Goal: Task Accomplishment & Management: Manage account settings

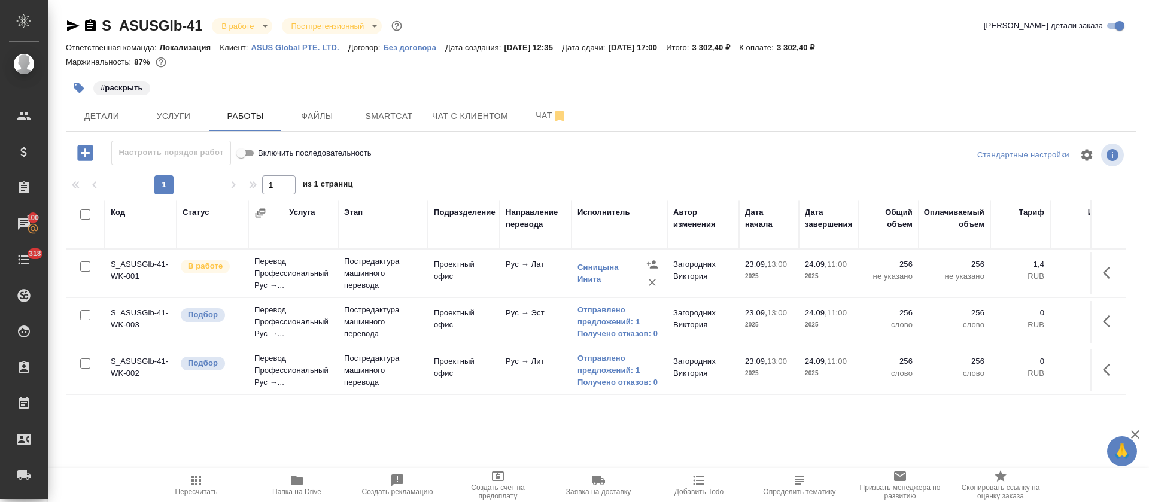
click at [559, 415] on div "Код Статус Услуга Этап Подразделение Направление перевода Исполнитель Автор изм…" at bounding box center [596, 334] width 1060 height 269
click at [394, 109] on span "Smartcat" at bounding box center [388, 116] width 57 height 15
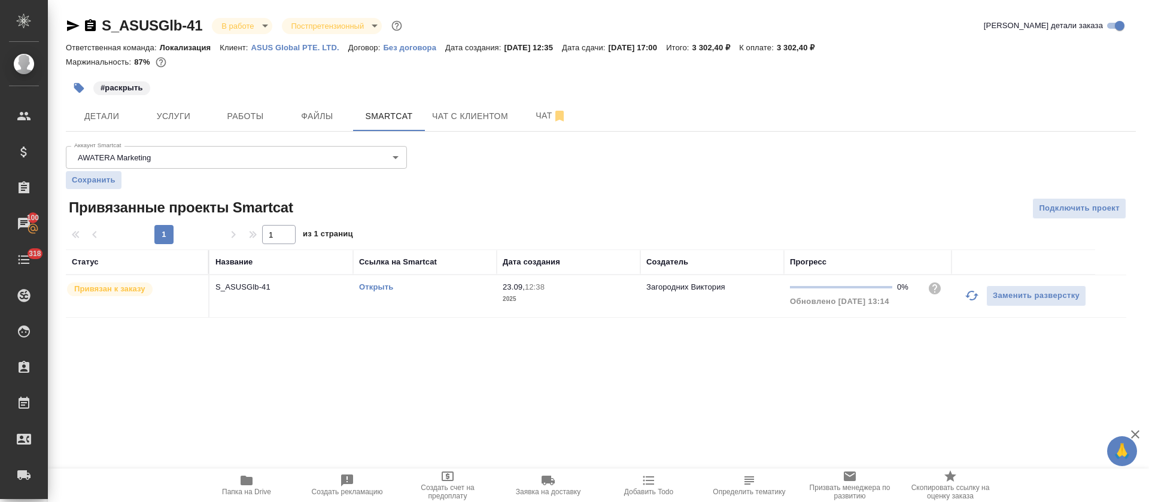
click at [534, 302] on p "2025" at bounding box center [568, 299] width 132 height 12
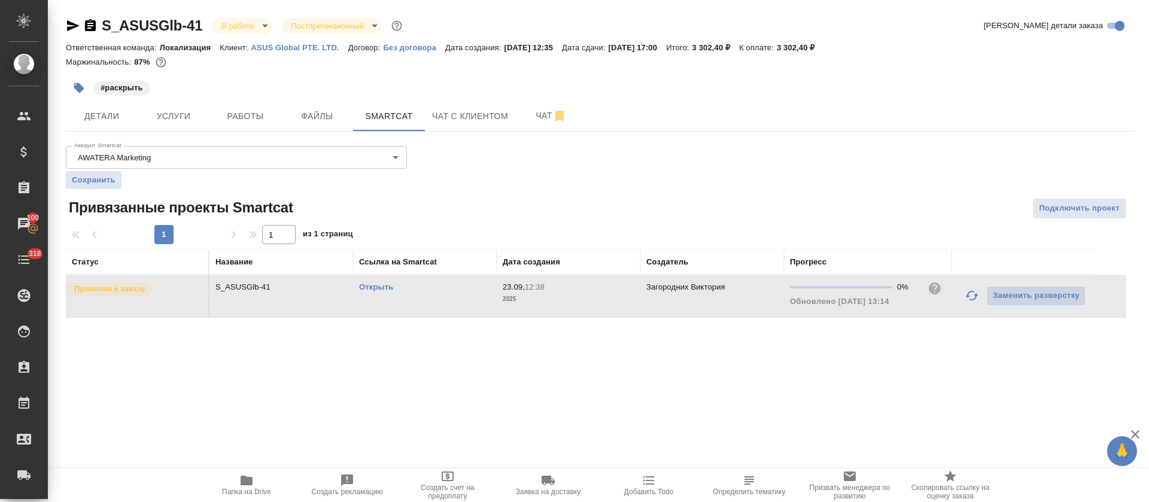
click at [534, 302] on p "2025" at bounding box center [568, 299] width 132 height 12
click at [257, 118] on span "Работы" at bounding box center [245, 116] width 57 height 15
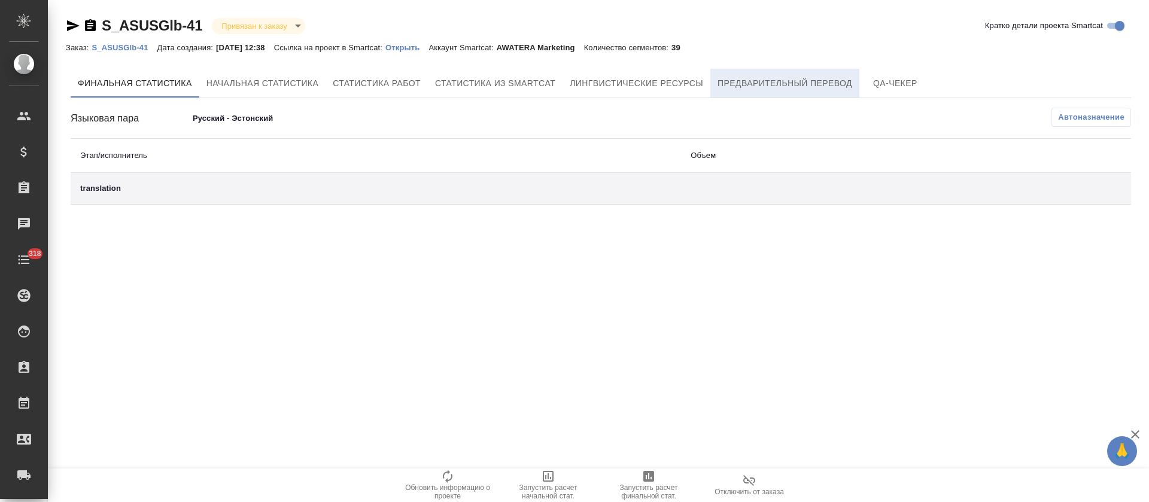
click at [818, 92] on button "Предварительный перевод" at bounding box center [784, 83] width 149 height 29
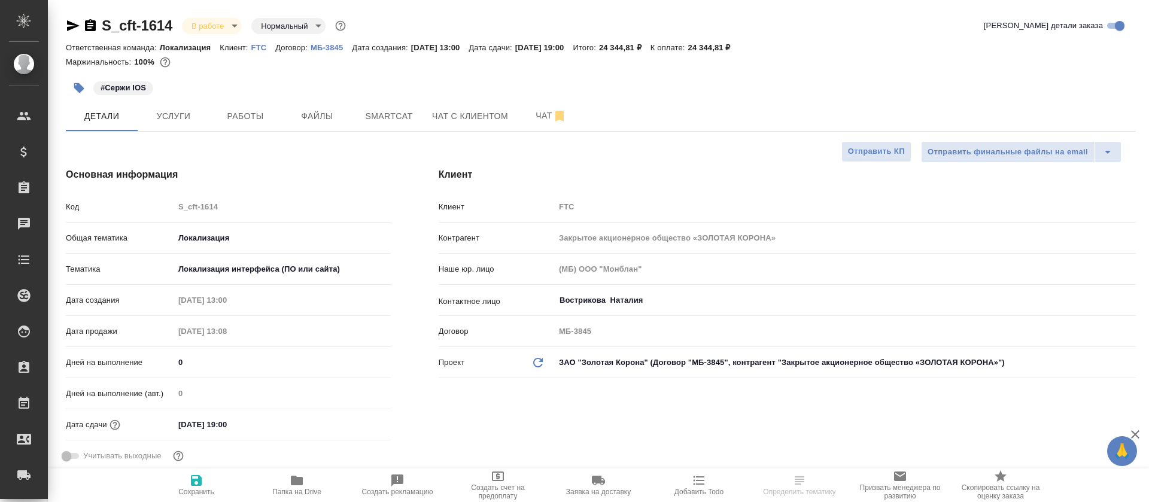
select select "RU"
click at [267, 123] on span "Работы" at bounding box center [245, 116] width 57 height 15
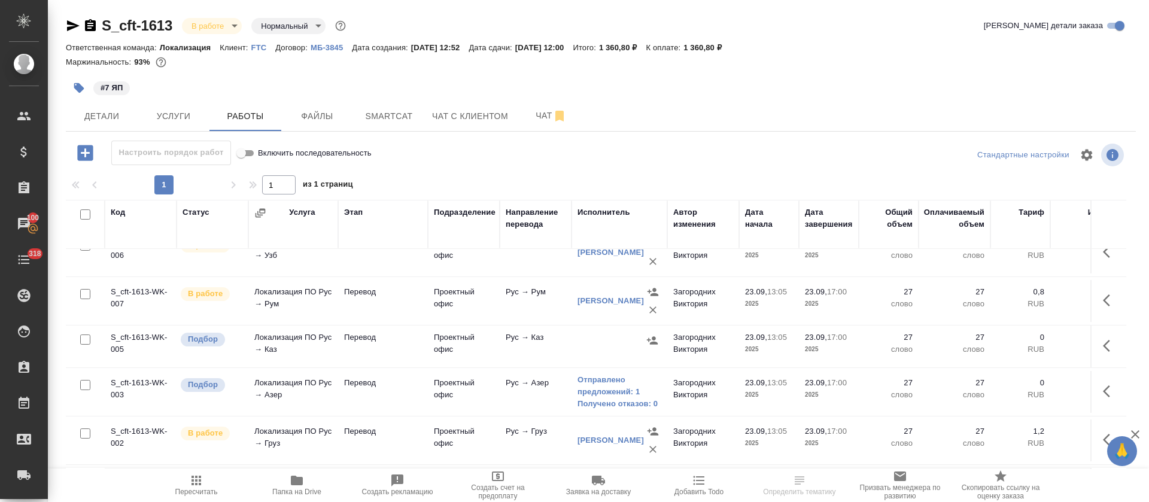
scroll to position [90, 0]
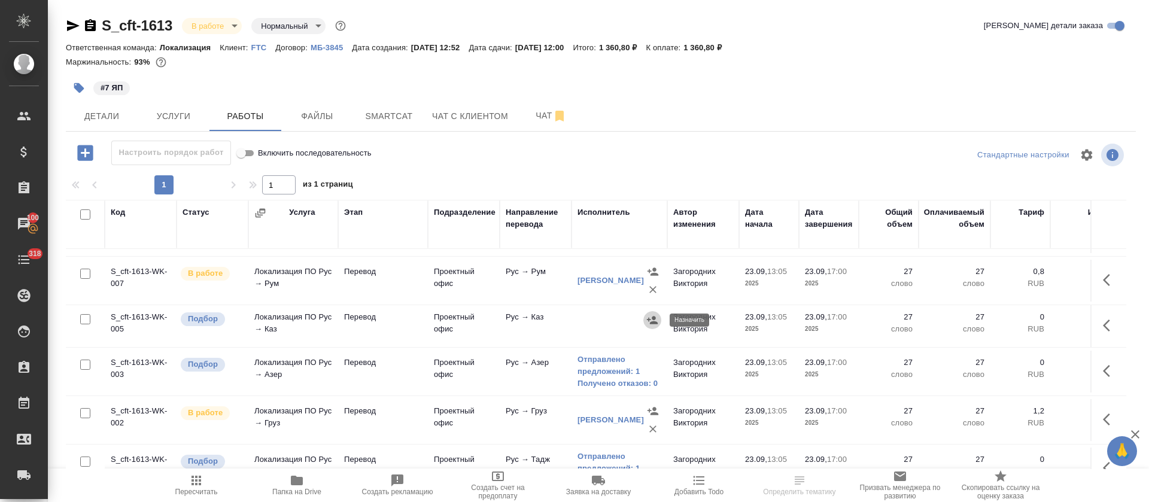
click at [646, 321] on icon "button" at bounding box center [652, 320] width 12 height 12
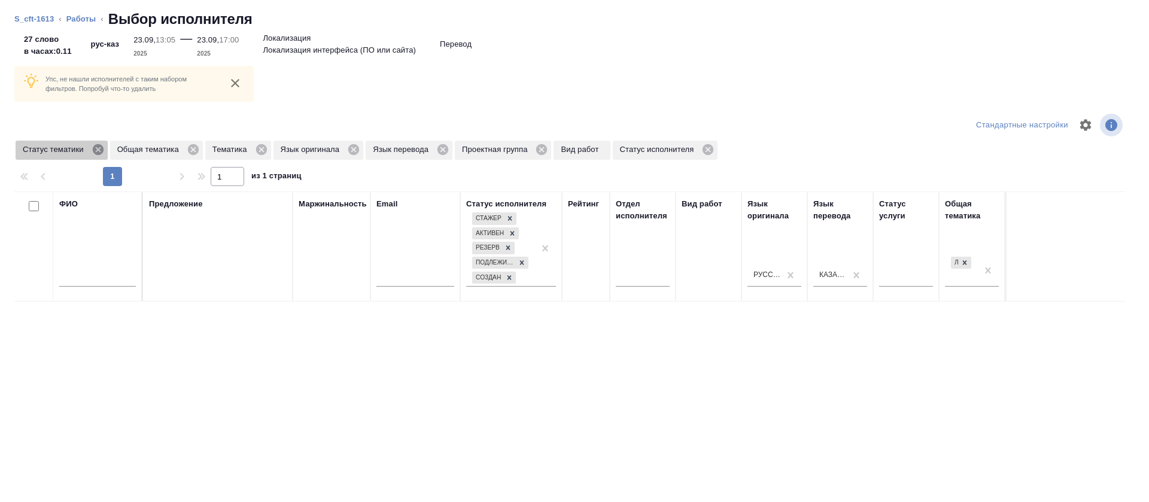
click at [92, 150] on icon at bounding box center [98, 149] width 13 height 13
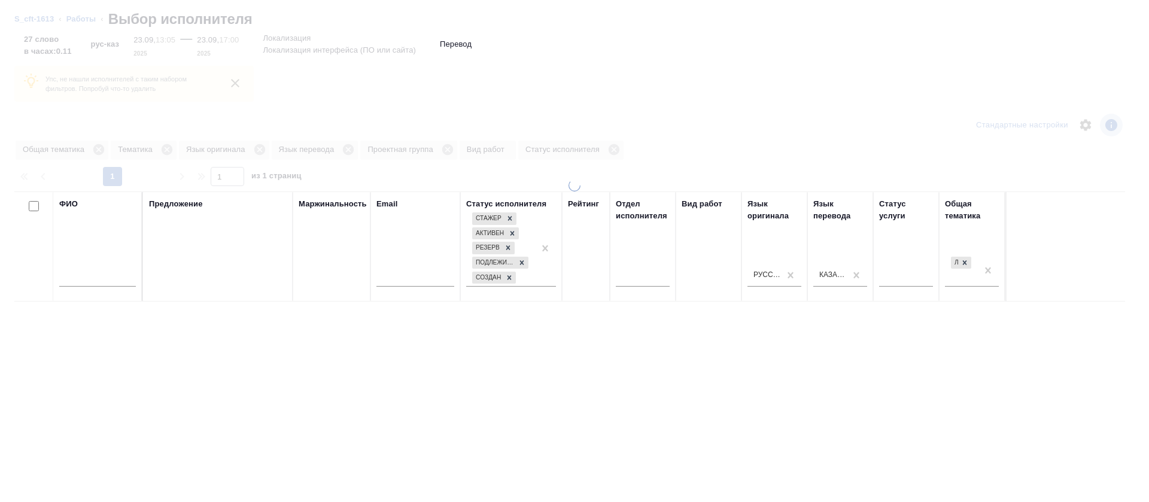
drag, startPoint x: 91, startPoint y: 150, endPoint x: 99, endPoint y: 153, distance: 8.1
click at [99, 153] on div at bounding box center [574, 251] width 1149 height 502
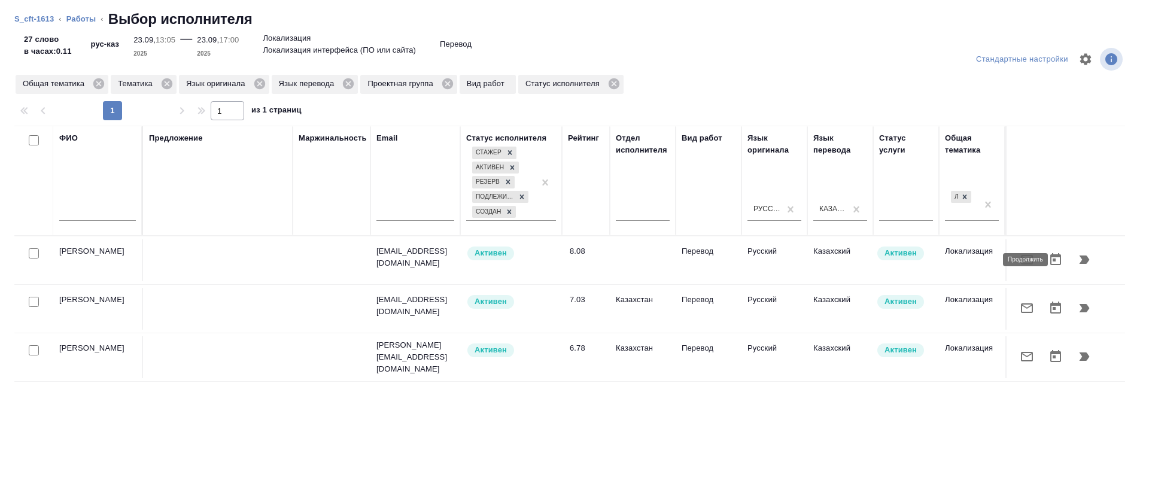
click at [1079, 261] on icon "button" at bounding box center [1084, 259] width 10 height 8
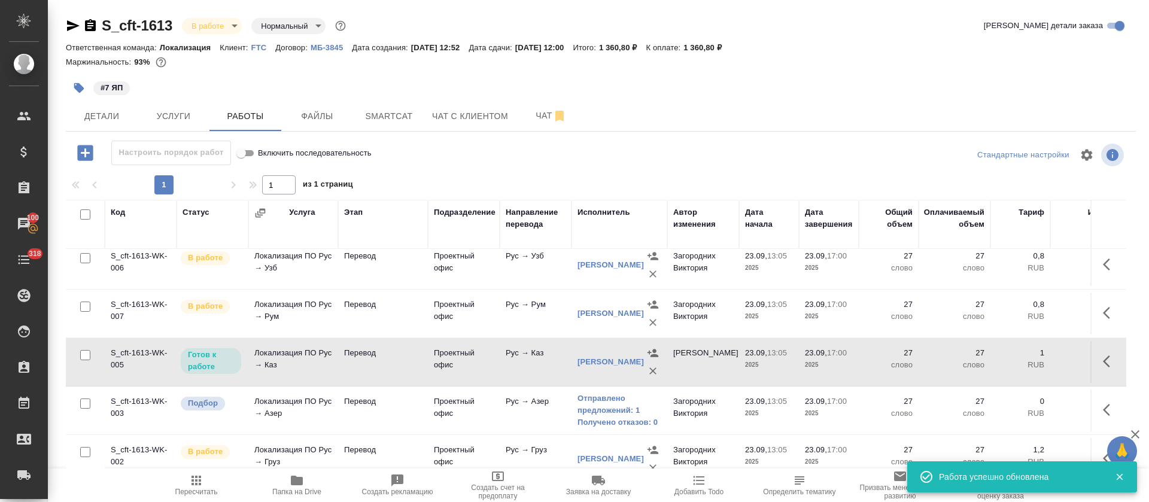
scroll to position [0, 0]
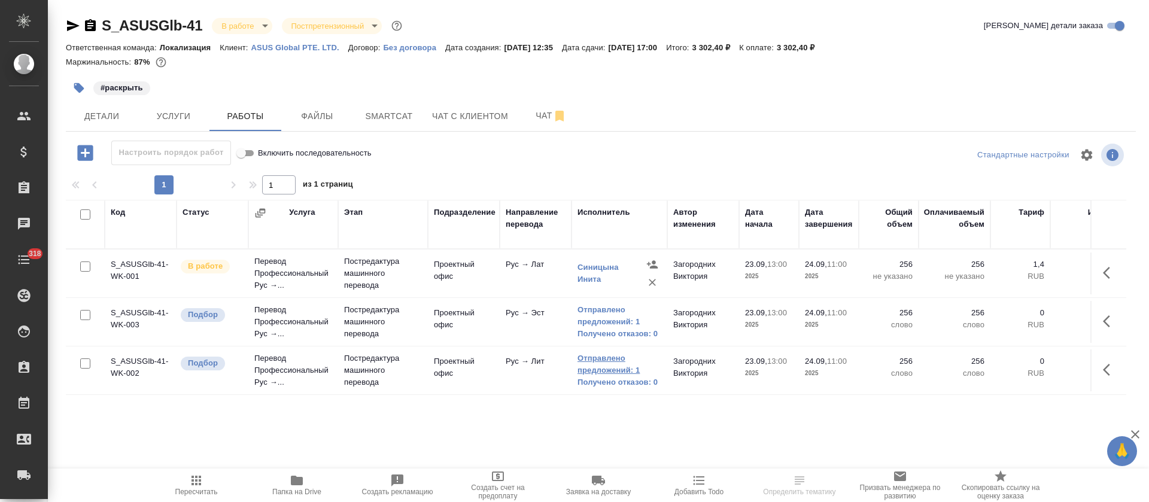
click at [578, 366] on link "Отправлено предложений: 1" at bounding box center [619, 364] width 84 height 24
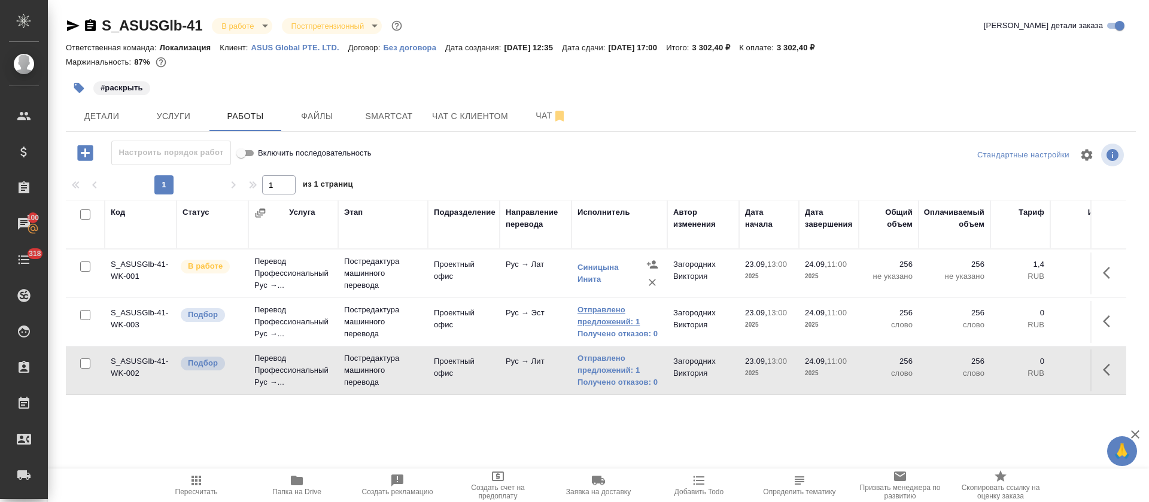
click at [593, 315] on link "Отправлено предложений: 1" at bounding box center [619, 316] width 84 height 24
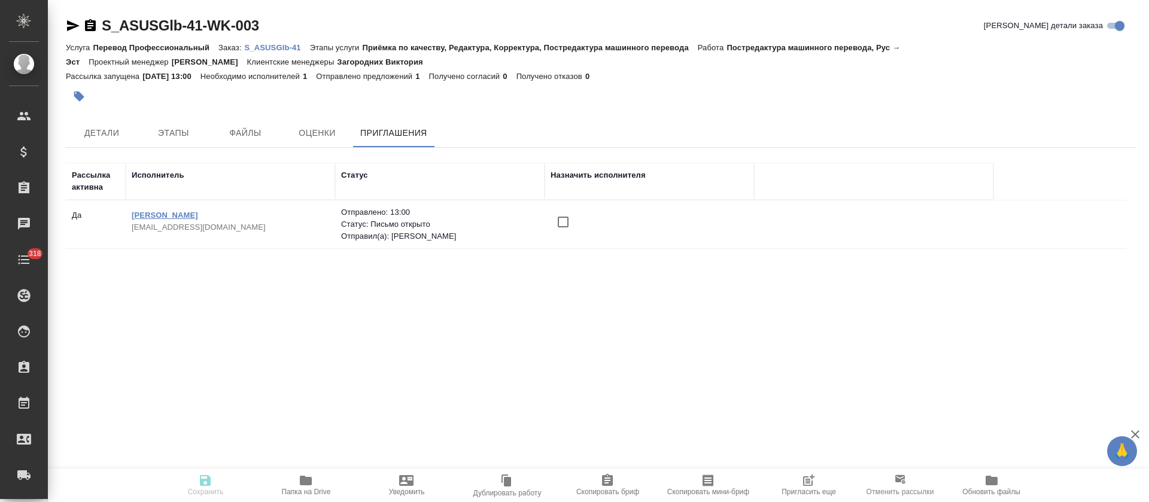
click at [198, 215] on link "[PERSON_NAME]" at bounding box center [165, 215] width 66 height 9
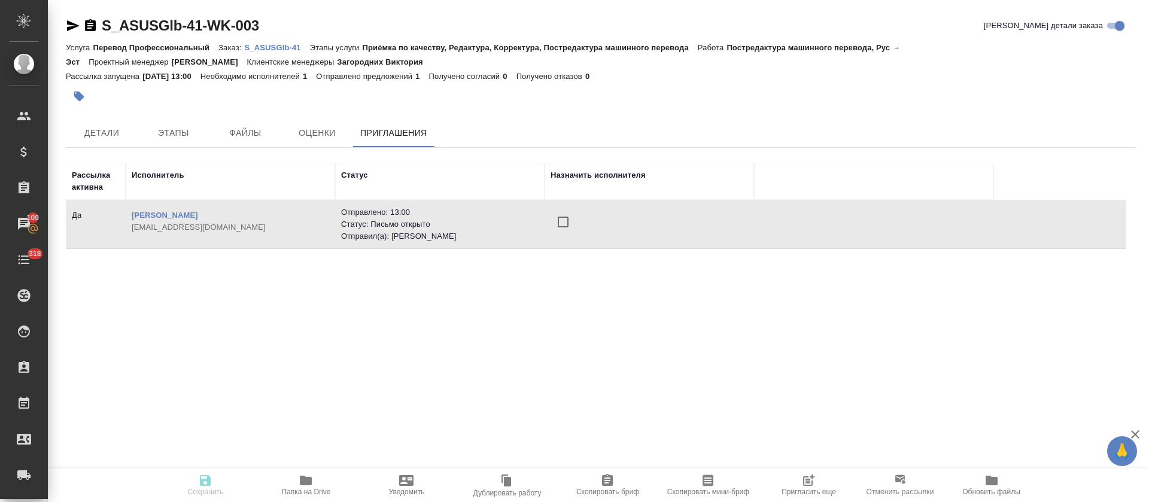
click at [565, 220] on input "checkbox" at bounding box center [562, 221] width 25 height 25
click at [211, 483] on icon "button" at bounding box center [205, 480] width 14 height 14
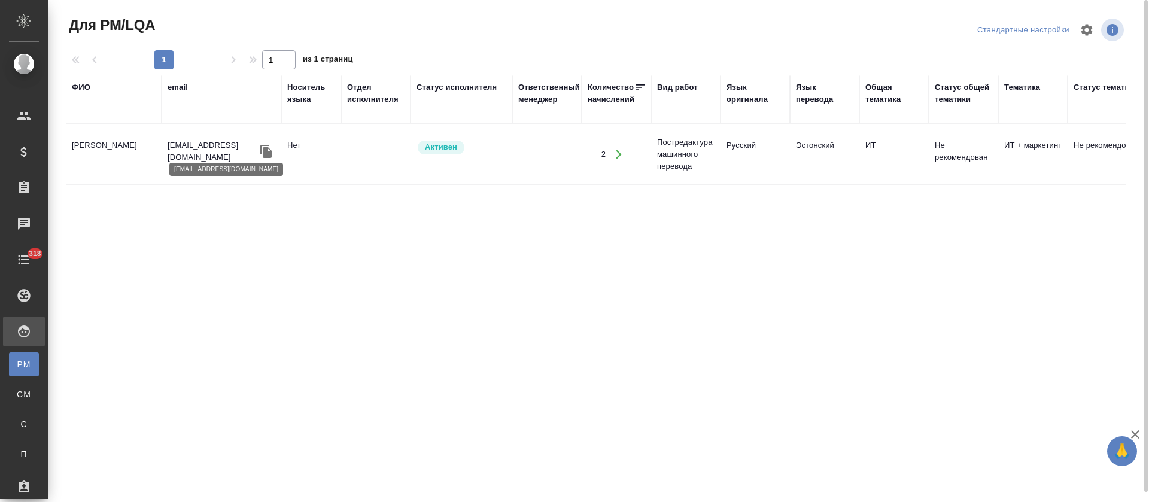
click at [175, 147] on p "[EMAIL_ADDRESS][DOMAIN_NAME]" at bounding box center [212, 151] width 90 height 24
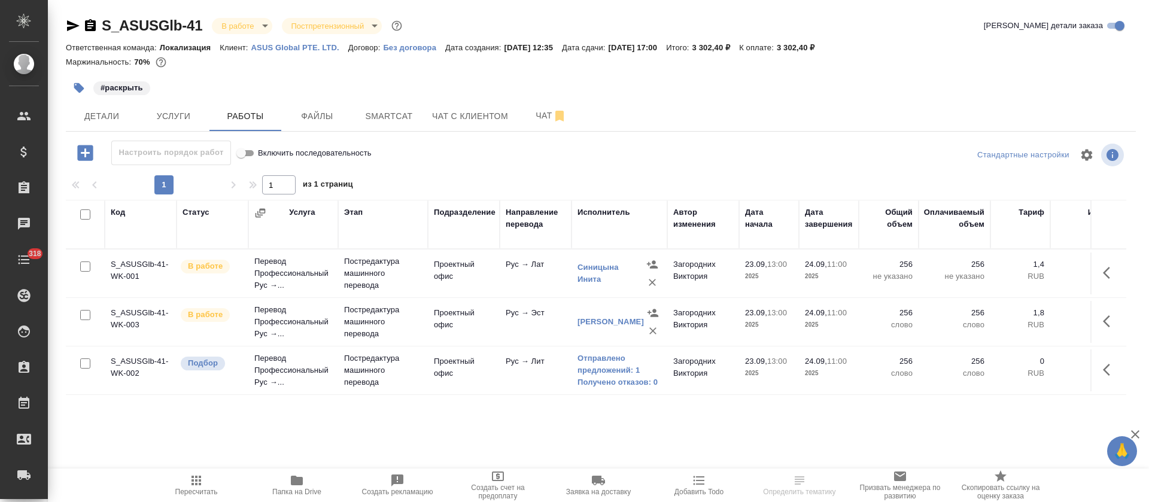
click at [1124, 311] on td at bounding box center [1108, 322] width 36 height 42
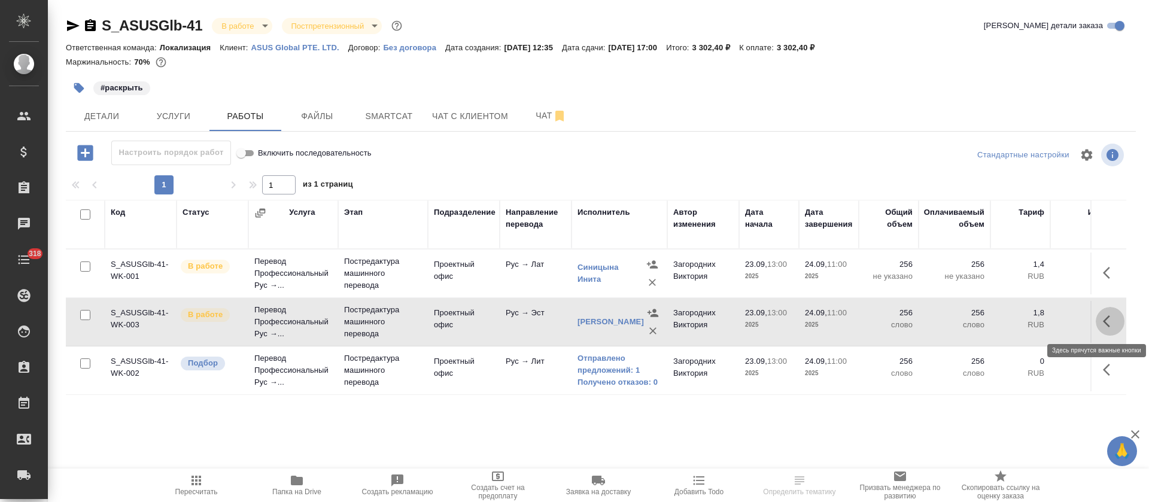
click at [1101, 321] on button "button" at bounding box center [1109, 321] width 29 height 29
click at [1020, 319] on icon "button" at bounding box center [1022, 321] width 14 height 14
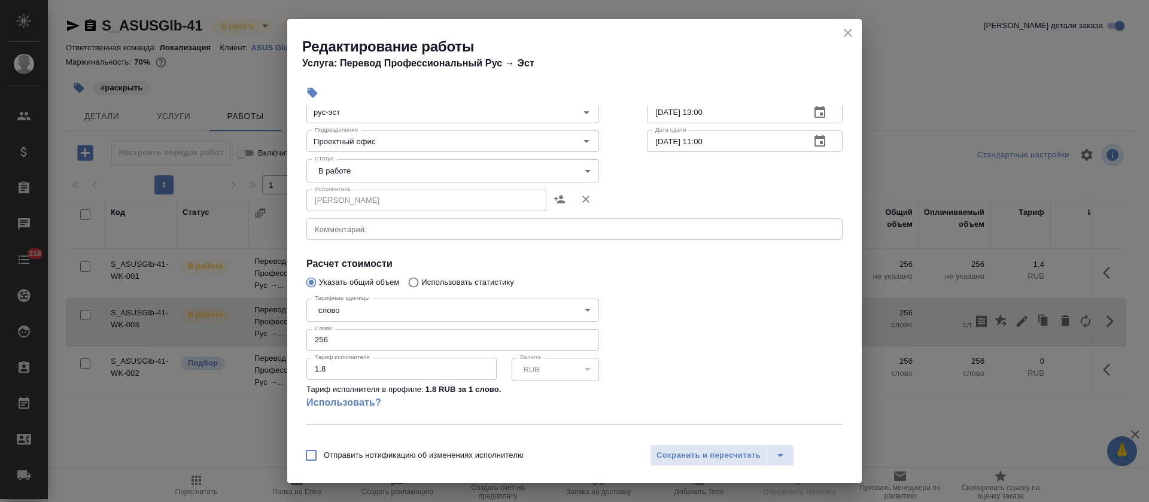
scroll to position [90, 0]
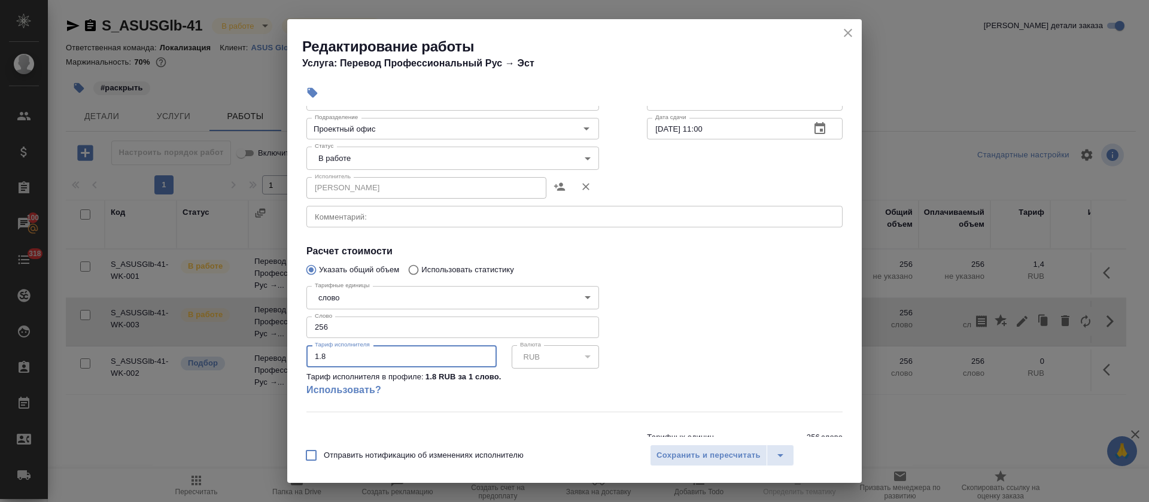
drag, startPoint x: 329, startPoint y: 353, endPoint x: 295, endPoint y: 351, distance: 34.2
click at [295, 351] on div "Параметры Файлы Вид работ Постредактура машинного перевода Вид работ Направлени…" at bounding box center [574, 271] width 574 height 331
type input "2"
click at [750, 455] on span "Сохранить и пересчитать" at bounding box center [708, 456] width 104 height 14
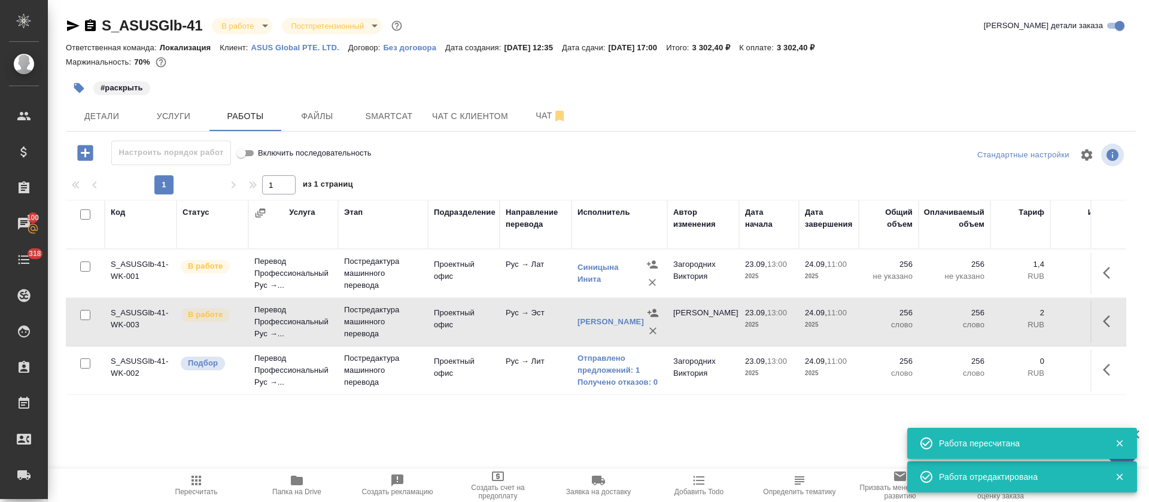
drag, startPoint x: 1105, startPoint y: 269, endPoint x: 1080, endPoint y: 294, distance: 34.7
click at [1105, 269] on icon "button" at bounding box center [1109, 273] width 14 height 14
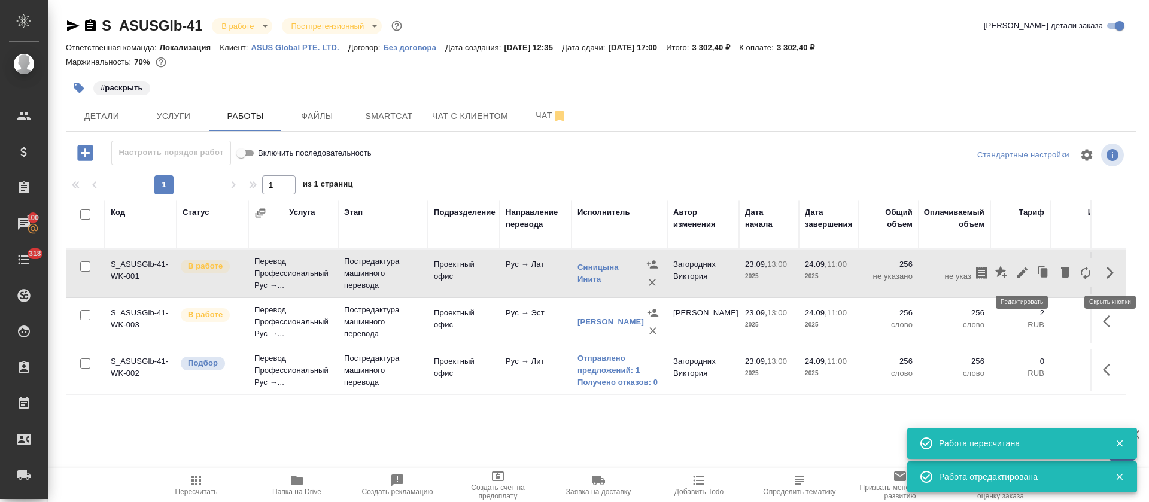
click at [1021, 278] on icon "button" at bounding box center [1022, 273] width 14 height 14
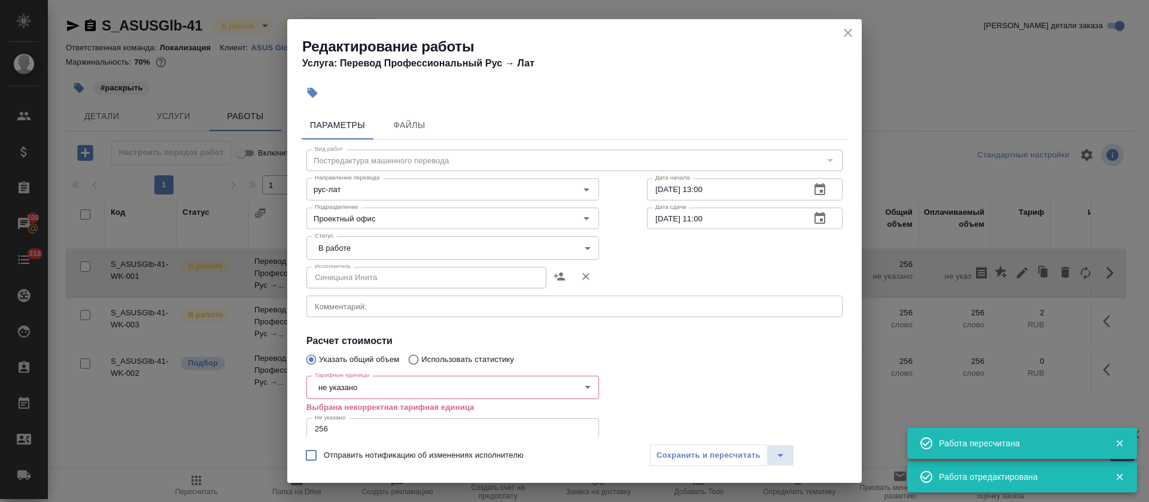
click at [342, 246] on body "🙏 .cls-1 fill:#fff; AWATERA Tretyakova Olga Клиенты Спецификации Заказы 100 Чат…" at bounding box center [574, 251] width 1149 height 502
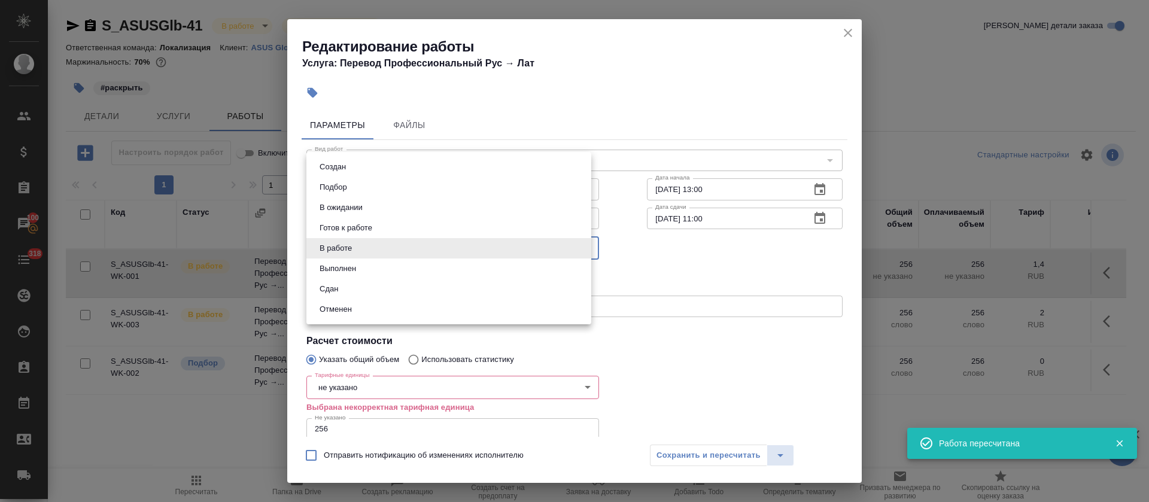
click at [635, 327] on div at bounding box center [574, 251] width 1149 height 502
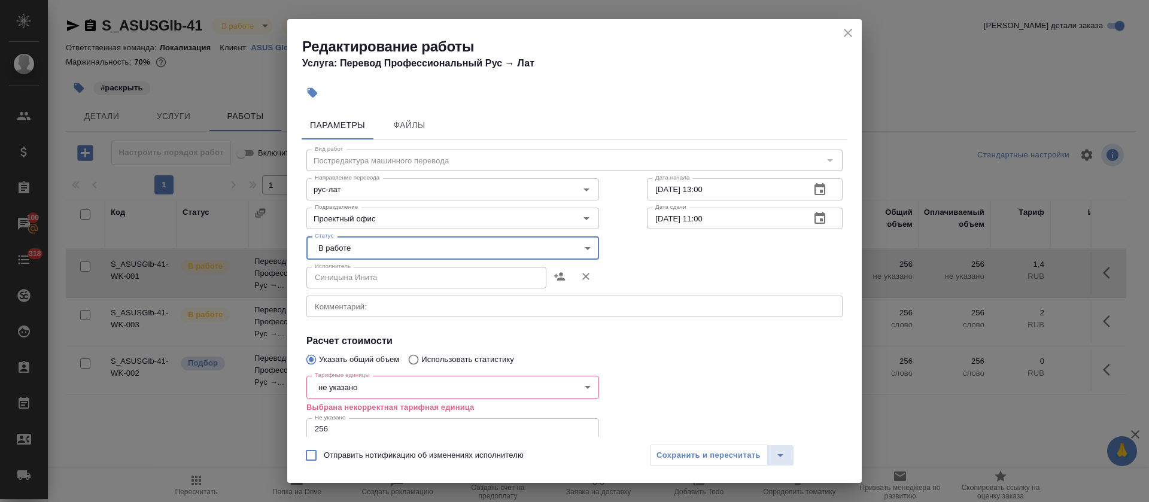
click at [352, 391] on body "🙏 .cls-1 fill:#fff; AWATERA Tretyakova Olga Клиенты Спецификации Заказы 100 Чат…" at bounding box center [574, 251] width 1149 height 502
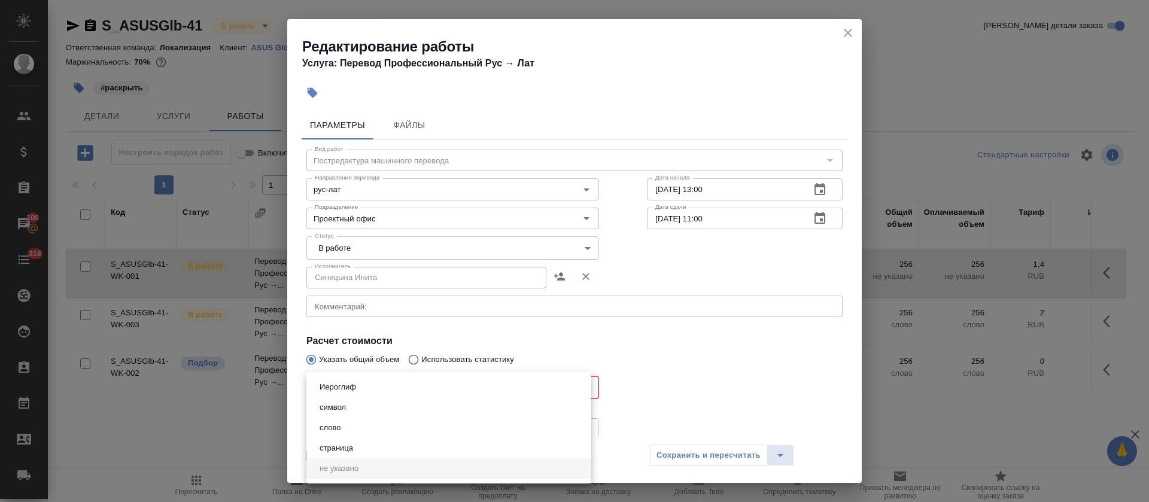
click at [340, 430] on button "слово" at bounding box center [330, 427] width 28 height 13
type input "5a8b1489cc6b4906c91bfd90"
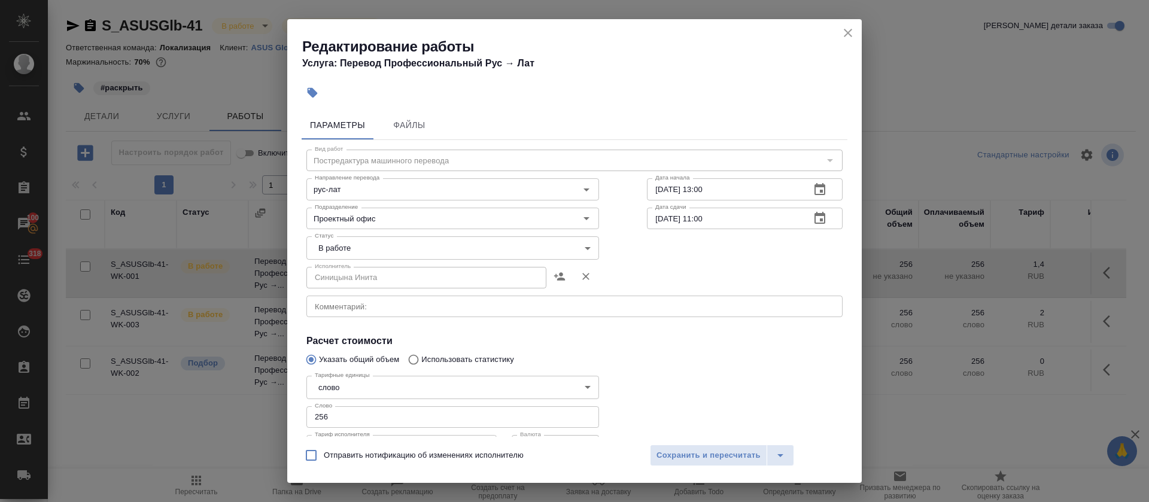
click at [675, 473] on div "Отправить нотификацию об изменениях исполнителю Сохранить и пересчитать" at bounding box center [574, 460] width 574 height 46
click at [680, 450] on span "Сохранить и пересчитать" at bounding box center [708, 456] width 104 height 14
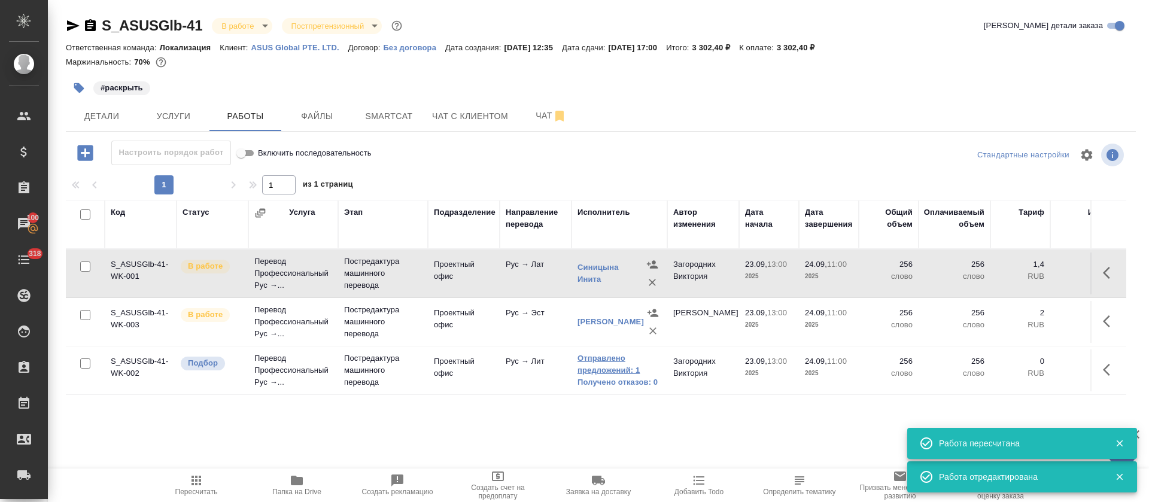
click at [577, 360] on link "Отправлено предложений: 1" at bounding box center [619, 364] width 84 height 24
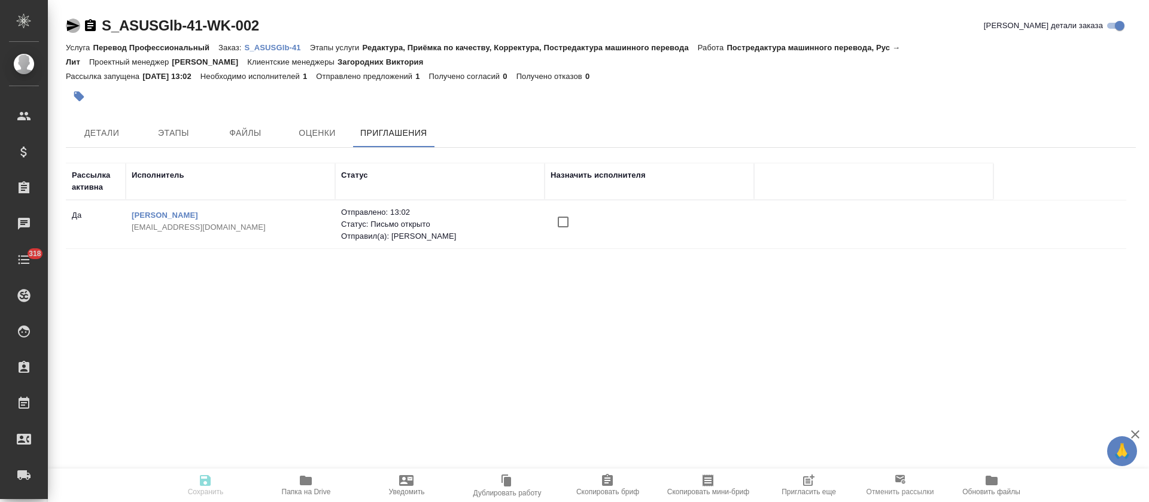
click at [71, 29] on icon "button" at bounding box center [73, 26] width 14 height 14
click at [151, 213] on link "[PERSON_NAME]" at bounding box center [165, 215] width 66 height 9
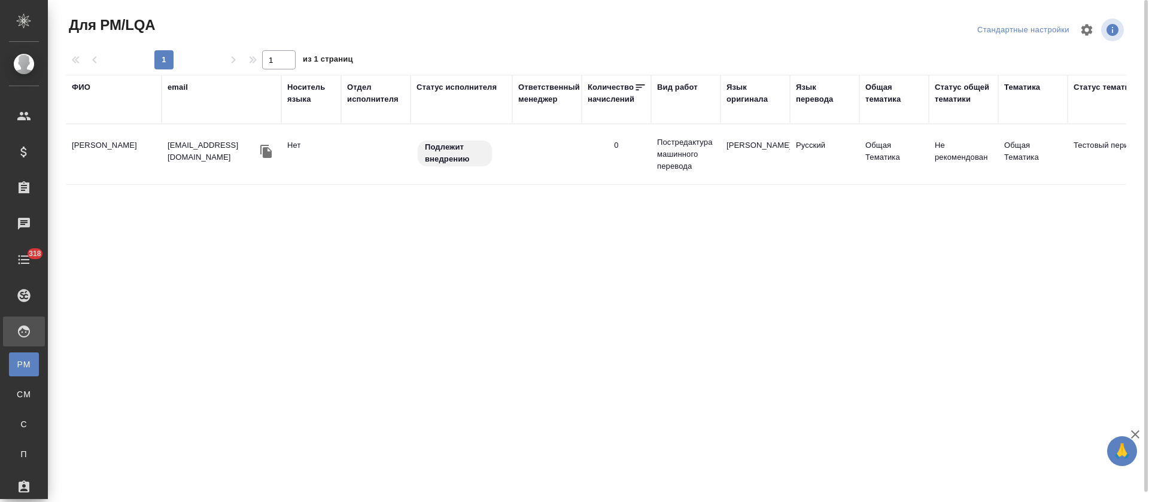
click at [122, 144] on td "[PERSON_NAME]" at bounding box center [114, 154] width 96 height 42
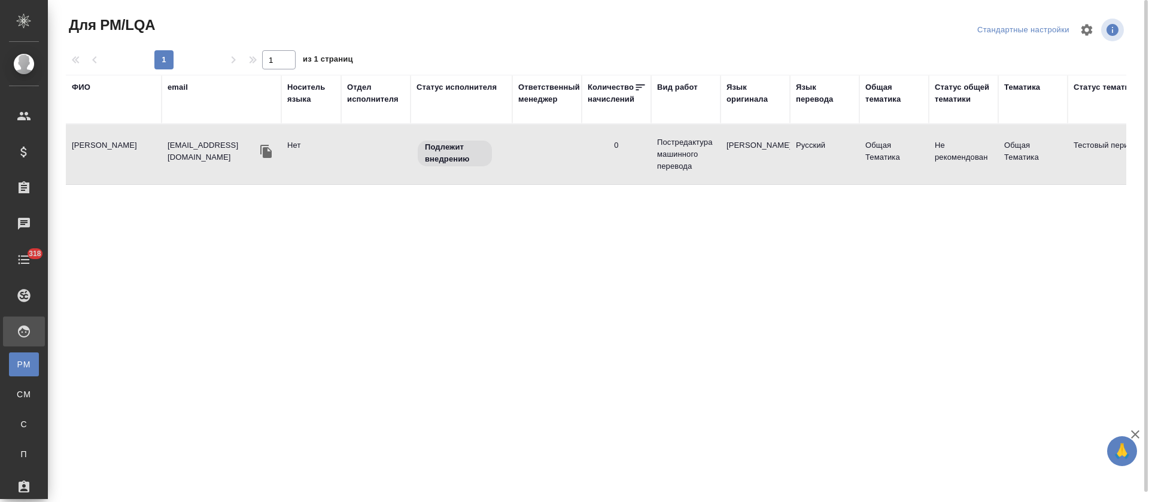
click at [122, 144] on td "[PERSON_NAME]" at bounding box center [114, 154] width 96 height 42
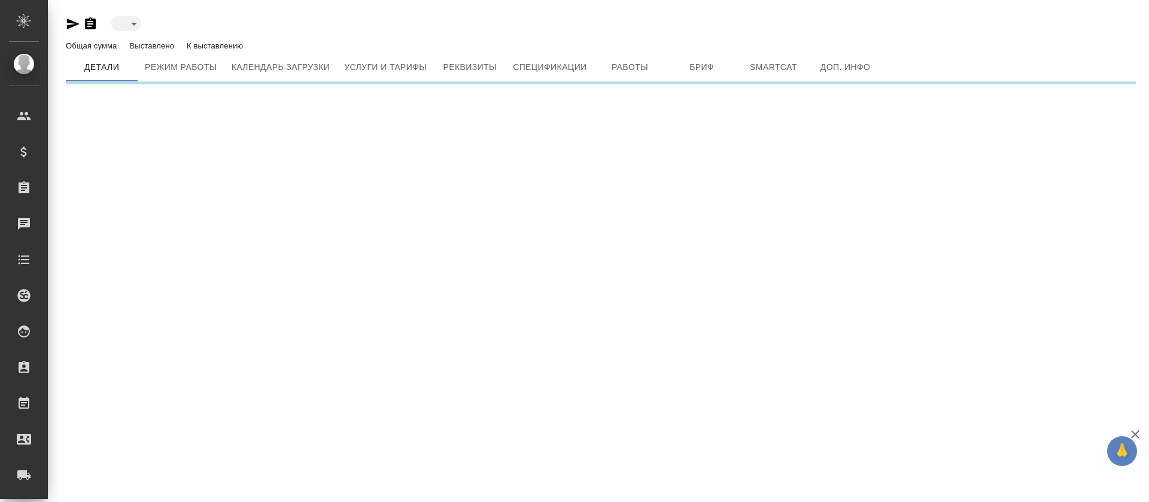
type input "toBeImplemented"
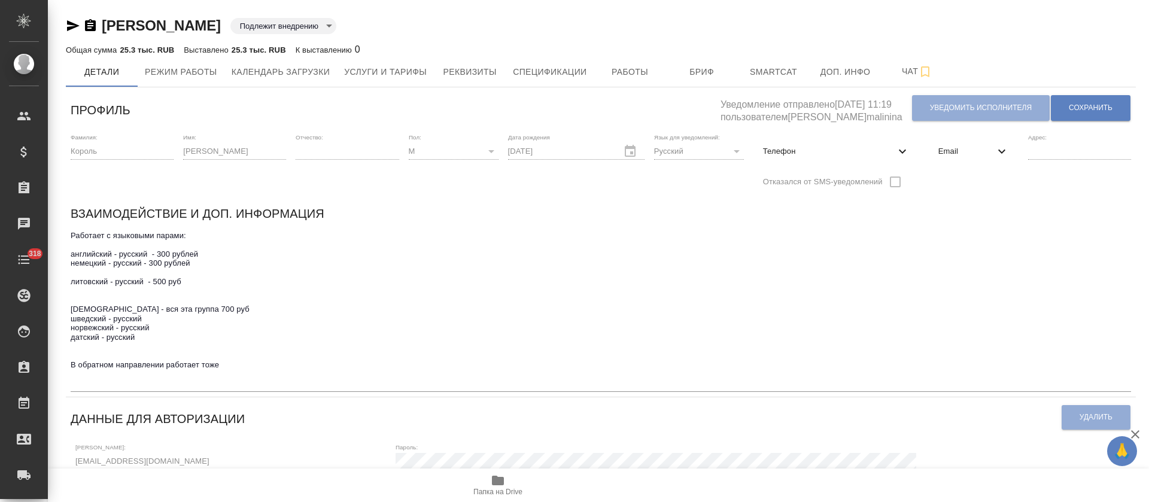
click at [68, 23] on icon "button" at bounding box center [73, 25] width 13 height 11
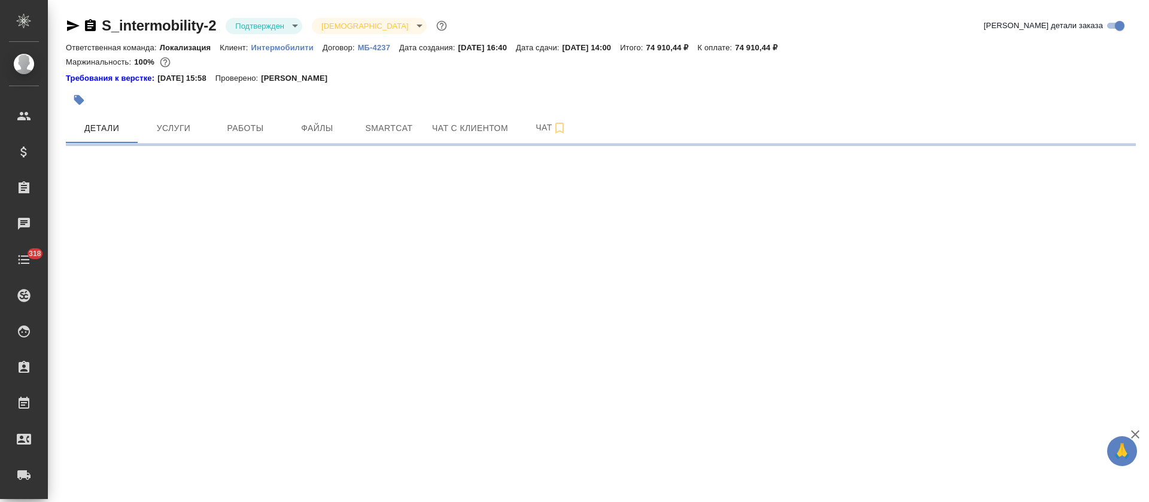
select select "RU"
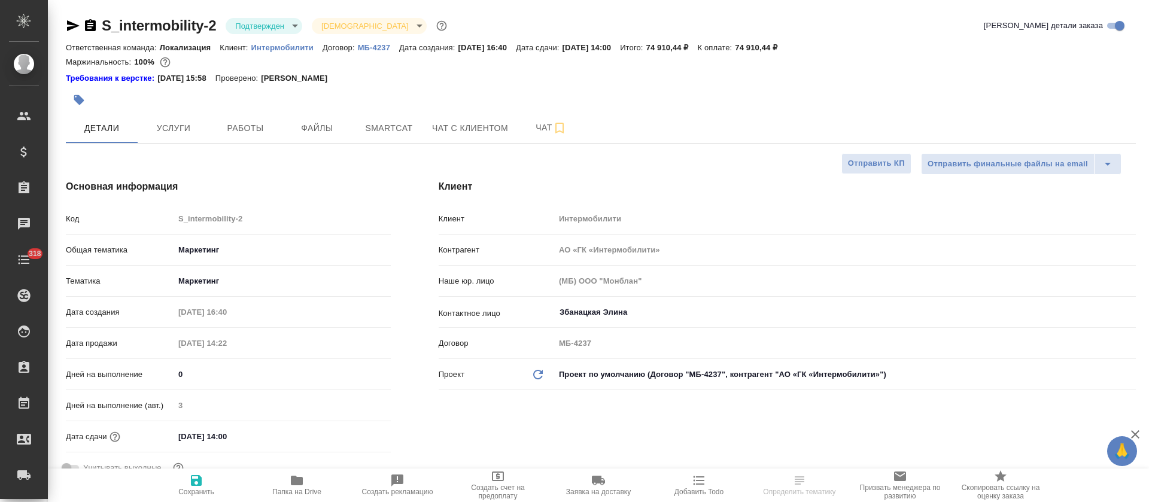
type textarea "x"
click at [297, 26] on body "🙏 .cls-1 fill:#fff; AWATERA Tretyakova Olga Клиенты Спецификации Заказы Чаты 31…" at bounding box center [574, 251] width 1149 height 502
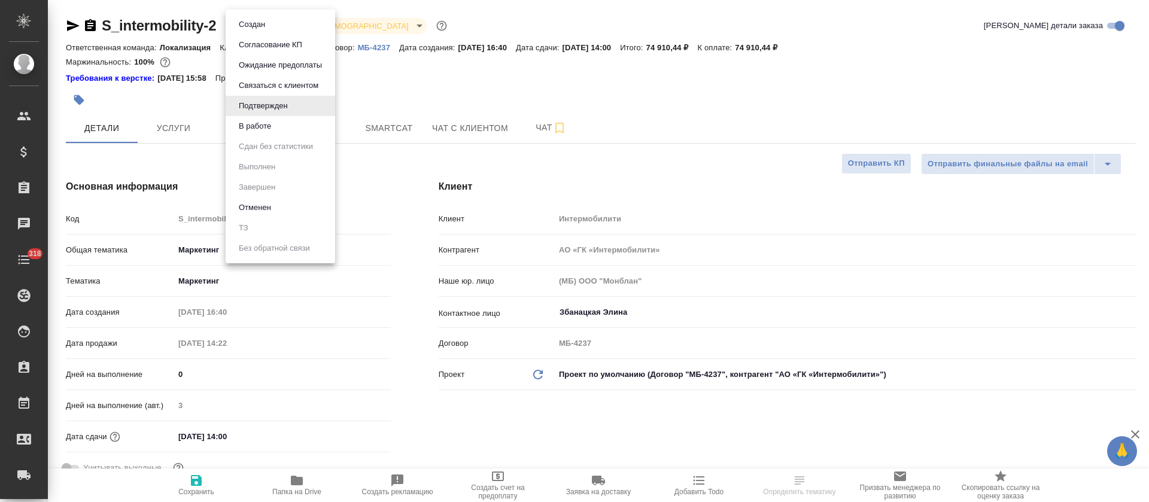
click at [300, 117] on li "В работе" at bounding box center [280, 126] width 109 height 20
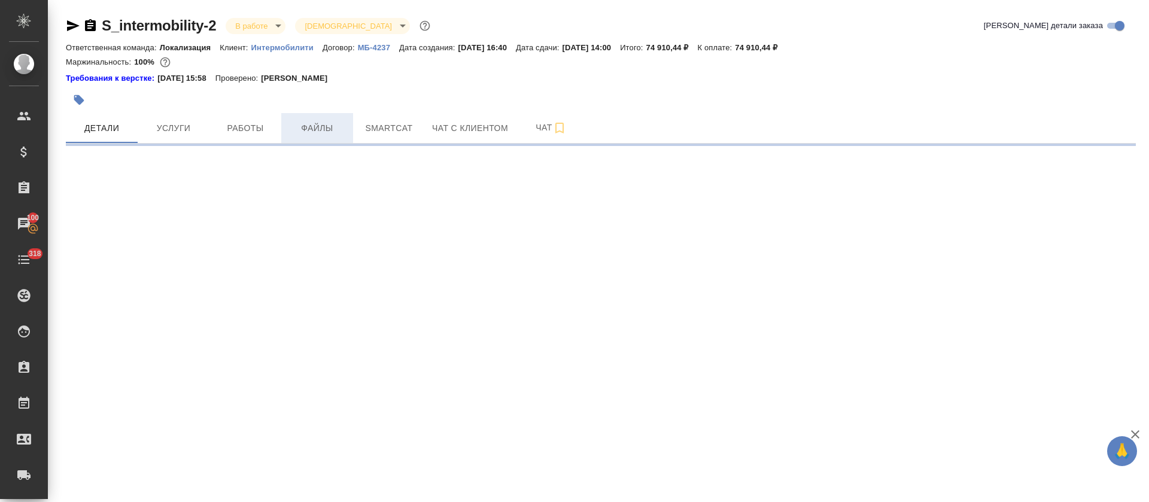
select select "RU"
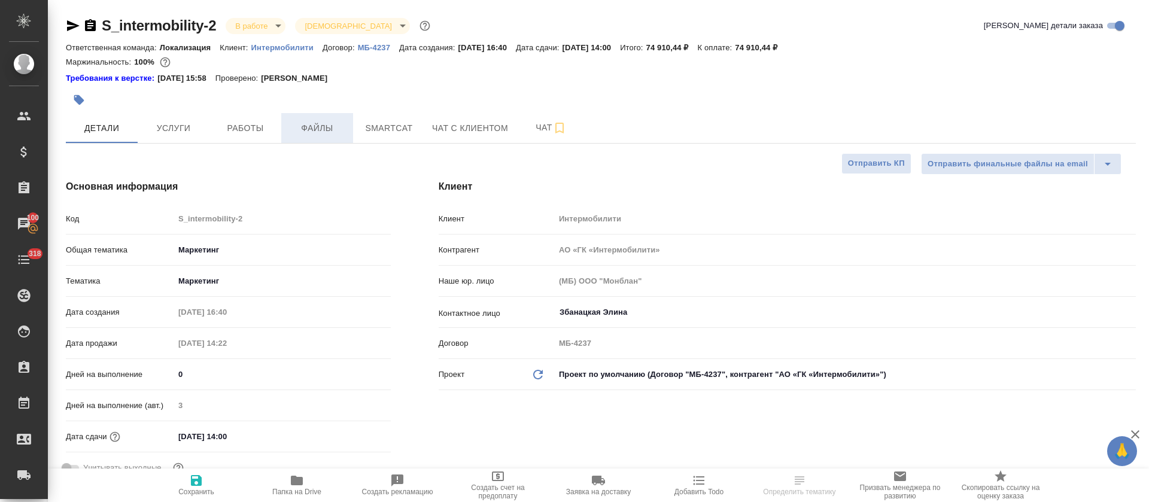
type textarea "x"
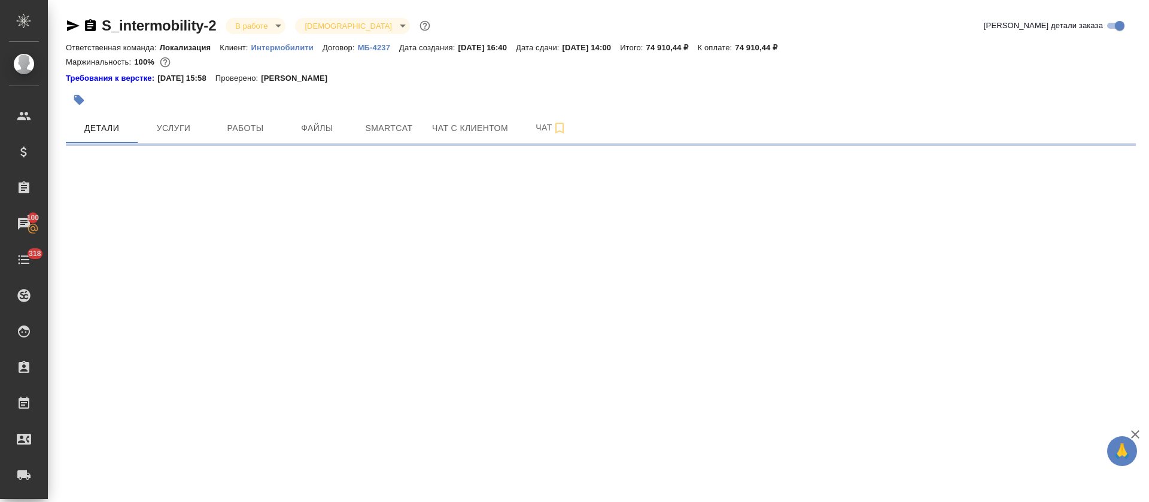
select select "RU"
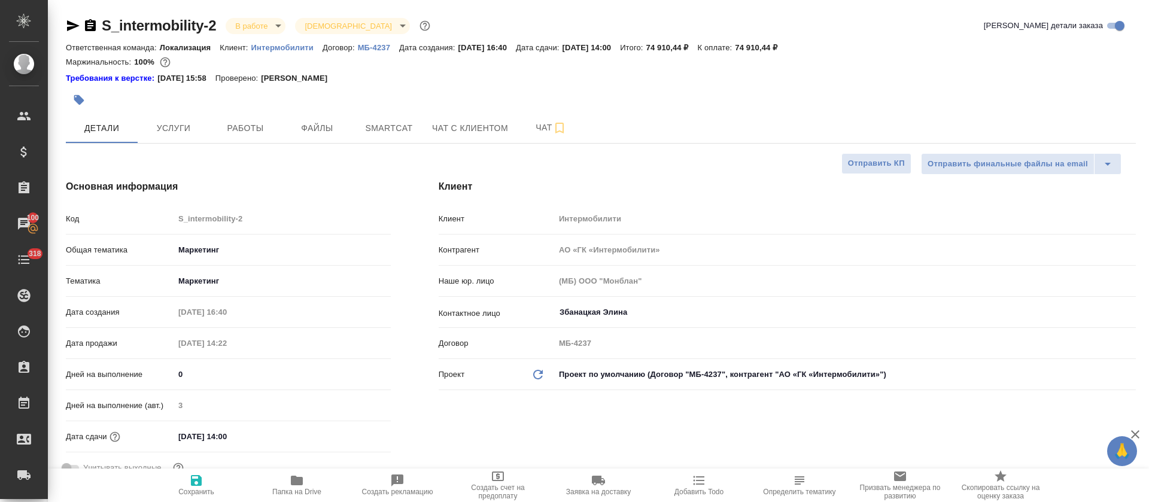
type textarea "x"
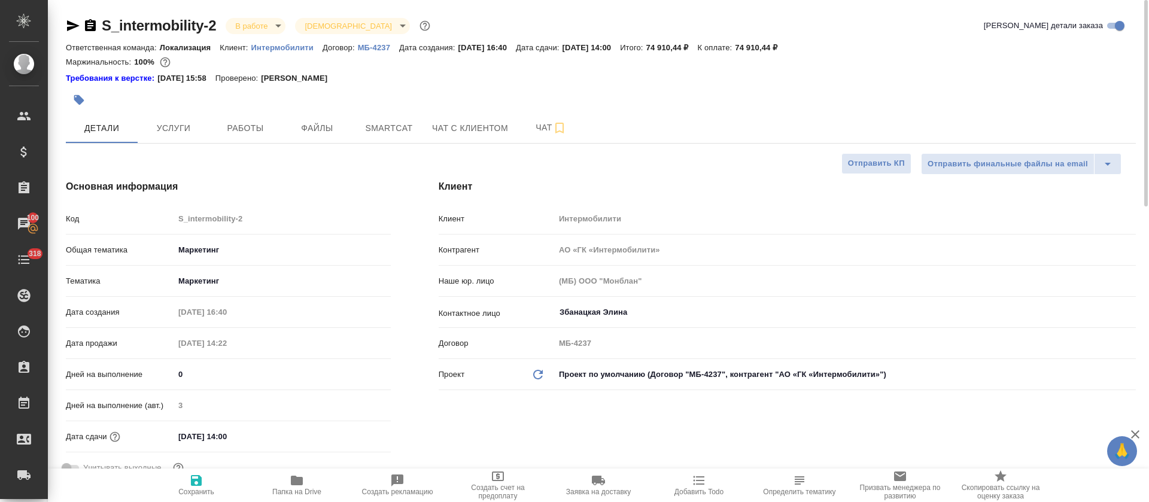
type textarea "x"
click at [252, 133] on span "Работы" at bounding box center [245, 128] width 57 height 15
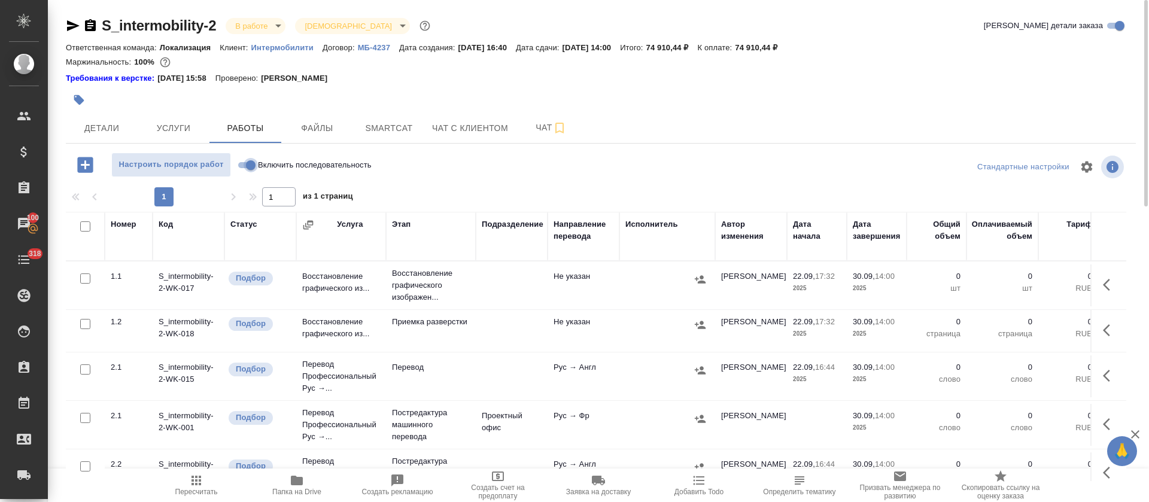
click at [244, 168] on input "Включить последовательность" at bounding box center [250, 165] width 43 height 14
checkbox input "true"
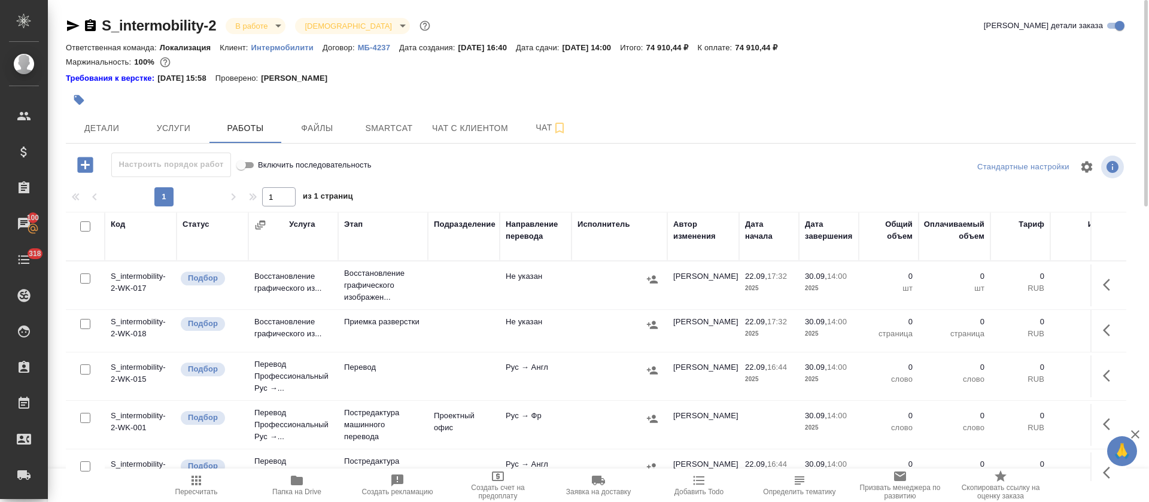
click at [1102, 285] on icon "button" at bounding box center [1105, 285] width 7 height 12
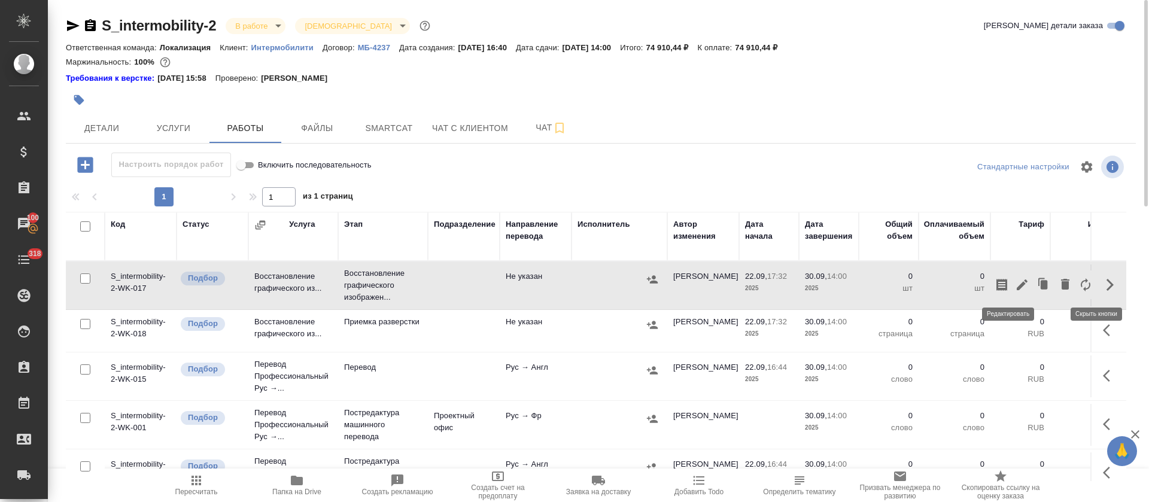
click at [1015, 280] on icon "button" at bounding box center [1022, 285] width 14 height 14
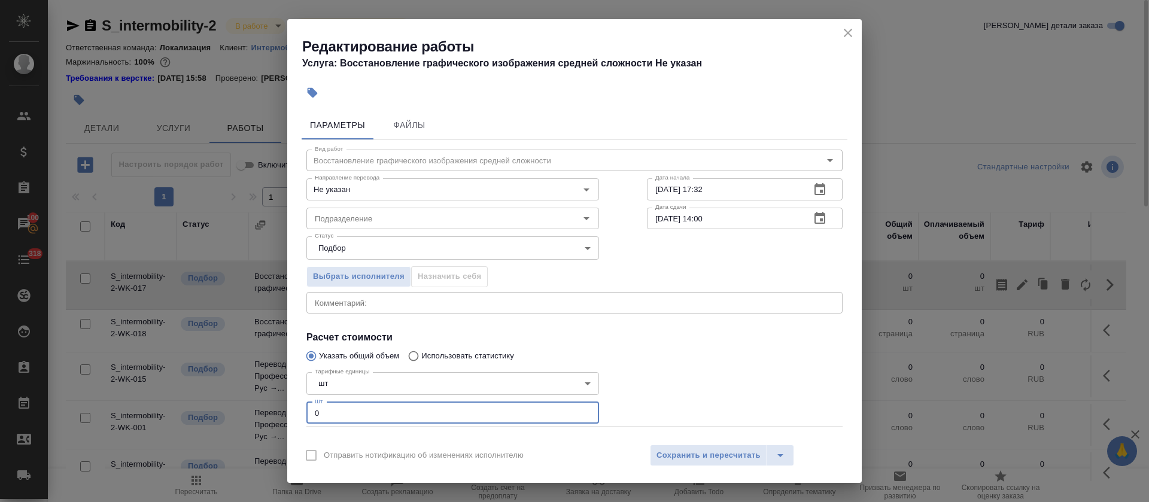
drag, startPoint x: 313, startPoint y: 406, endPoint x: 299, endPoint y: 407, distance: 14.4
click at [299, 407] on div "Параметры Файлы Вид работ Восстановление графического изображения средней сложн…" at bounding box center [574, 271] width 574 height 331
type input "9"
click at [348, 219] on input "Подразделение" at bounding box center [432, 218] width 245 height 14
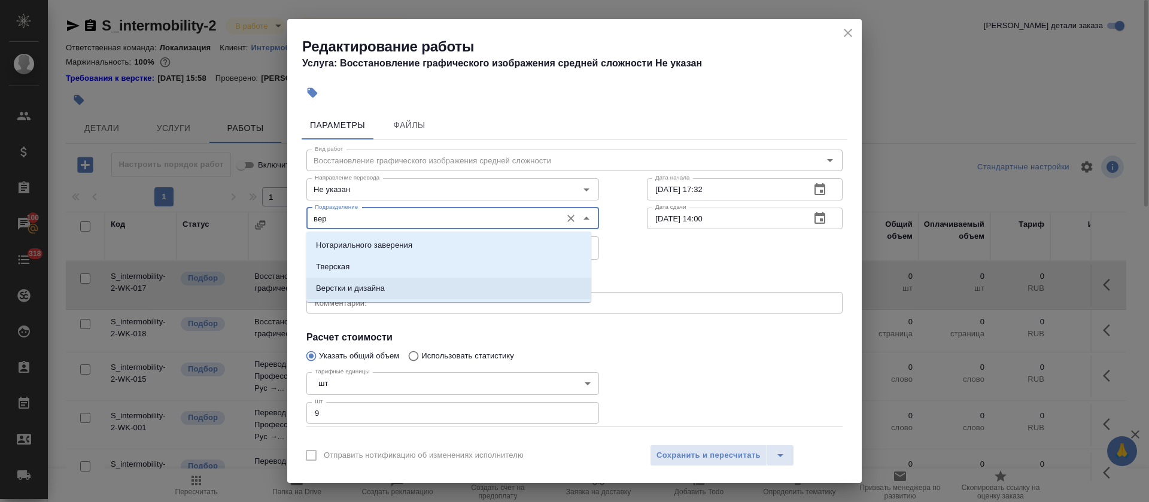
click at [360, 288] on p "Верстки и дизайна" at bounding box center [350, 288] width 69 height 12
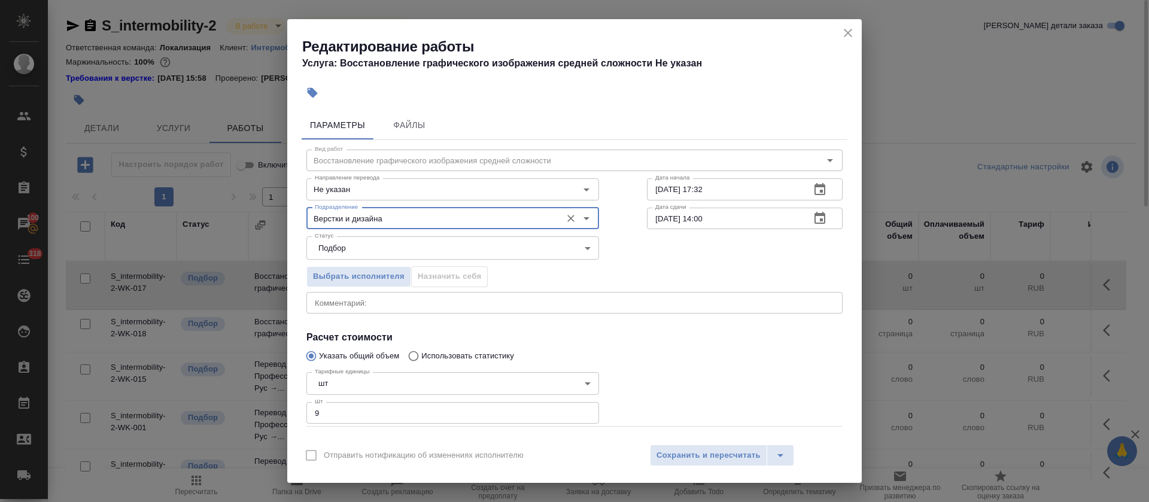
type input "Верстки и дизайна"
click at [812, 188] on icon "button" at bounding box center [819, 189] width 14 height 14
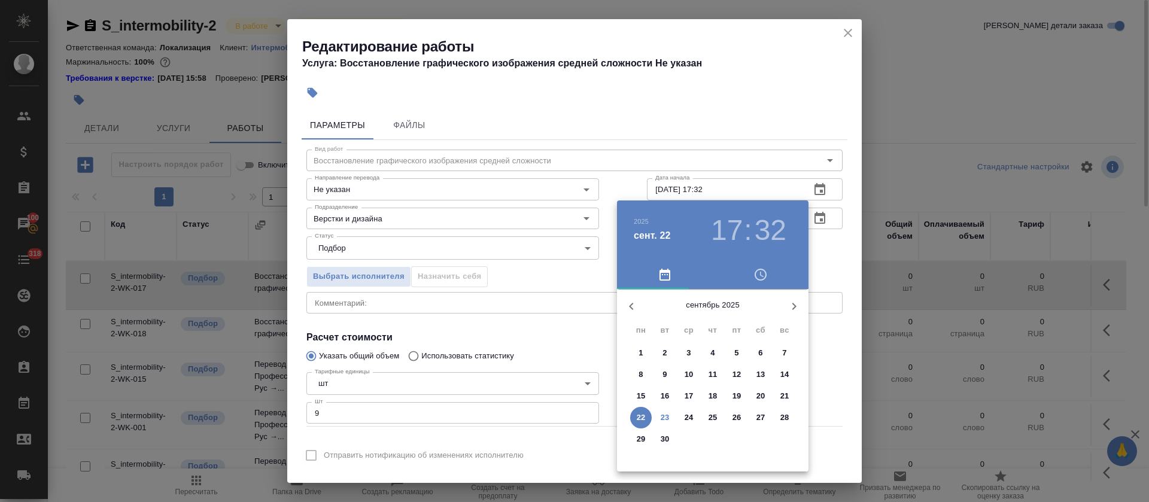
click at [666, 418] on p "23" at bounding box center [664, 418] width 9 height 12
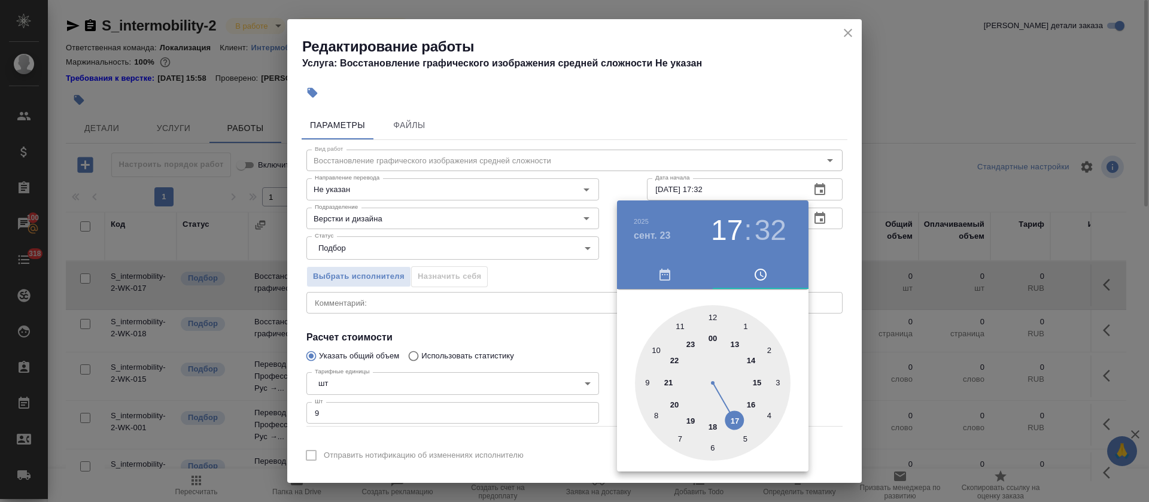
click at [748, 361] on div at bounding box center [713, 383] width 156 height 156
click at [742, 437] on div at bounding box center [713, 383] width 156 height 156
type input "23.09.2025 14:25"
click at [579, 354] on div at bounding box center [574, 251] width 1149 height 502
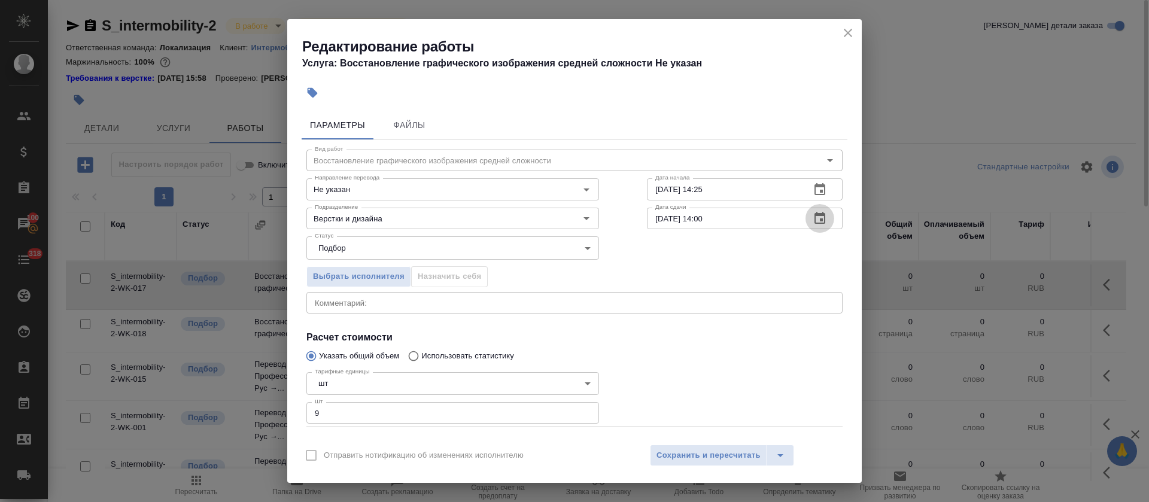
click at [813, 211] on button "button" at bounding box center [819, 218] width 29 height 29
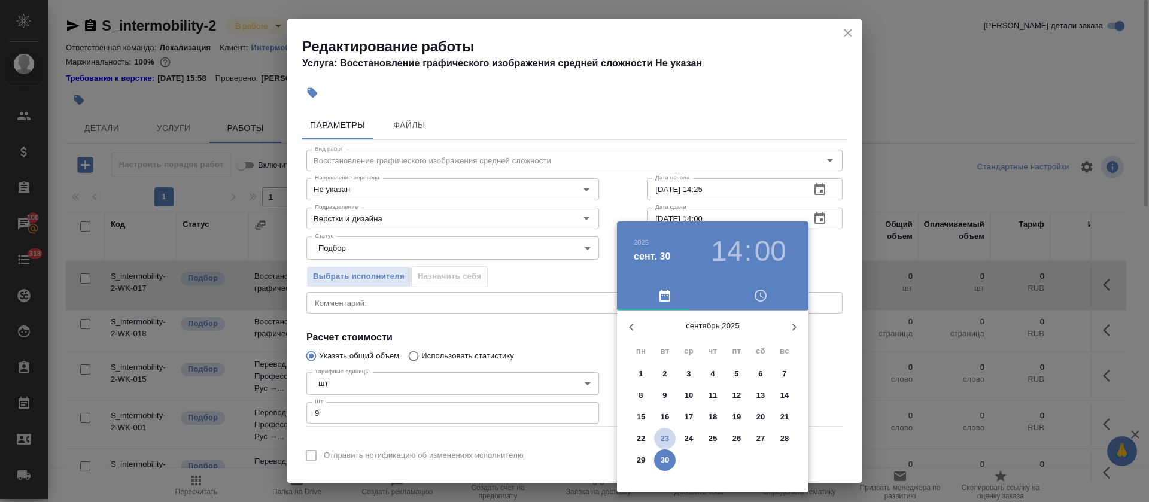
click at [668, 433] on p "23" at bounding box center [664, 439] width 9 height 12
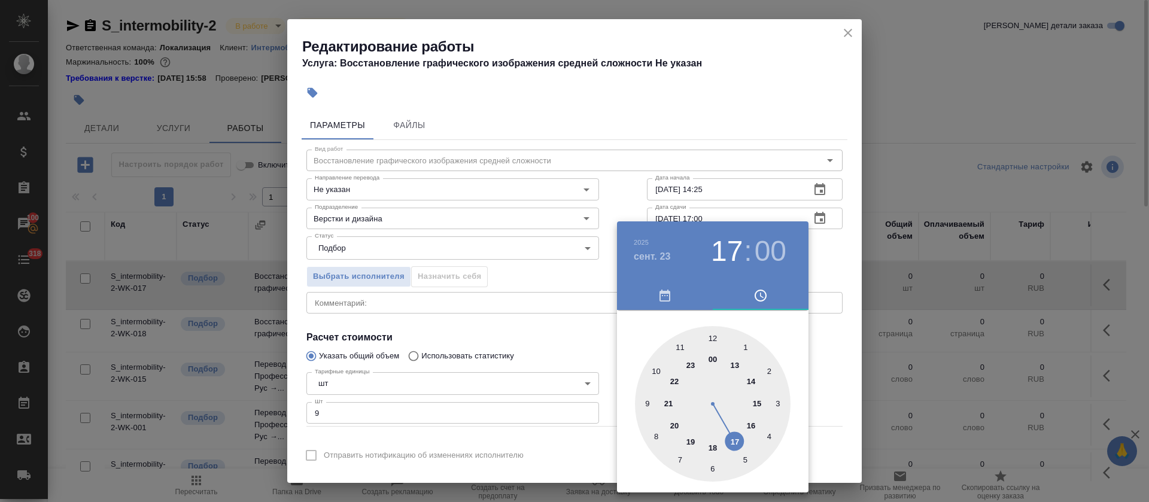
drag, startPoint x: 747, startPoint y: 379, endPoint x: 744, endPoint y: 445, distance: 66.5
click at [744, 445] on div at bounding box center [713, 404] width 156 height 156
click at [712, 472] on div at bounding box center [713, 404] width 156 height 156
type input "23.09.2025 17:30"
click at [551, 344] on div at bounding box center [574, 251] width 1149 height 502
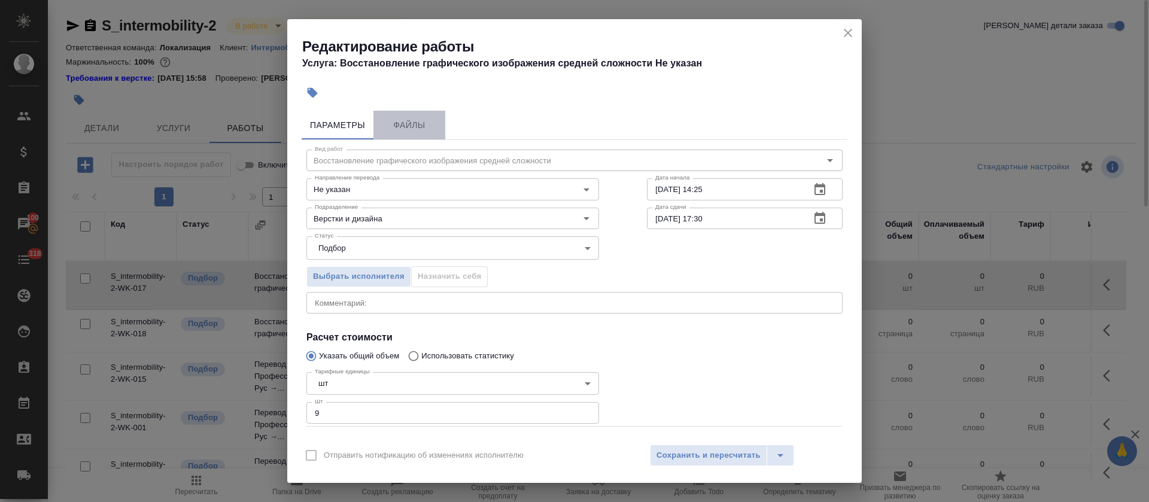
click at [416, 128] on span "Файлы" at bounding box center [408, 125] width 57 height 15
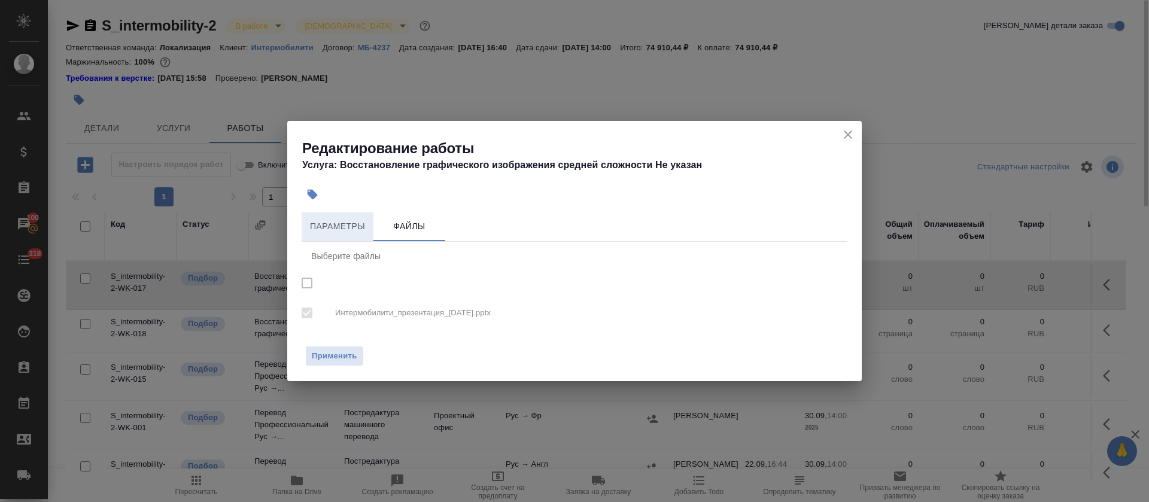
checkbox input "true"
click at [357, 233] on span "Параметры" at bounding box center [337, 226] width 57 height 15
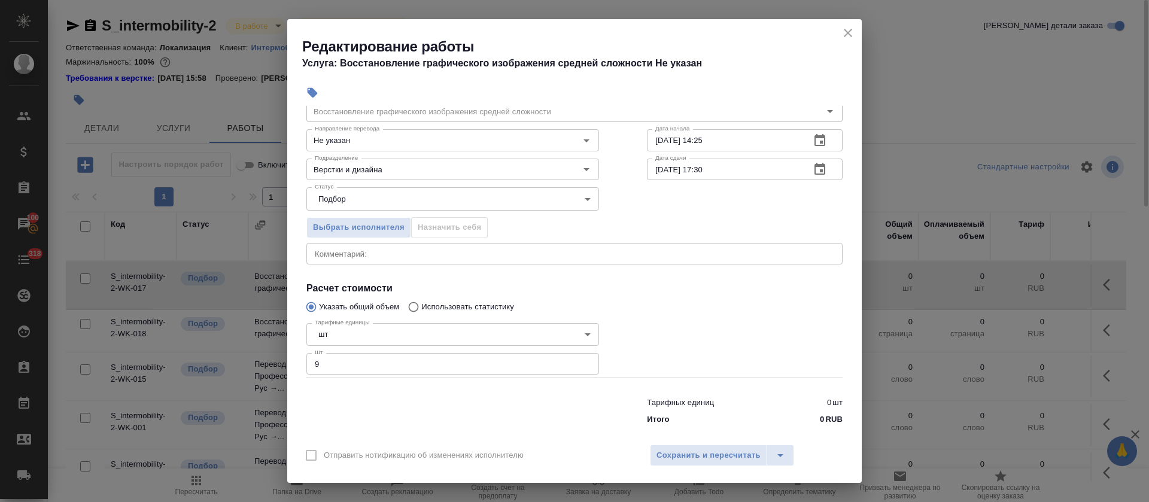
scroll to position [62, 0]
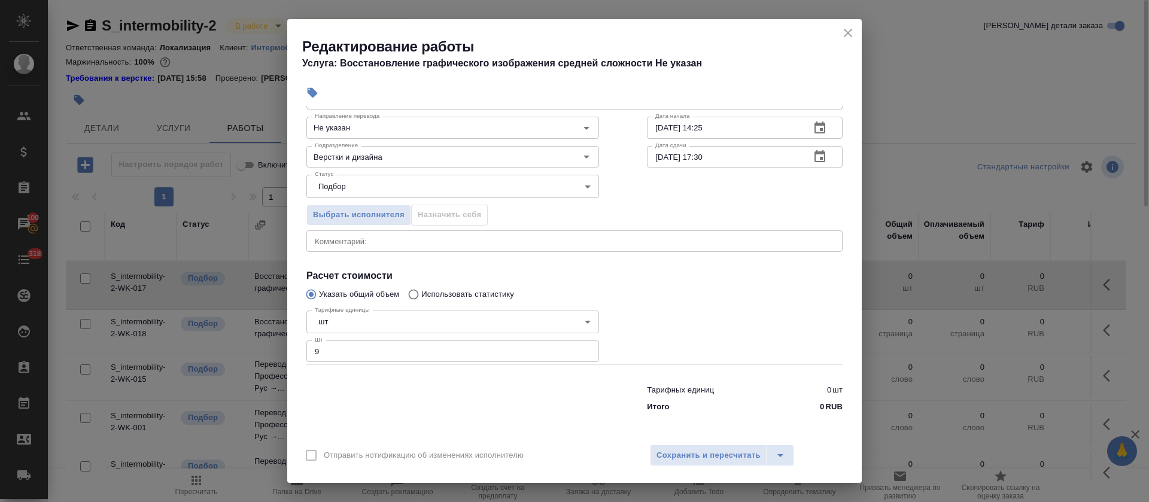
click at [696, 440] on div "Отправить нотификацию об изменениях исполнителю Сохранить и пересчитать" at bounding box center [574, 460] width 574 height 46
click at [694, 454] on span "Сохранить и пересчитать" at bounding box center [708, 456] width 104 height 14
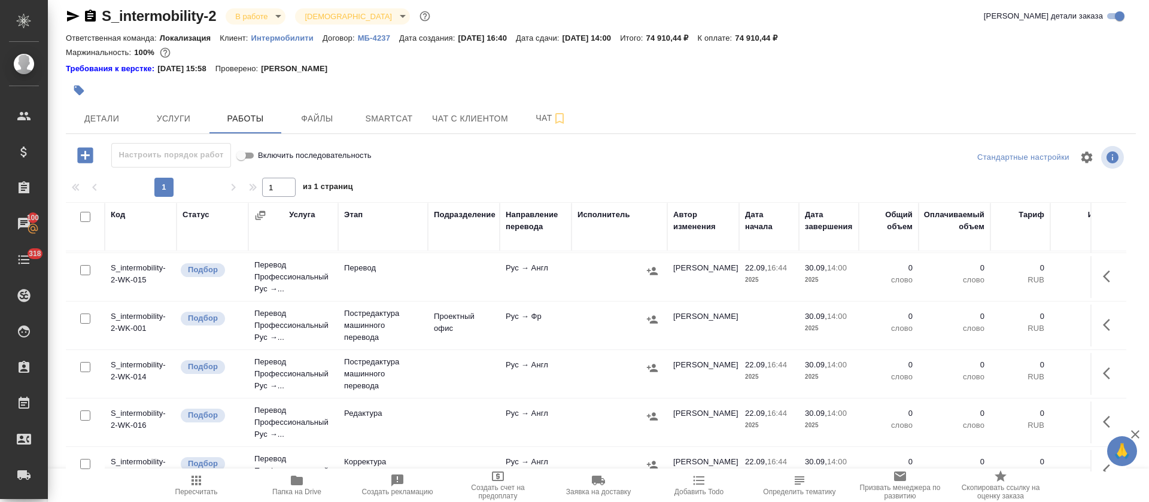
scroll to position [0, 0]
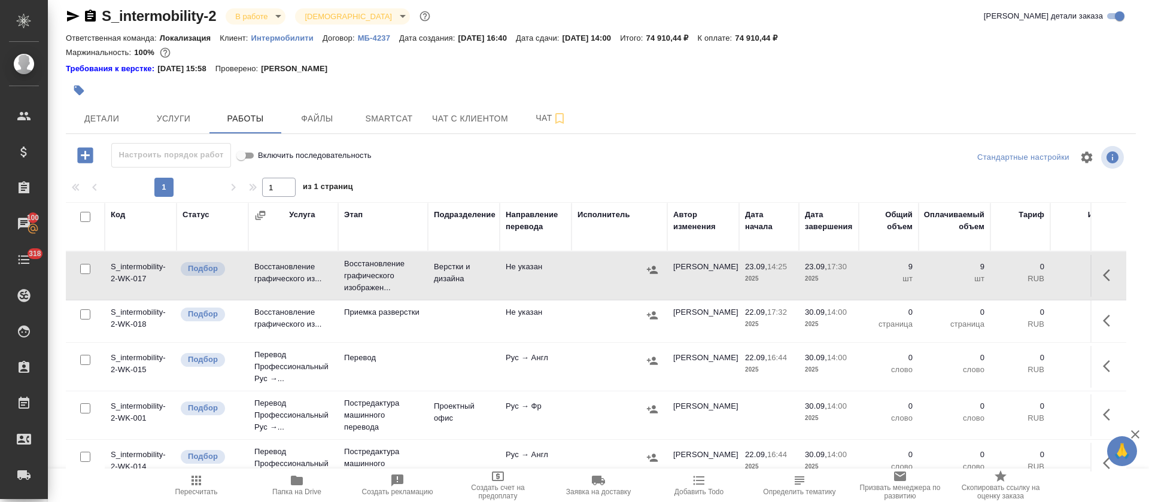
click at [84, 360] on input "checkbox" at bounding box center [85, 360] width 10 height 10
checkbox input "true"
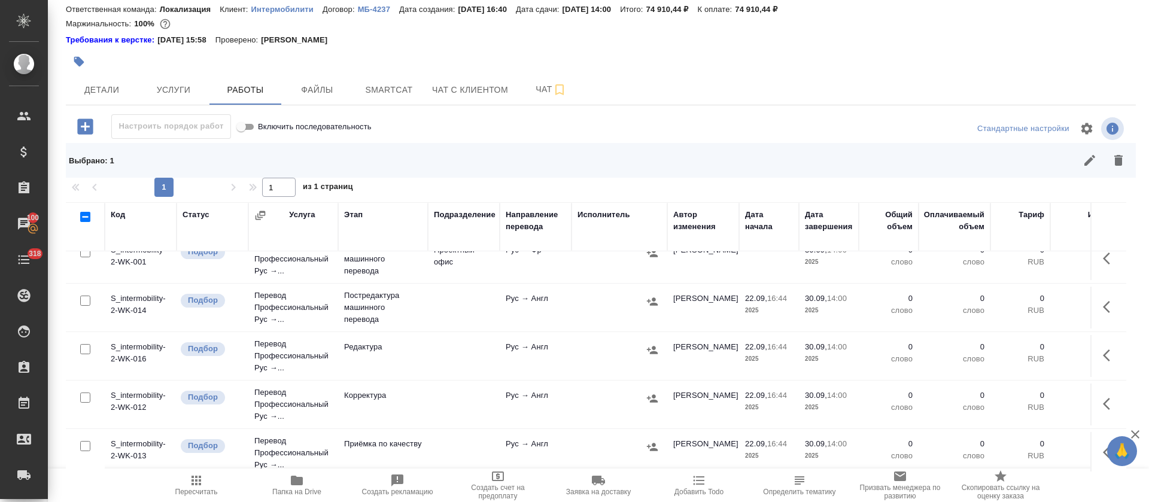
scroll to position [179, 0]
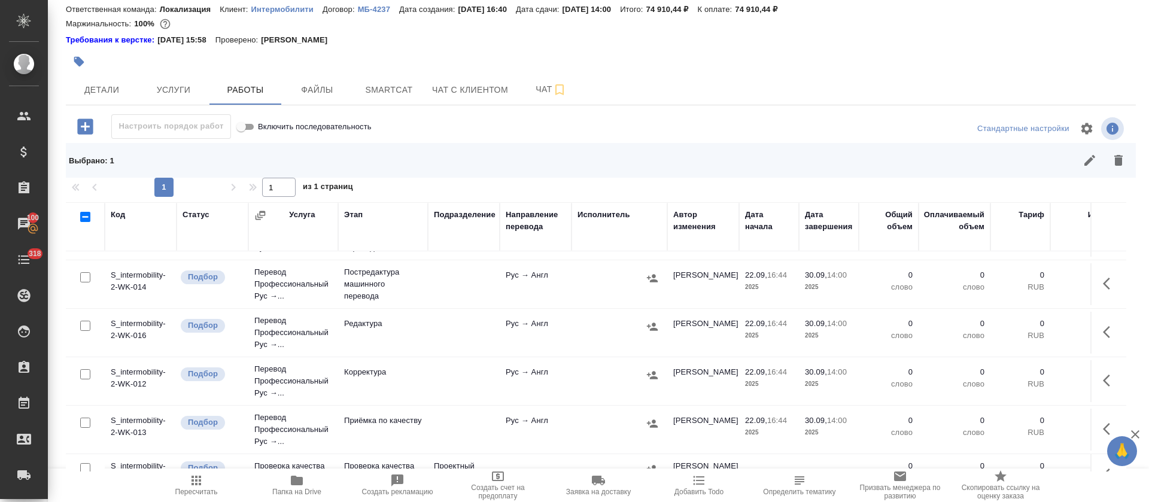
click at [86, 326] on input "checkbox" at bounding box center [85, 326] width 10 height 10
checkbox input "true"
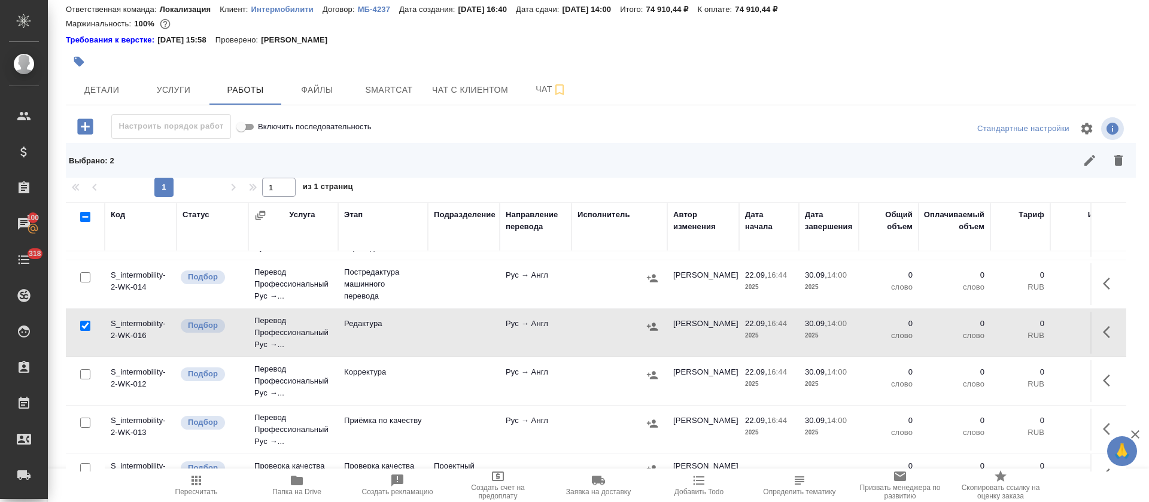
click at [84, 374] on input "checkbox" at bounding box center [85, 374] width 10 height 10
checkbox input "true"
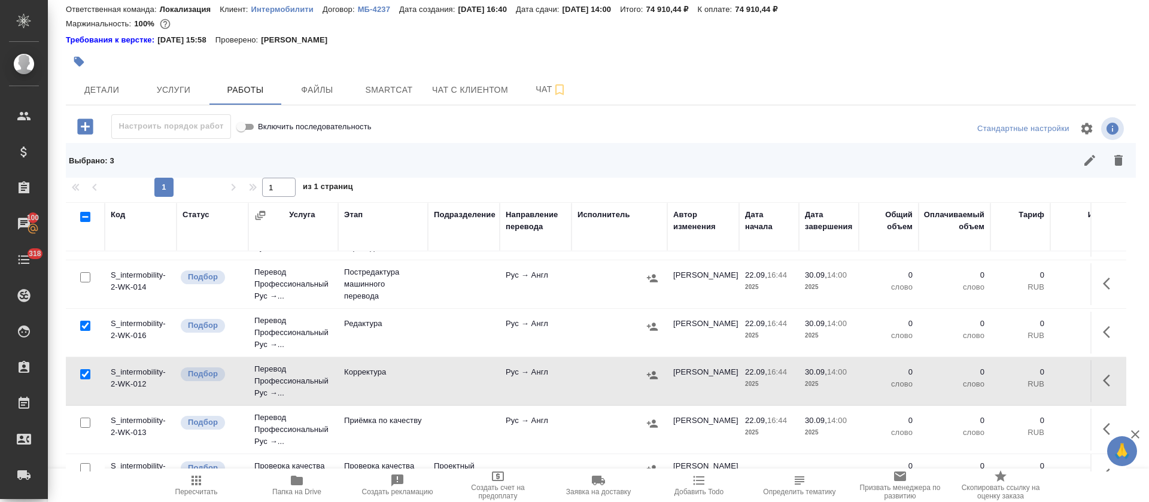
click at [84, 424] on input "checkbox" at bounding box center [85, 423] width 10 height 10
checkbox input "true"
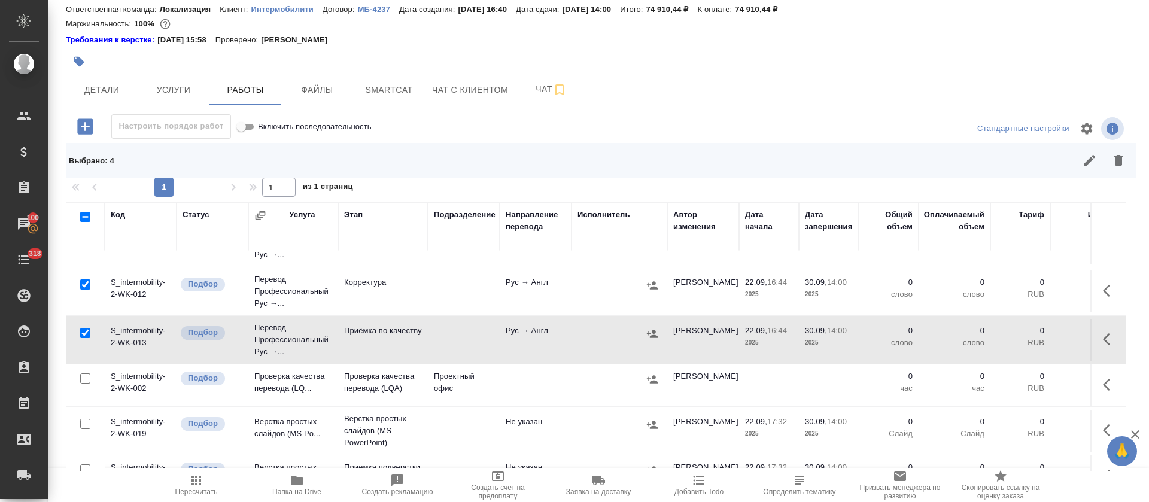
scroll to position [309, 0]
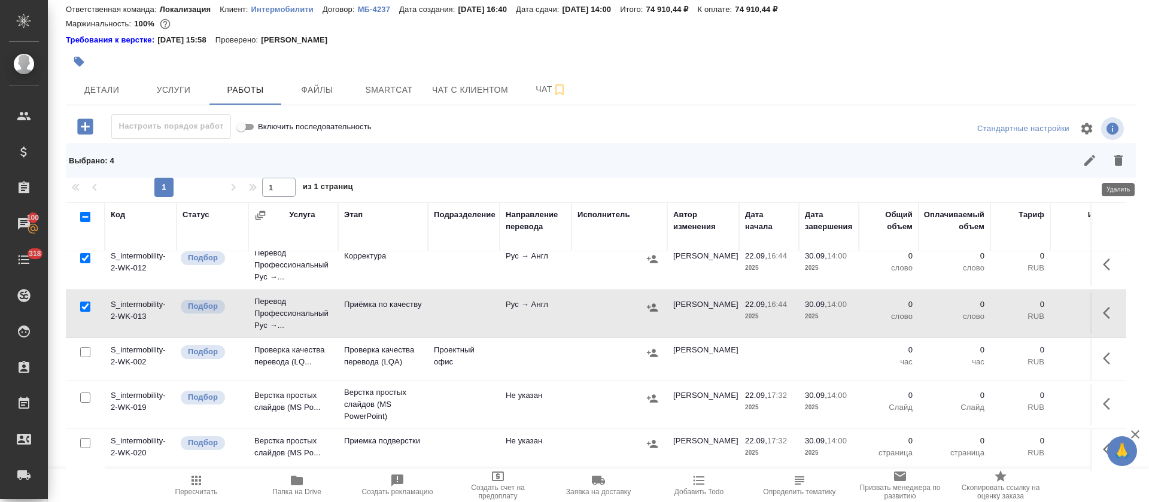
click at [1129, 159] on button "button" at bounding box center [1118, 160] width 29 height 29
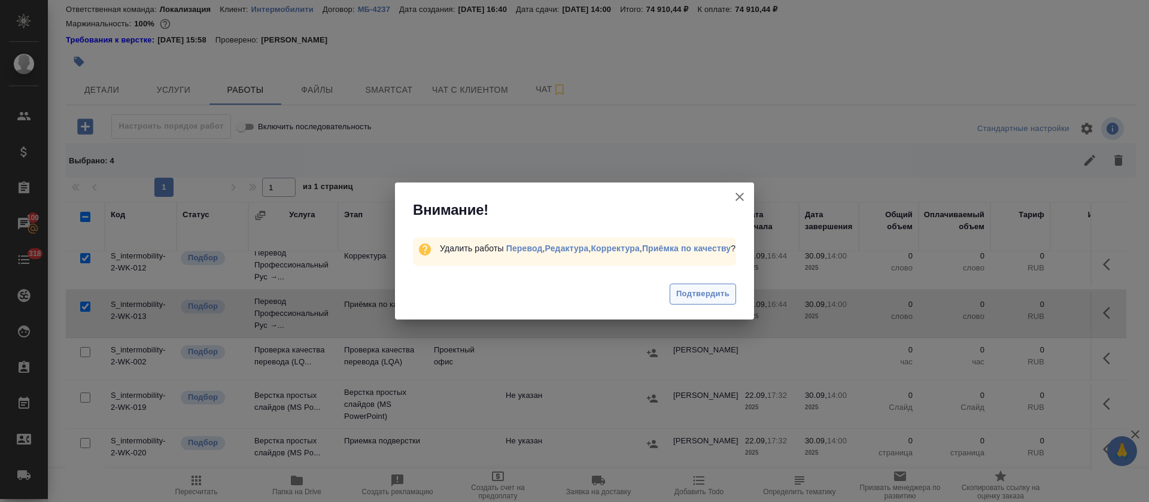
click at [701, 292] on span "Подтвердить" at bounding box center [702, 294] width 53 height 14
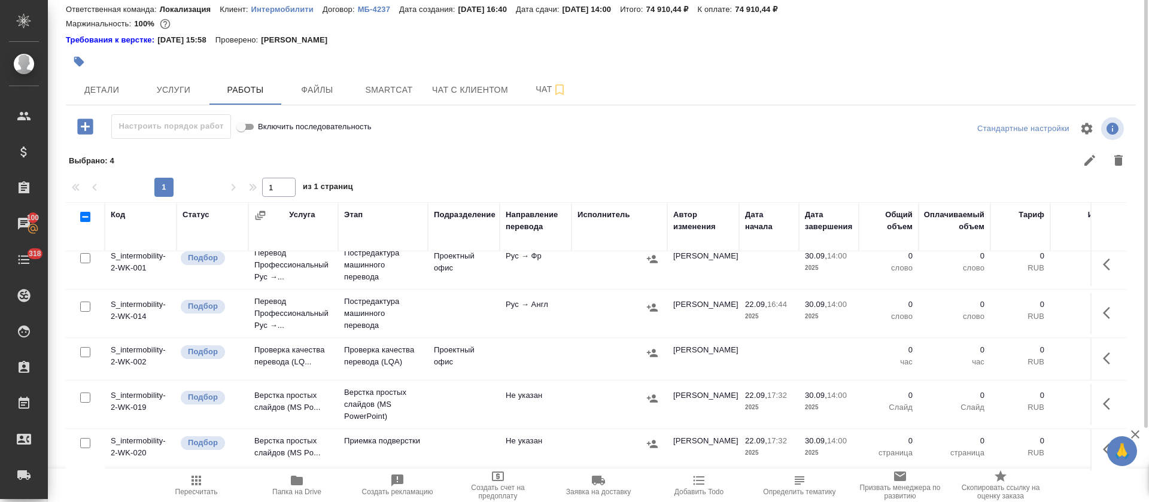
scroll to position [0, 0]
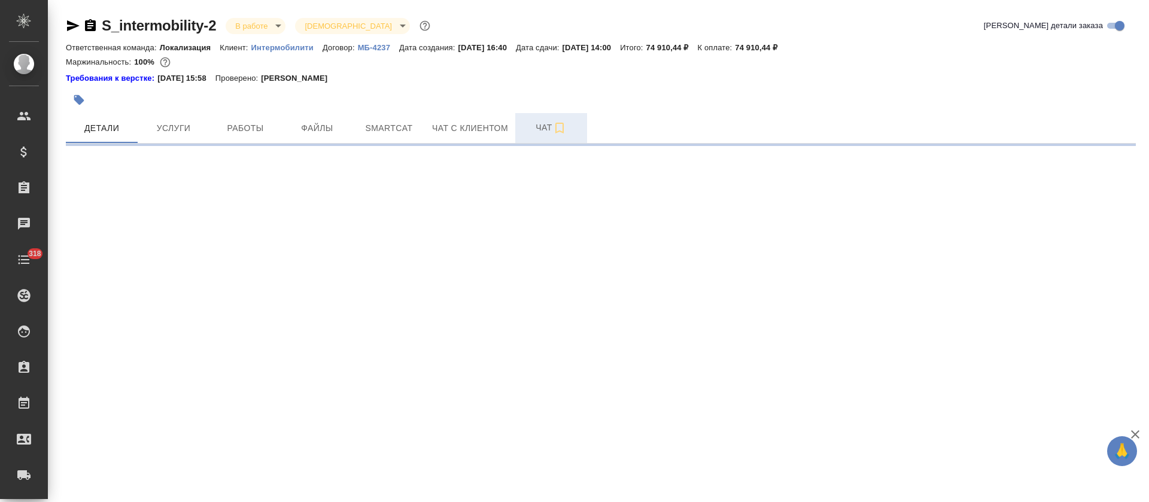
select select "RU"
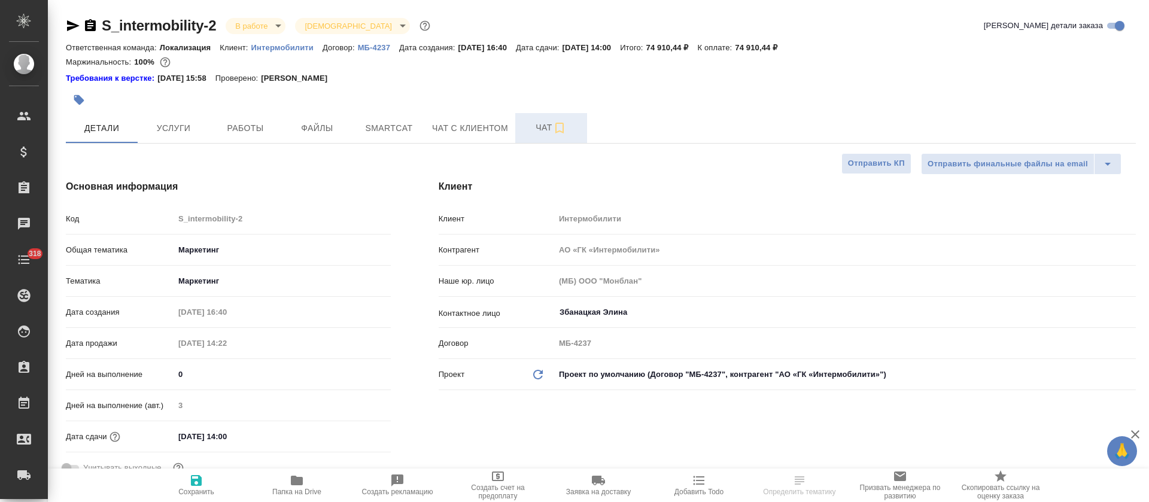
click at [543, 121] on span "Чат" at bounding box center [550, 127] width 57 height 15
type textarea "x"
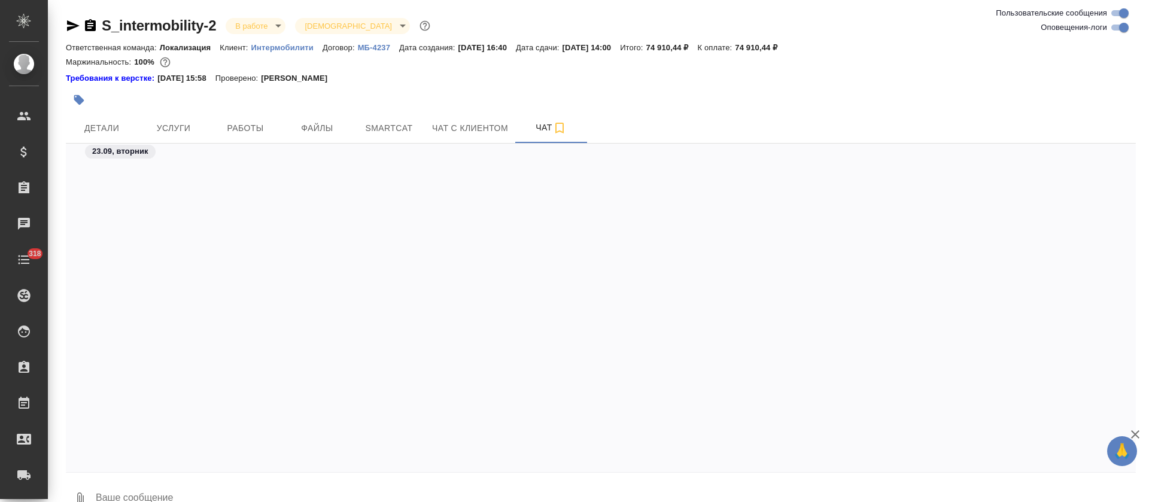
scroll to position [1881, 0]
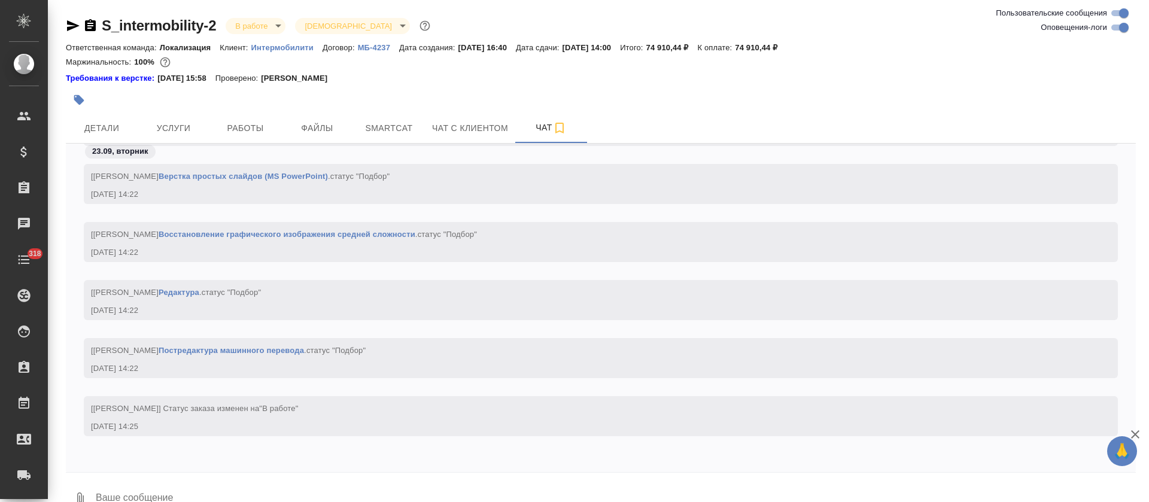
click at [1117, 26] on input "Оповещения-логи" at bounding box center [1123, 27] width 43 height 14
checkbox input "false"
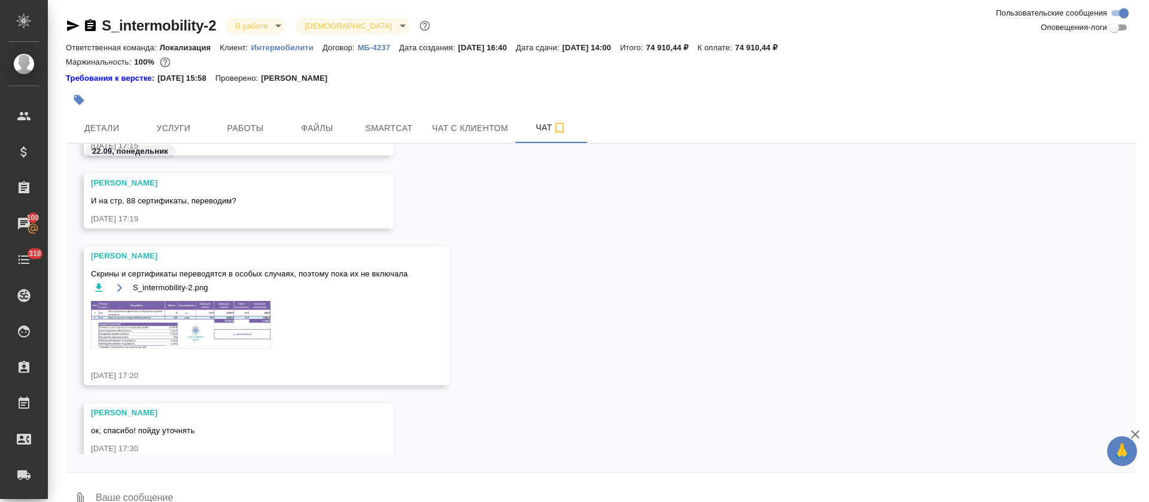
scroll to position [87, 0]
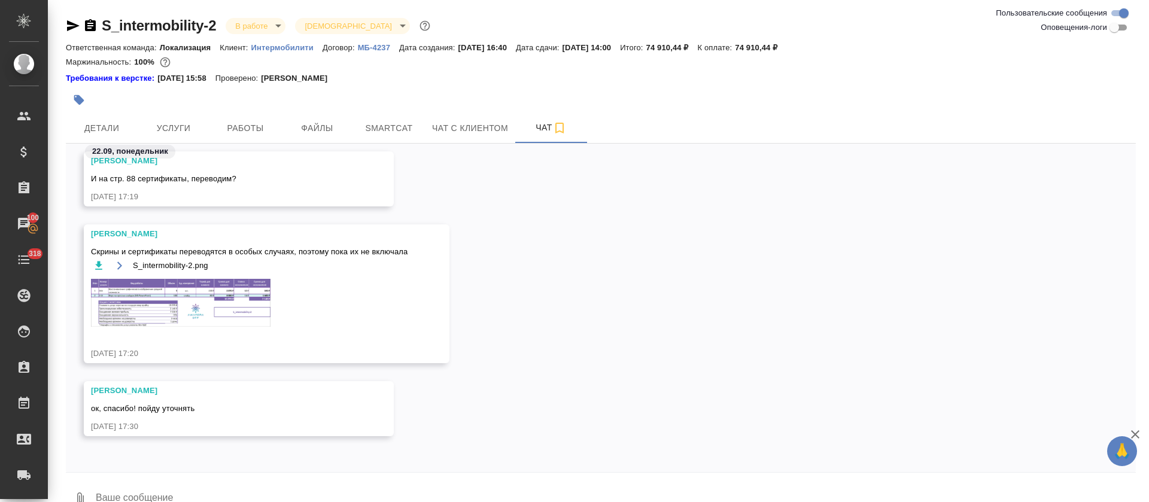
click at [206, 301] on img at bounding box center [180, 303] width 179 height 48
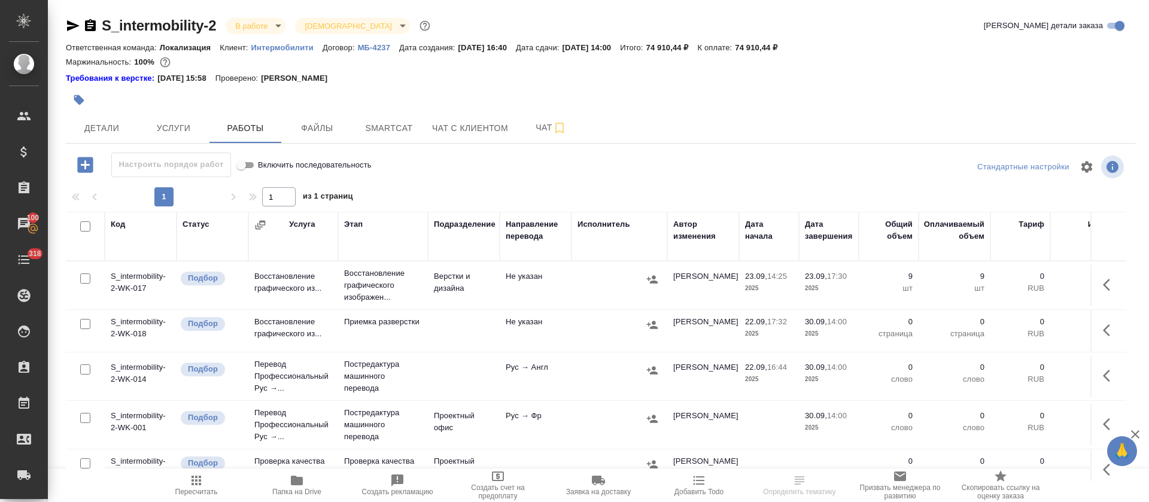
scroll to position [10, 0]
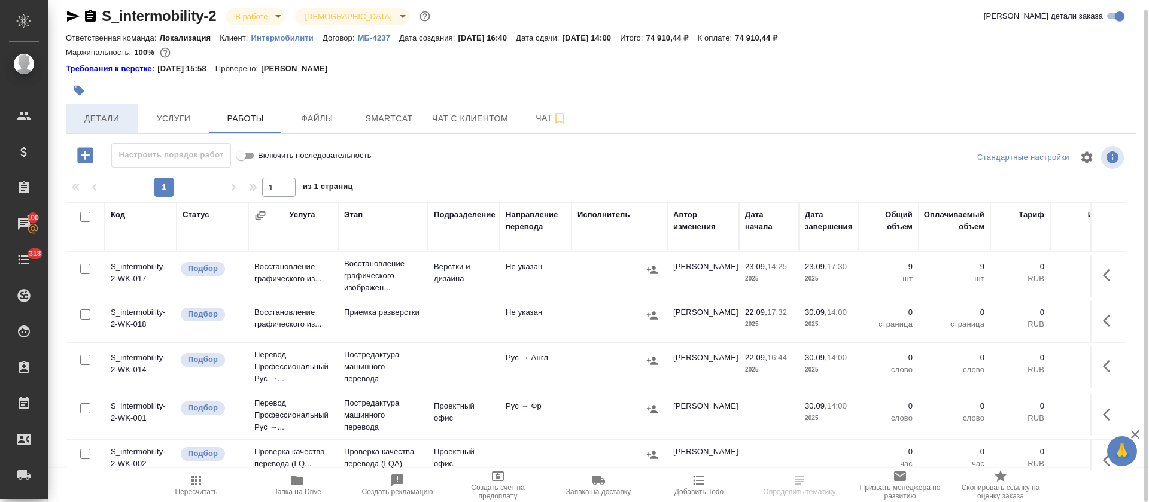
click at [99, 115] on span "Детали" at bounding box center [101, 118] width 57 height 15
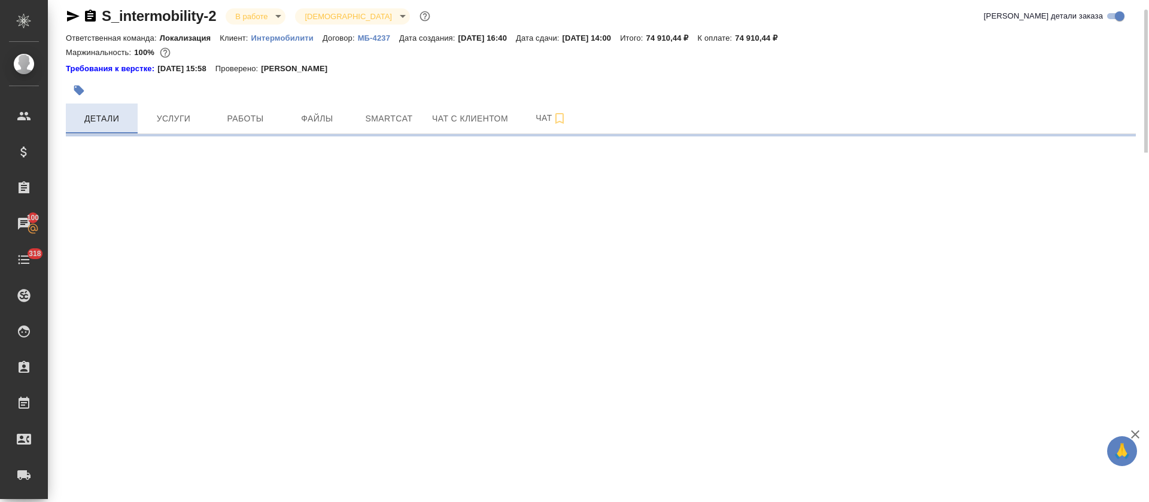
select select "RU"
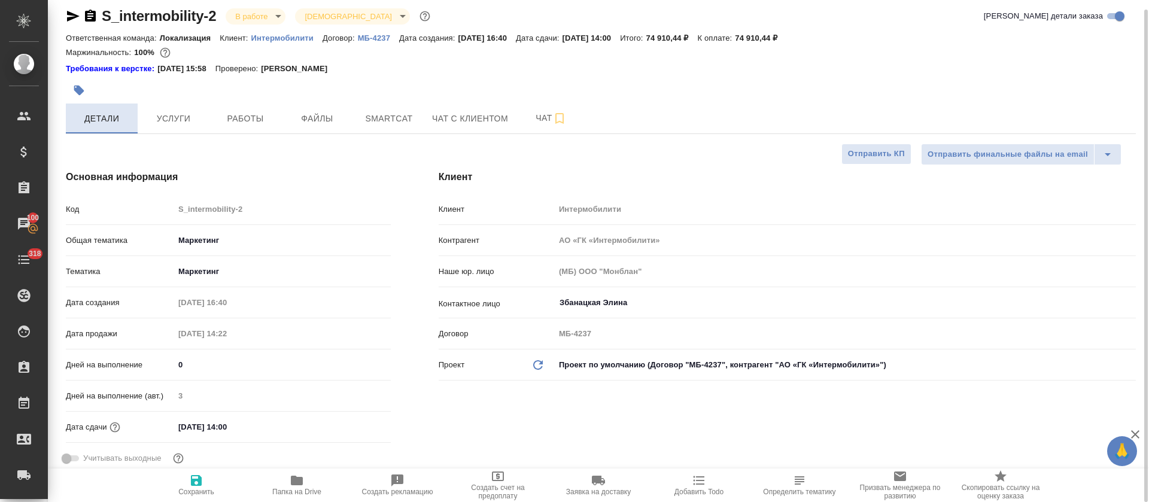
type textarea "x"
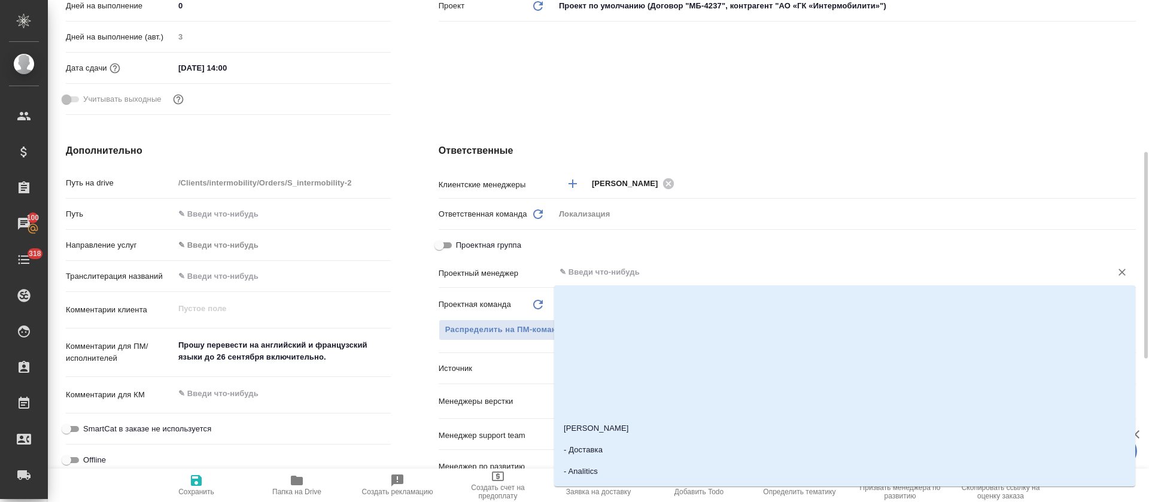
click at [596, 266] on input "text" at bounding box center [825, 272] width 534 height 14
type input "тре"
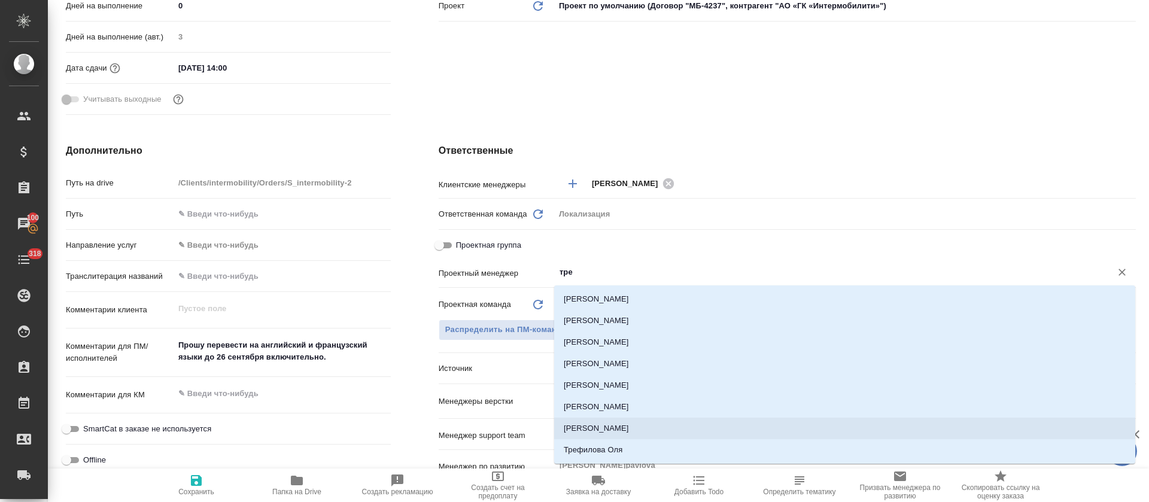
click at [617, 422] on li "Третьякова Ольга" at bounding box center [844, 429] width 581 height 22
type textarea "x"
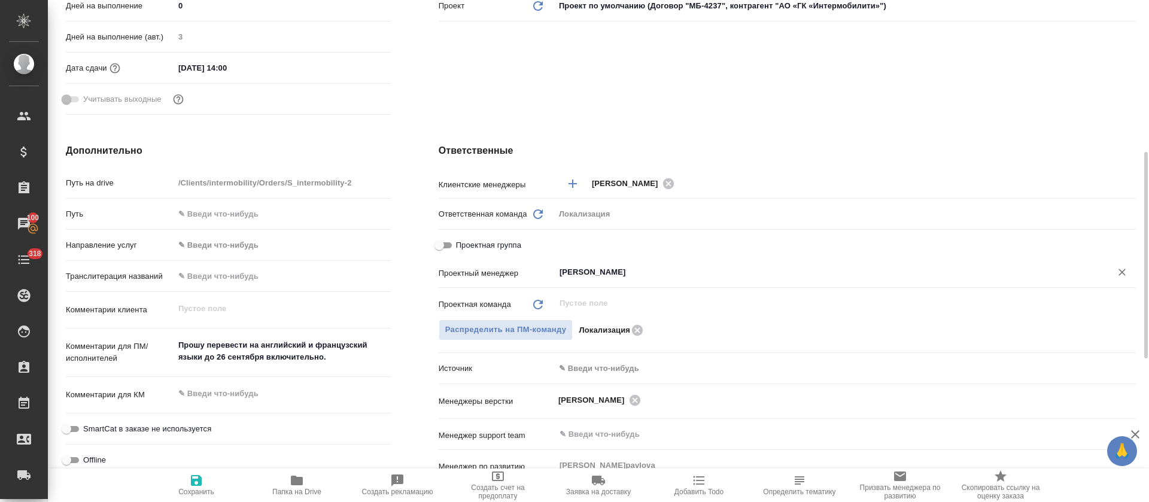
type input "Третьякова Ольга"
click at [203, 485] on icon "button" at bounding box center [196, 480] width 14 height 14
type textarea "x"
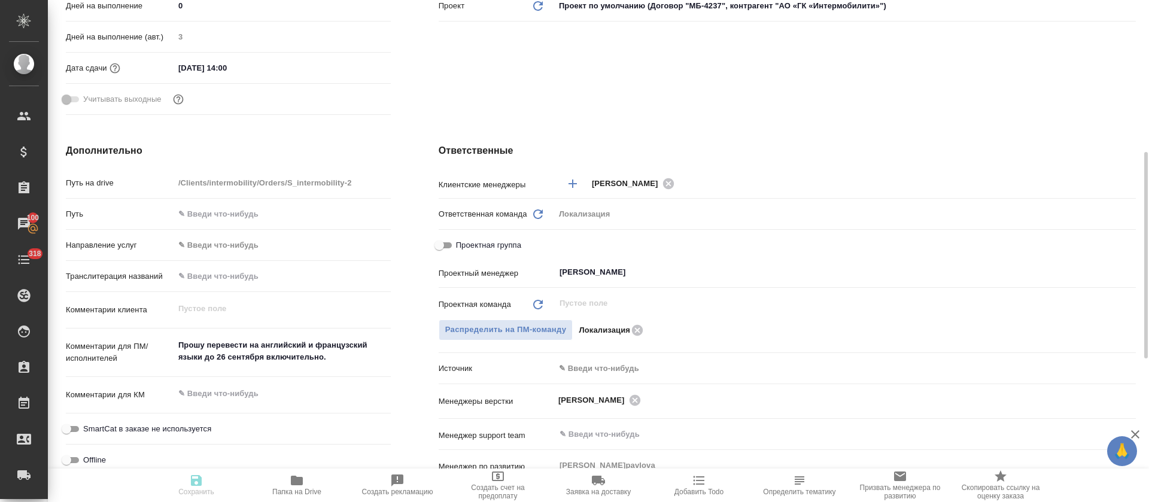
type textarea "x"
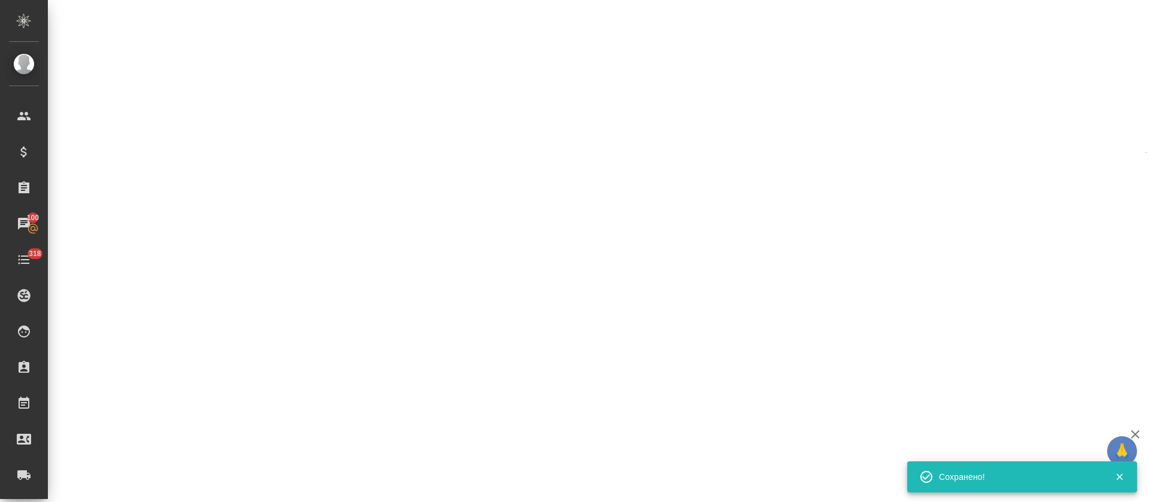
select select "RU"
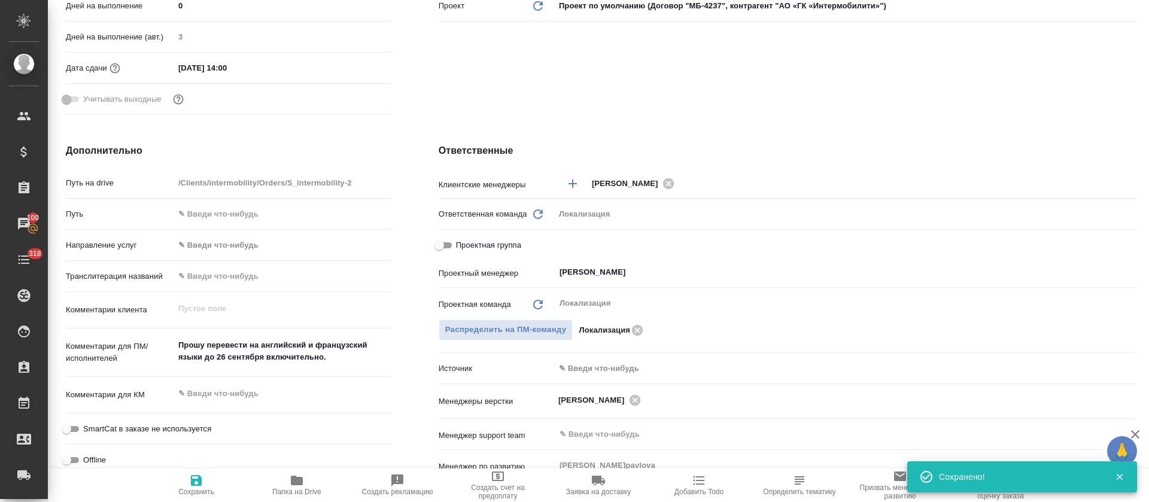
type textarea "x"
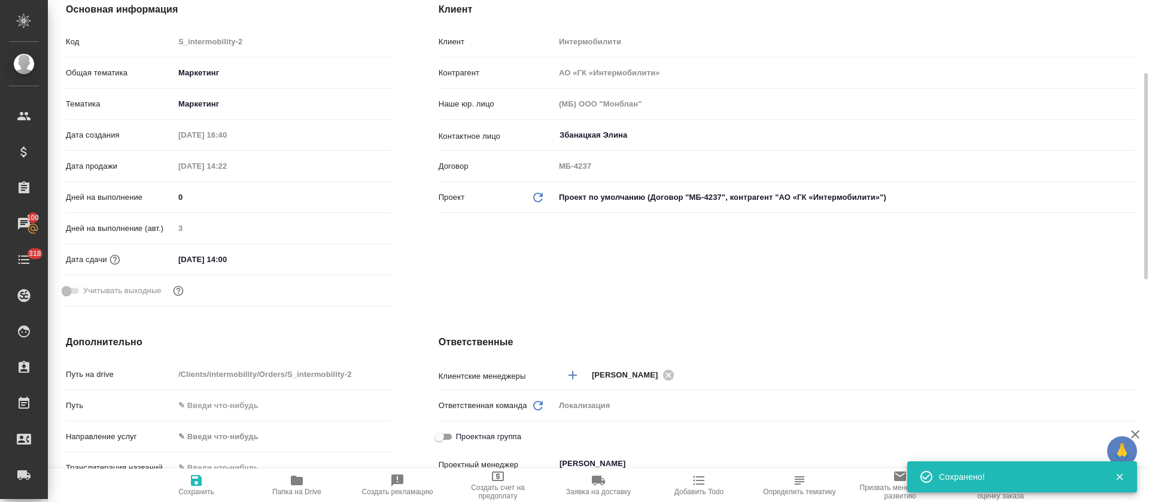
scroll to position [0, 0]
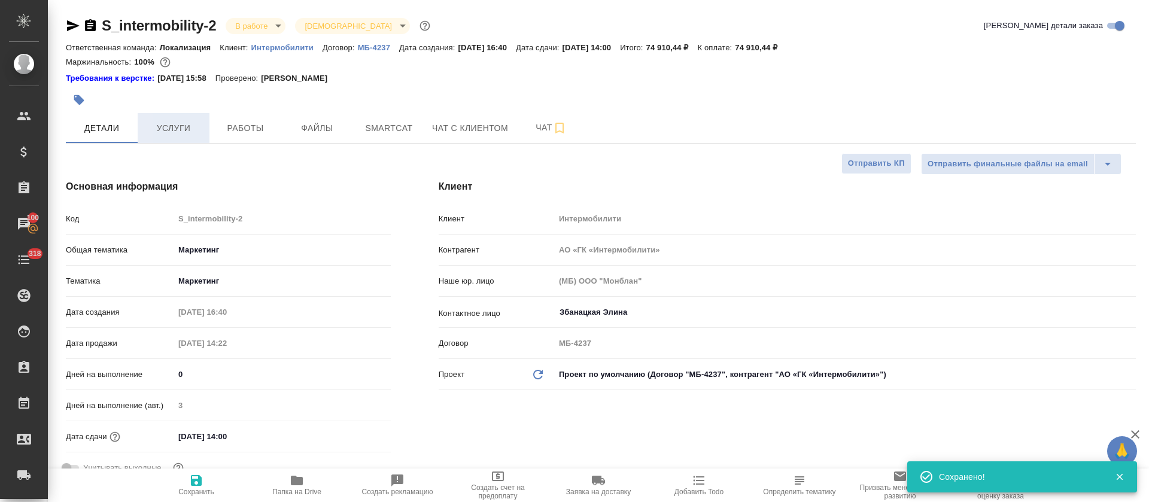
click at [175, 129] on span "Услуги" at bounding box center [173, 128] width 57 height 15
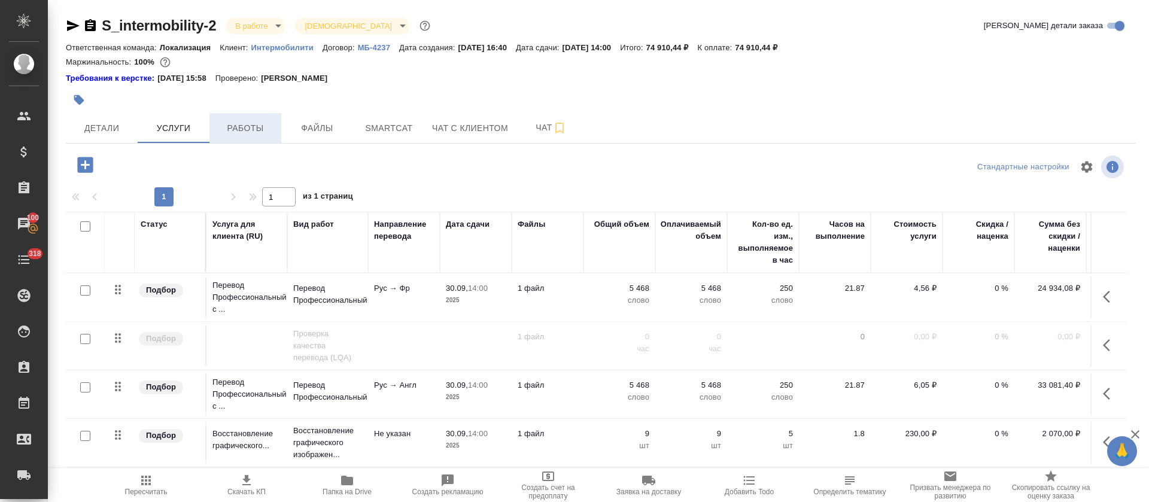
drag, startPoint x: 220, startPoint y: 129, endPoint x: 227, endPoint y: 129, distance: 7.8
click at [227, 129] on span "Работы" at bounding box center [245, 128] width 57 height 15
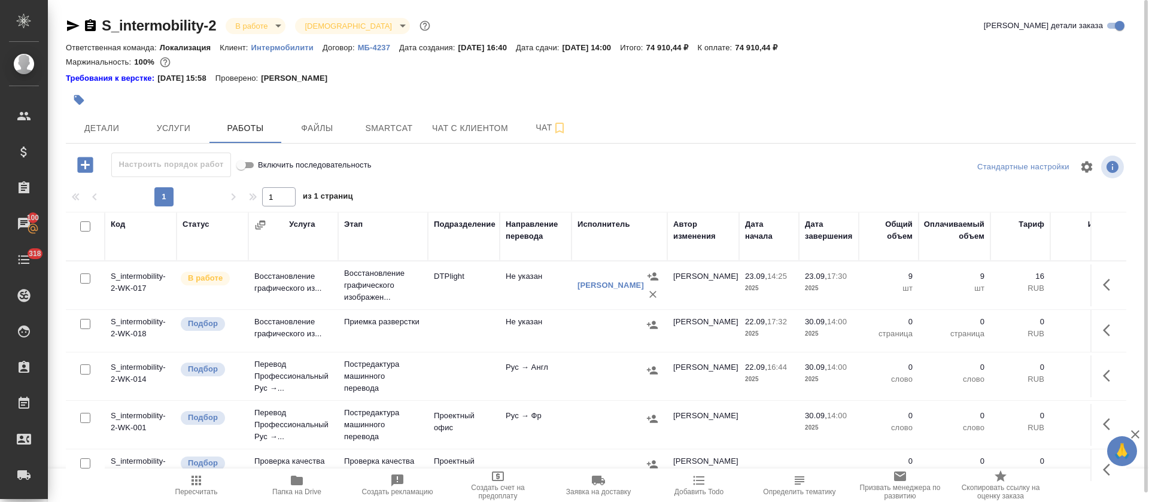
click at [110, 145] on div "S_intermobility-2 В работе inProgress Святая троица holyTrinity Кратко детали з…" at bounding box center [600, 255] width 1083 height 511
click at [111, 135] on button "Детали" at bounding box center [102, 128] width 72 height 30
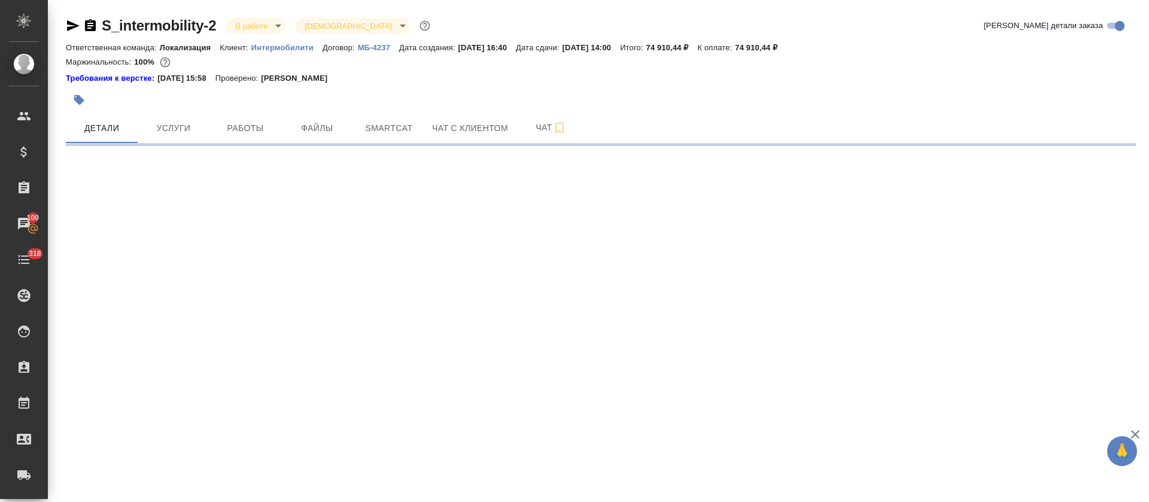
select select "RU"
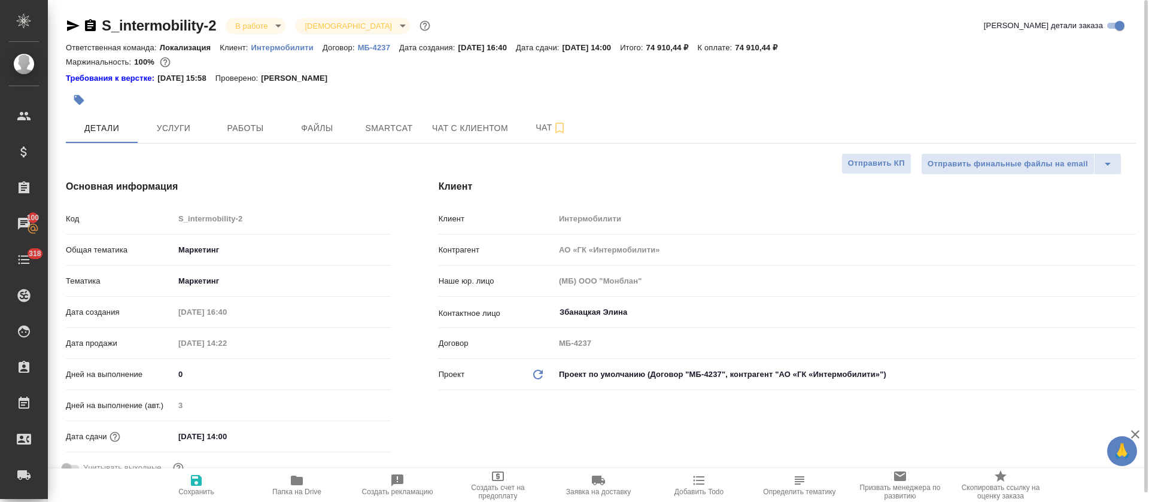
type textarea "x"
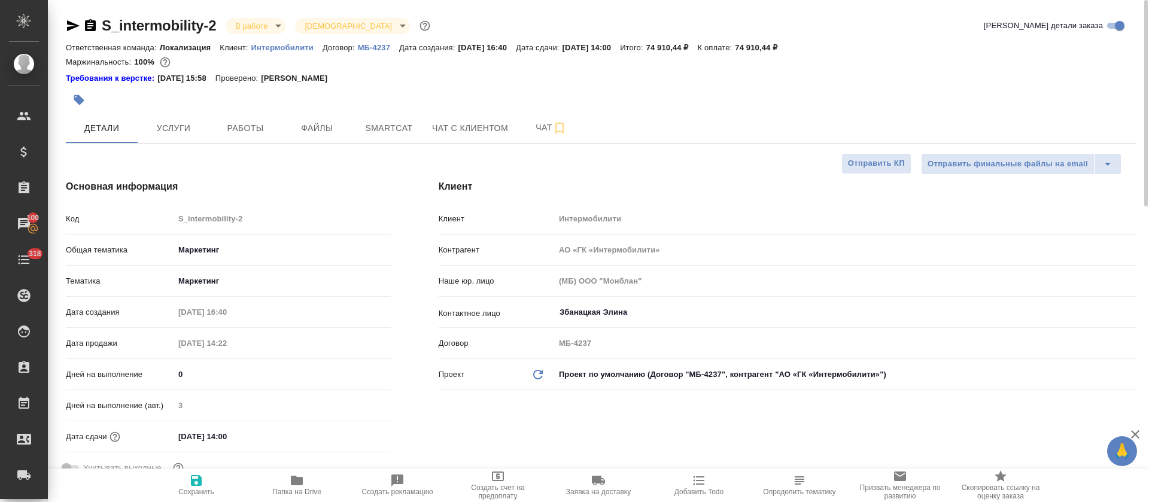
type textarea "x"
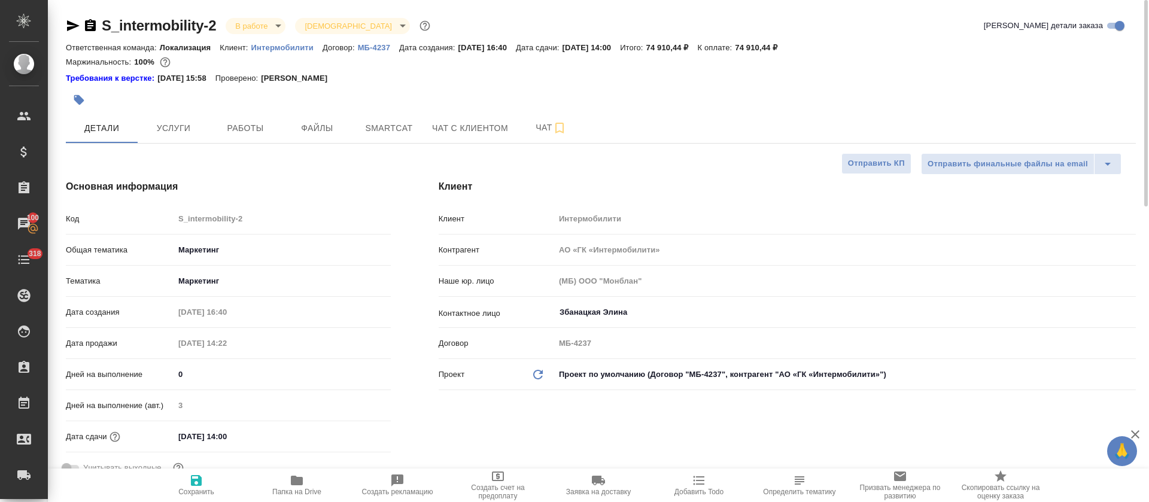
type textarea "x"
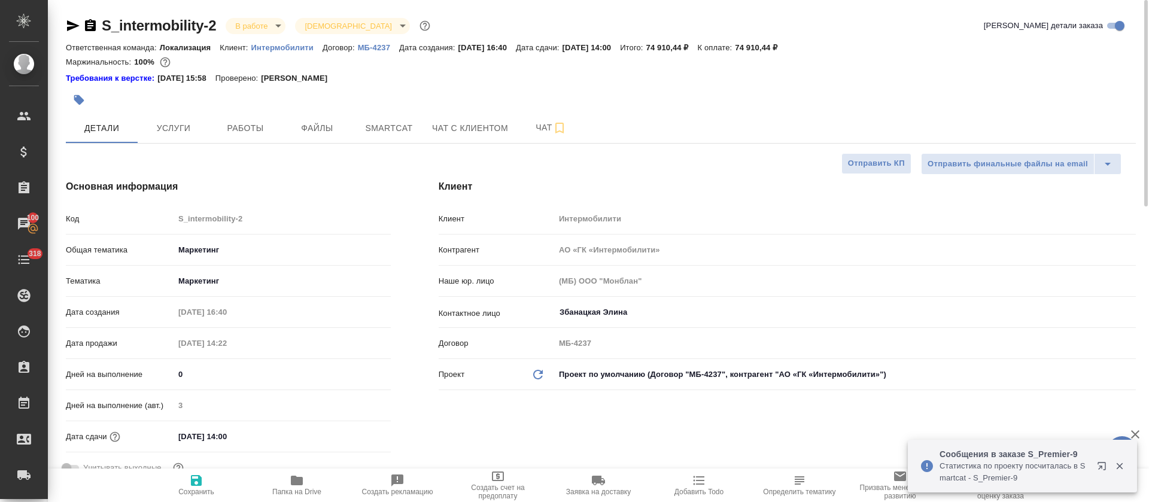
type textarea "x"
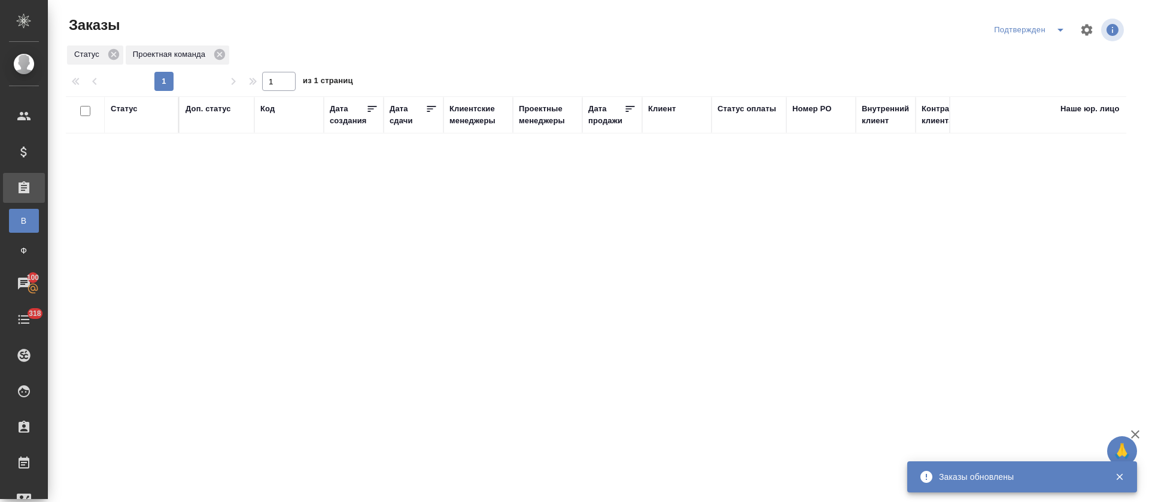
click at [1051, 29] on span "split button" at bounding box center [1060, 30] width 18 height 14
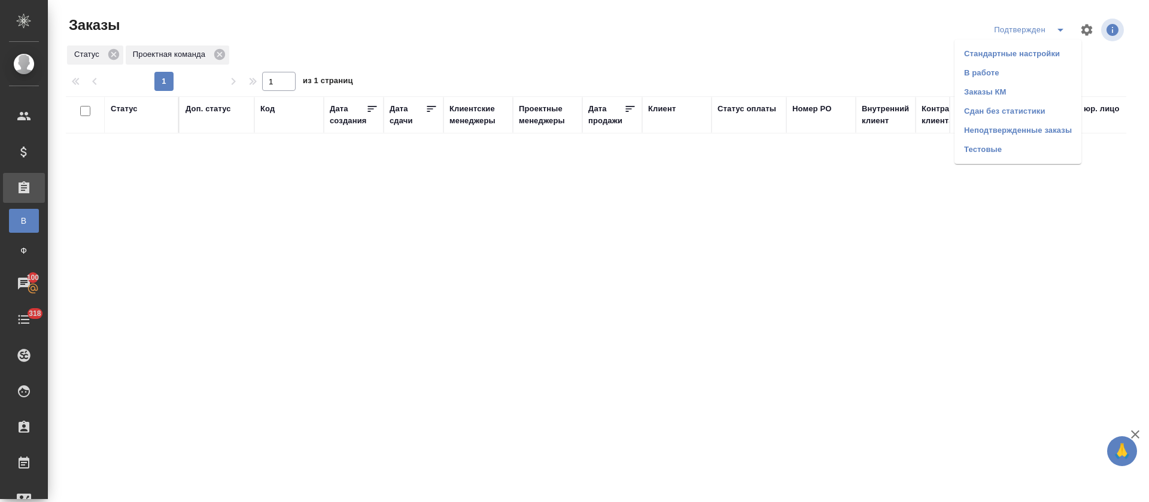
click at [1042, 73] on li "В работе" at bounding box center [1017, 72] width 127 height 19
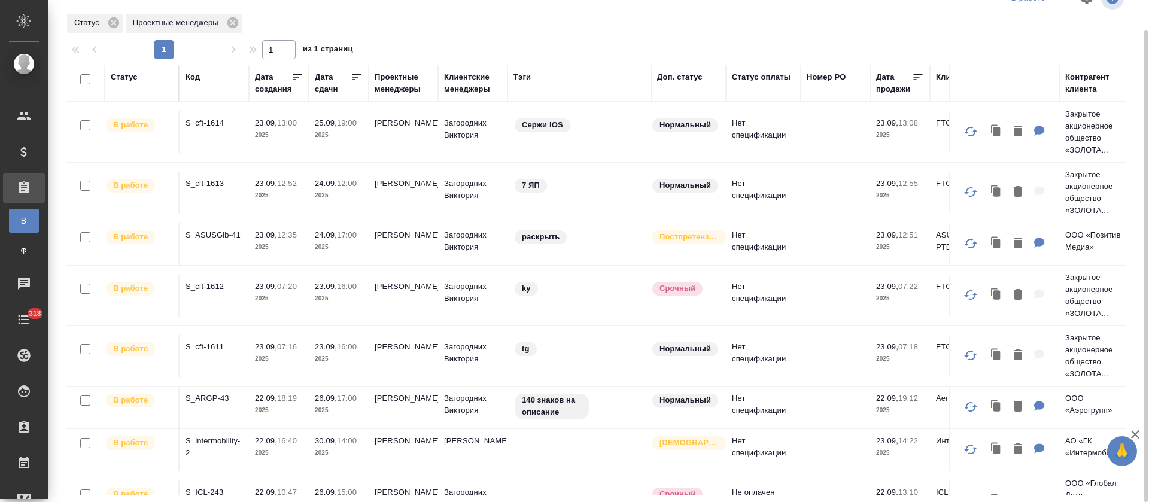
scroll to position [232, 0]
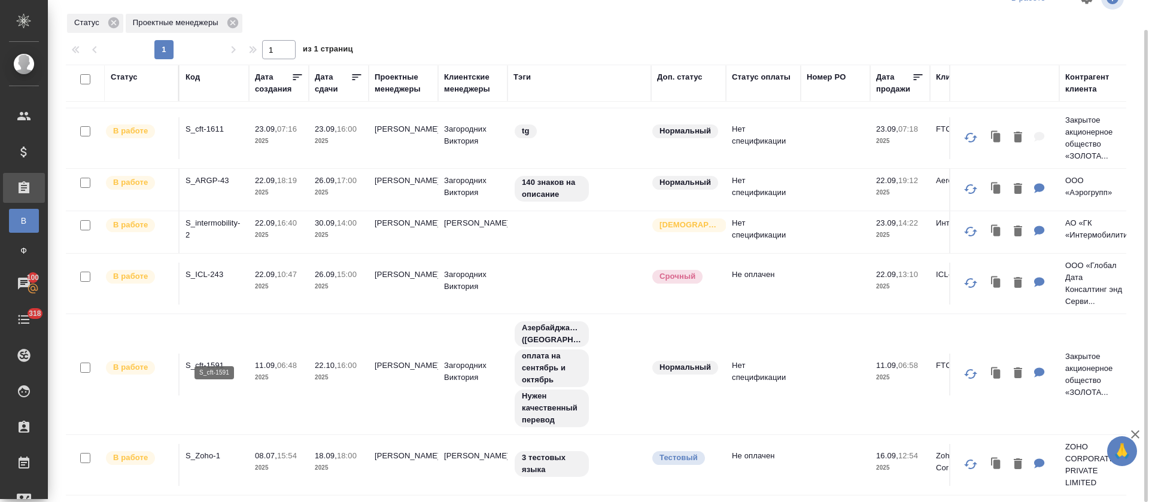
click at [208, 360] on p "S_cft-1591" at bounding box center [213, 366] width 57 height 12
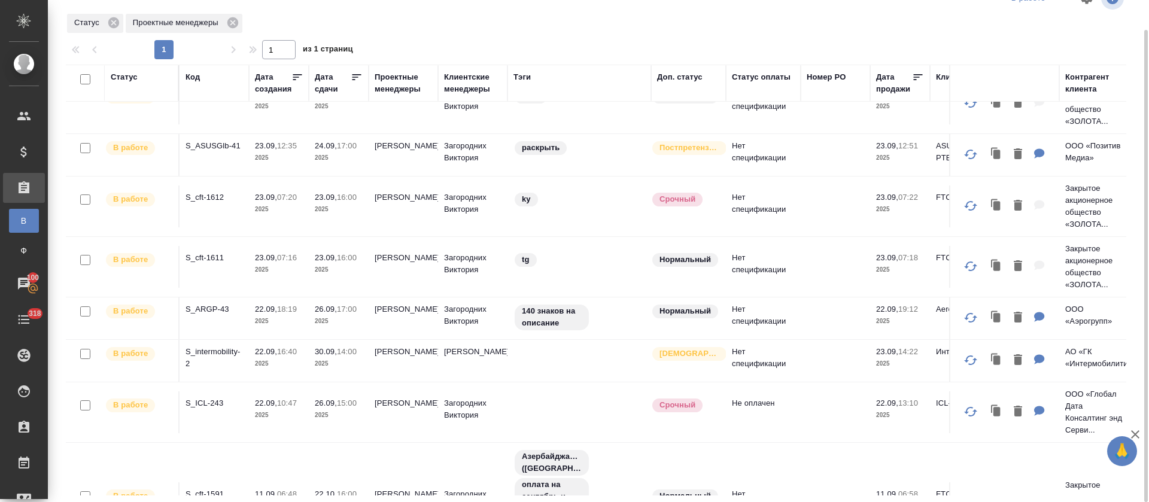
scroll to position [0, 0]
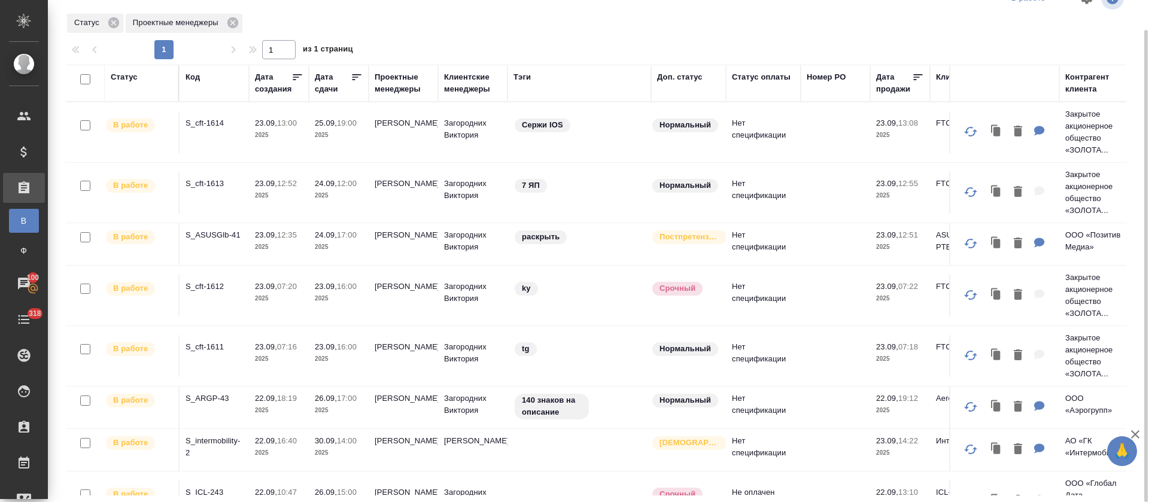
click at [355, 78] on icon at bounding box center [357, 77] width 12 height 12
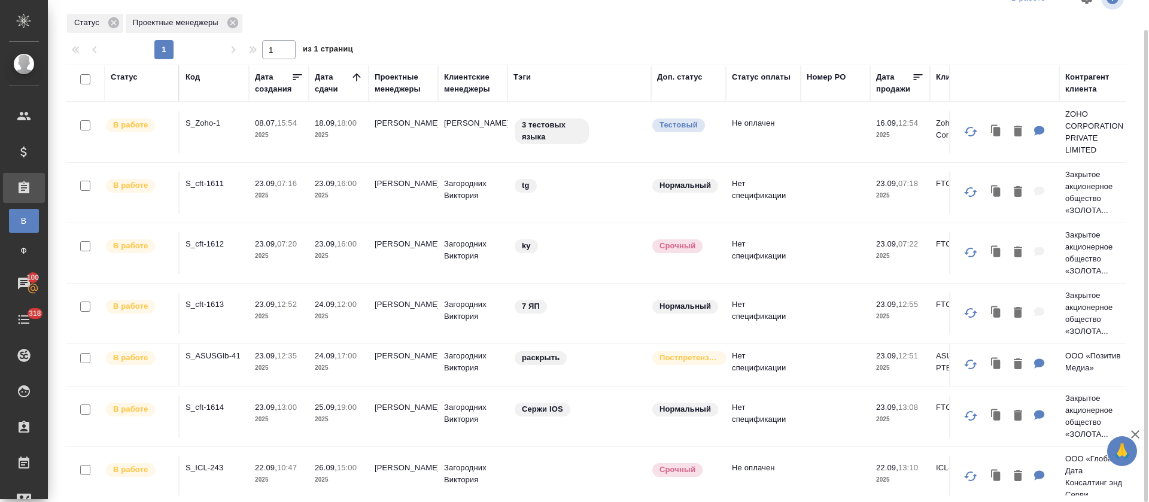
click at [592, 29] on div "Статус Проектные менеджеры" at bounding box center [596, 24] width 1060 height 22
click at [738, 19] on div "Статус Проектные менеджеры" at bounding box center [596, 24] width 1060 height 22
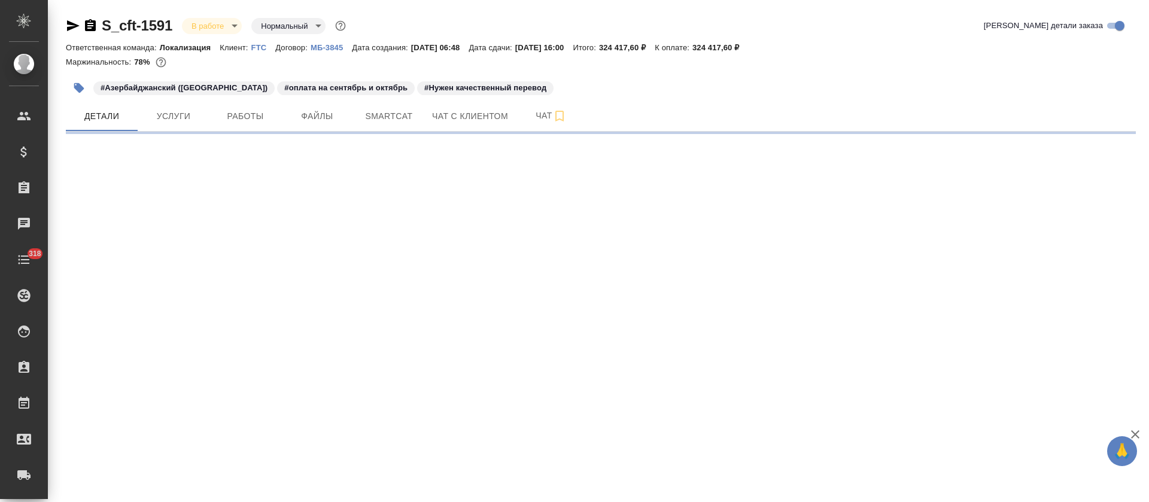
select select "RU"
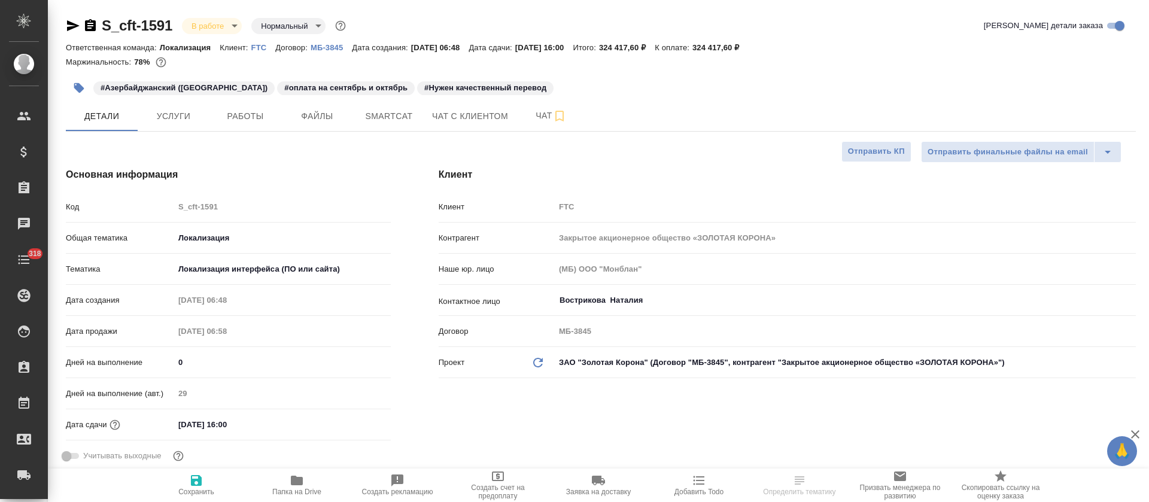
type textarea "x"
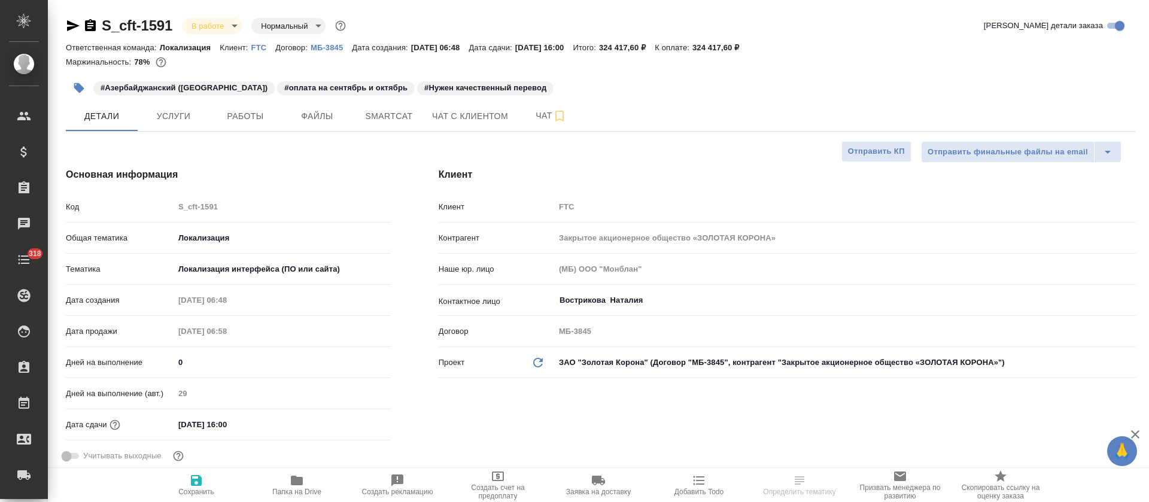
type textarea "x"
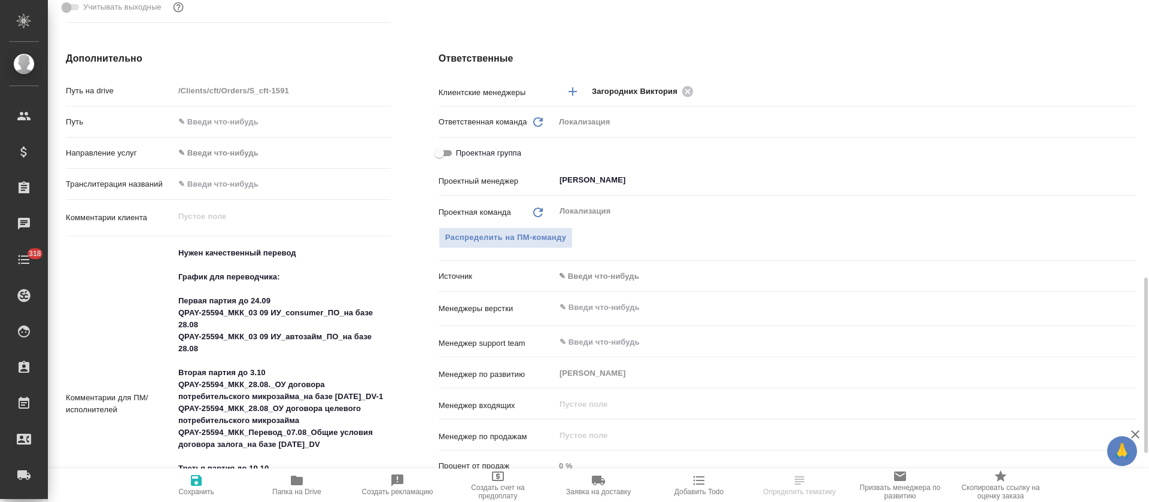
scroll to position [538, 0]
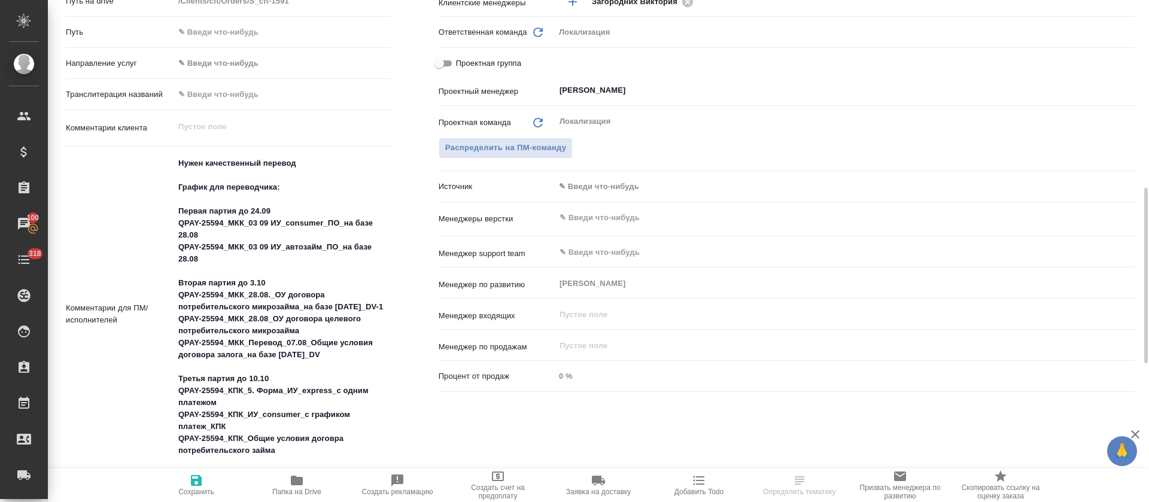
drag, startPoint x: 171, startPoint y: 211, endPoint x: 197, endPoint y: 259, distance: 54.6
click at [197, 259] on div "Комментарии для ПМ/исполнителей x" at bounding box center [228, 313] width 325 height 325
type textarea "x"
drag, startPoint x: 205, startPoint y: 260, endPoint x: 170, endPoint y: 222, distance: 50.8
click at [170, 222] on div "Комментарии для ПМ/исполнителей x" at bounding box center [228, 314] width 325 height 327
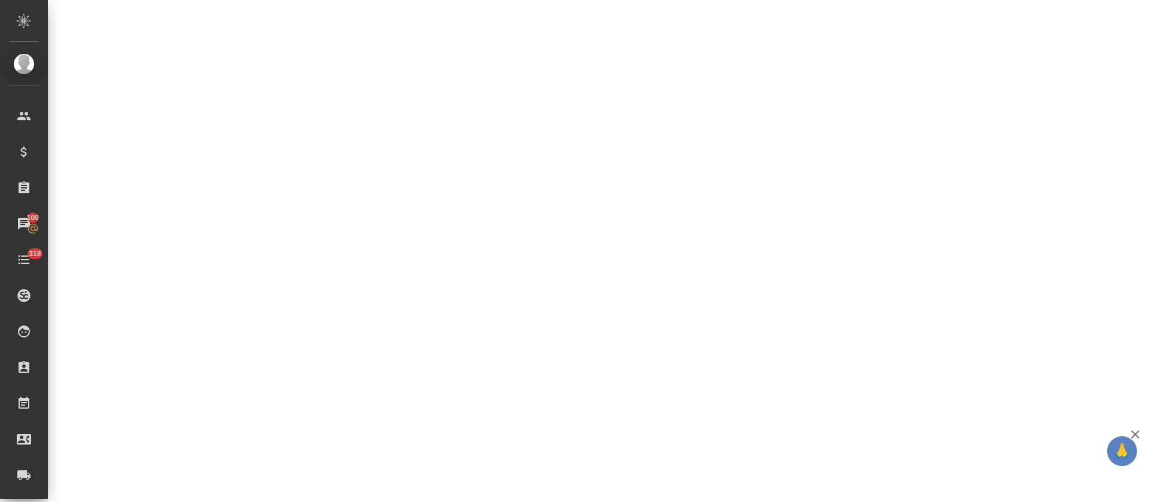
select select "RU"
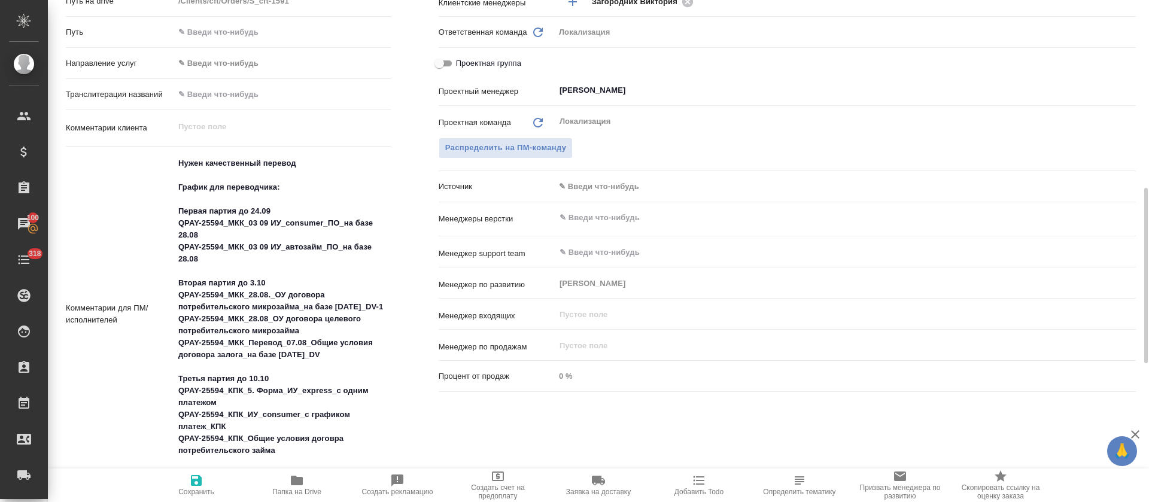
type textarea "x"
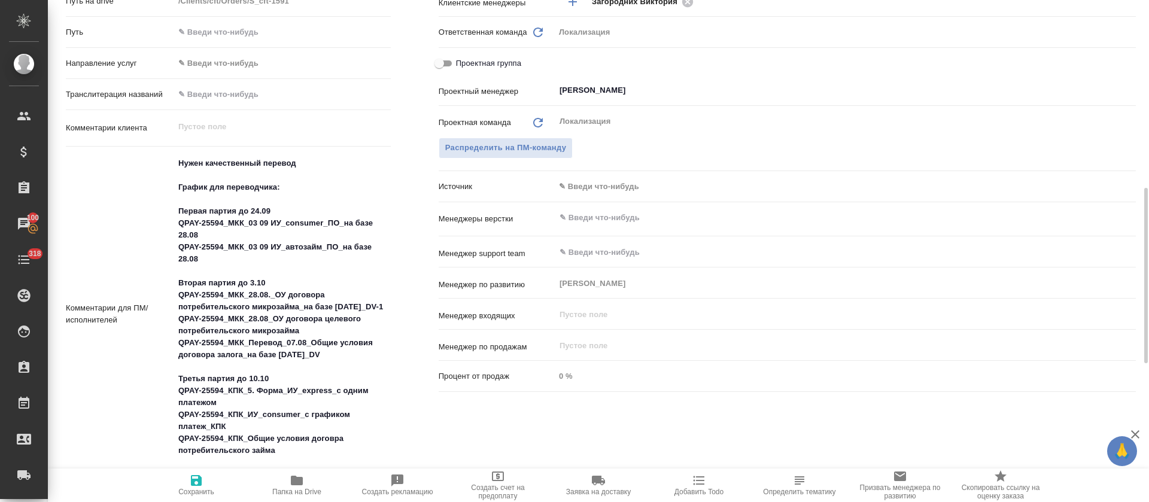
type textarea "x"
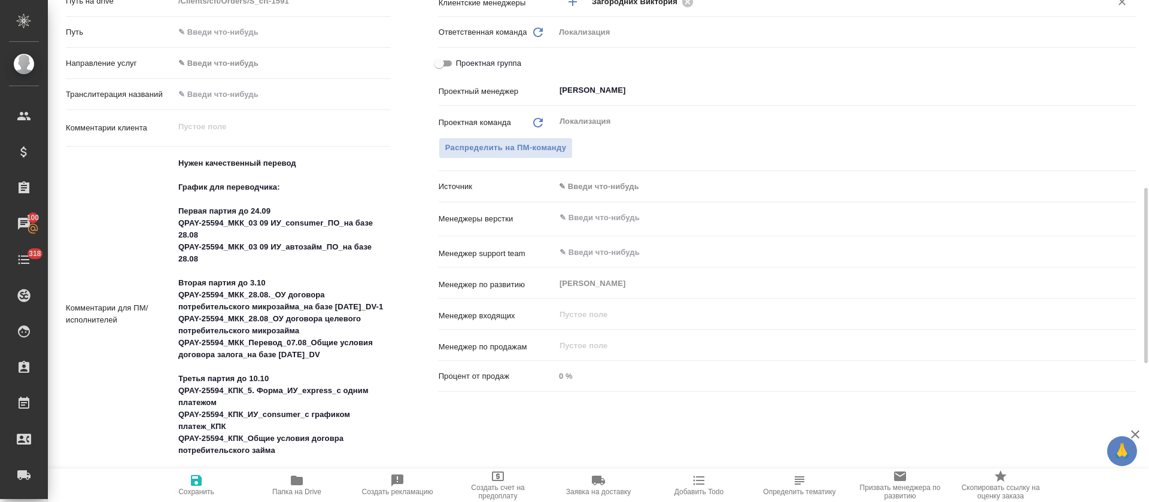
type textarea "x"
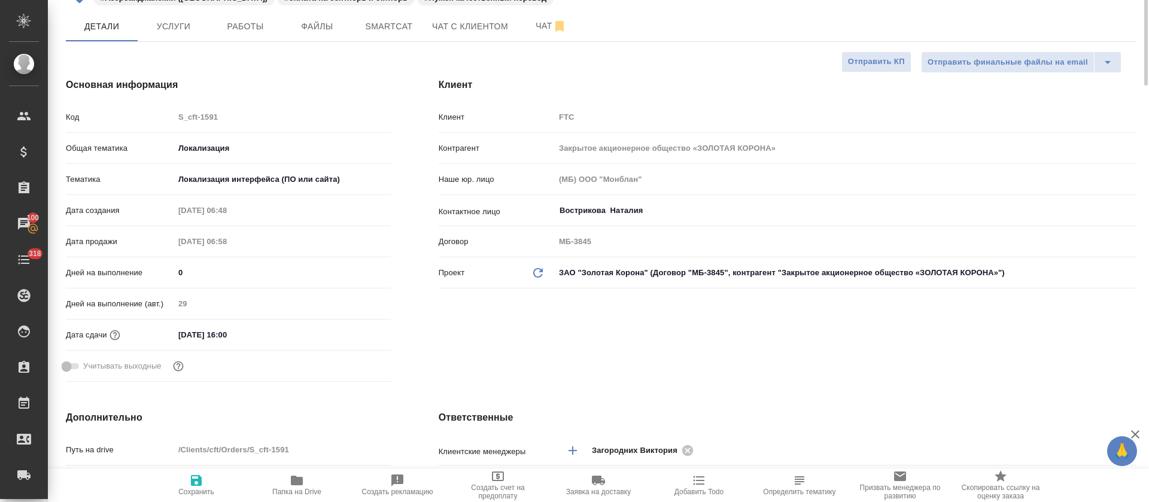
scroll to position [0, 0]
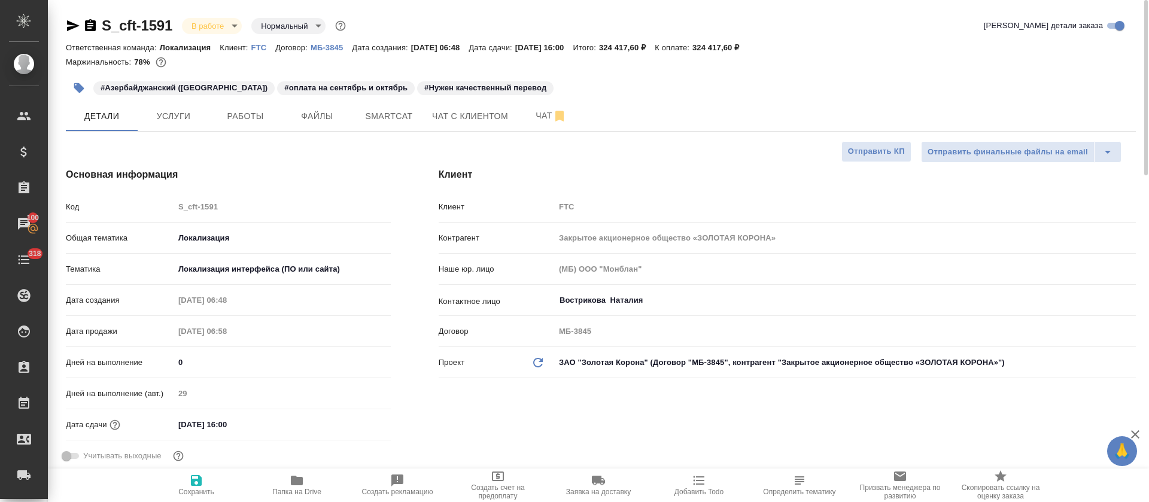
type textarea "x"
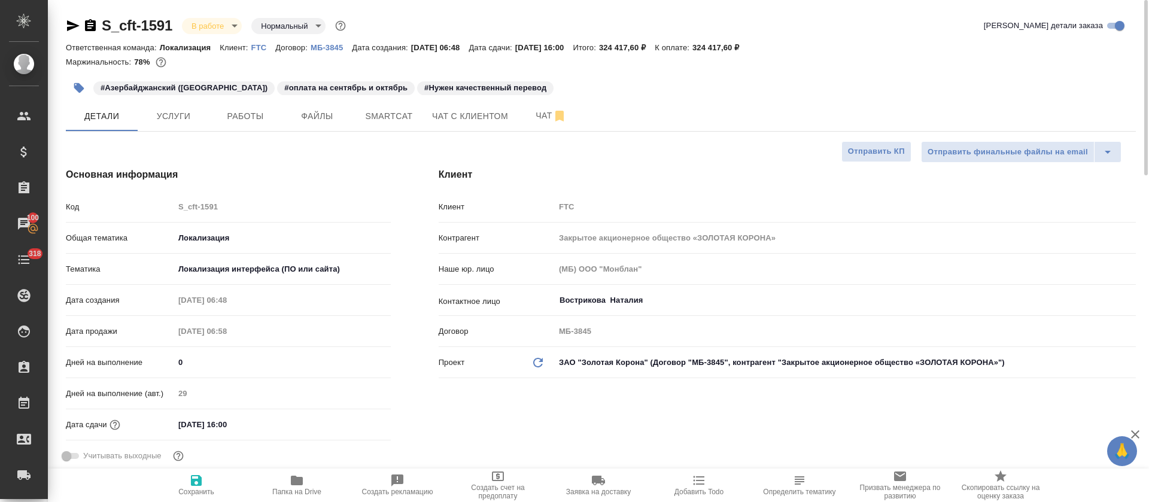
type textarea "x"
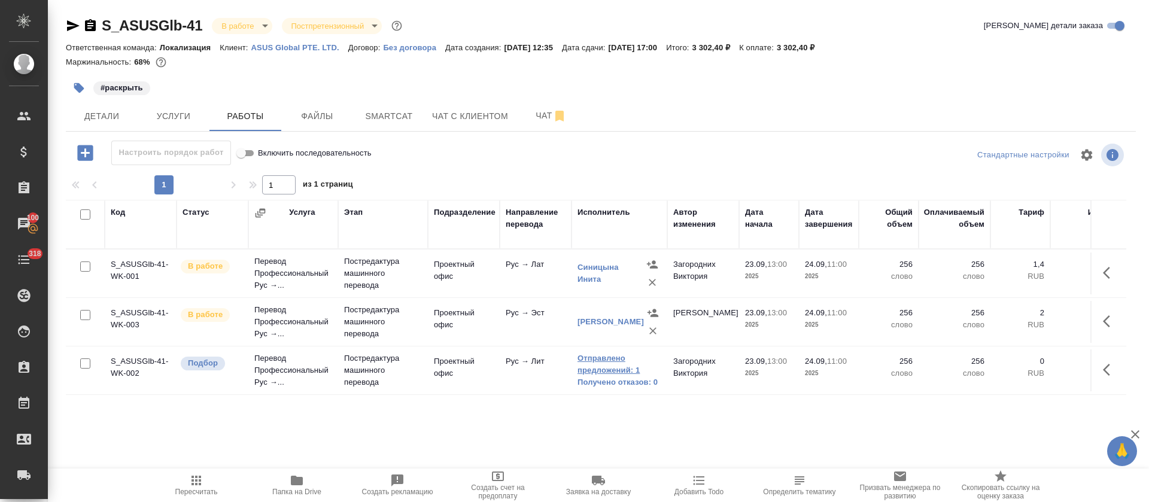
click at [601, 371] on link "Отправлено предложений: 1" at bounding box center [619, 364] width 84 height 24
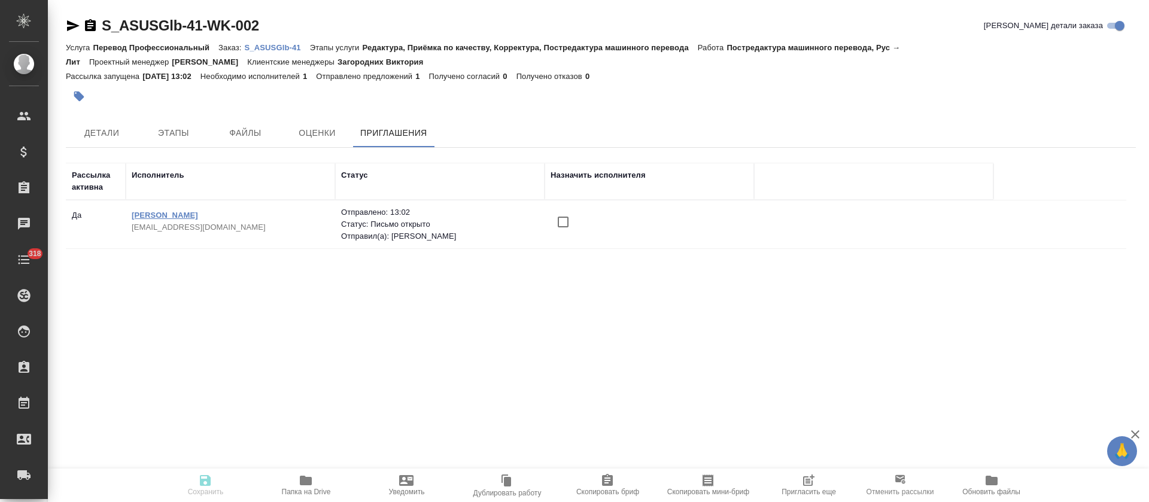
click at [175, 217] on link "Король Антон" at bounding box center [165, 215] width 66 height 9
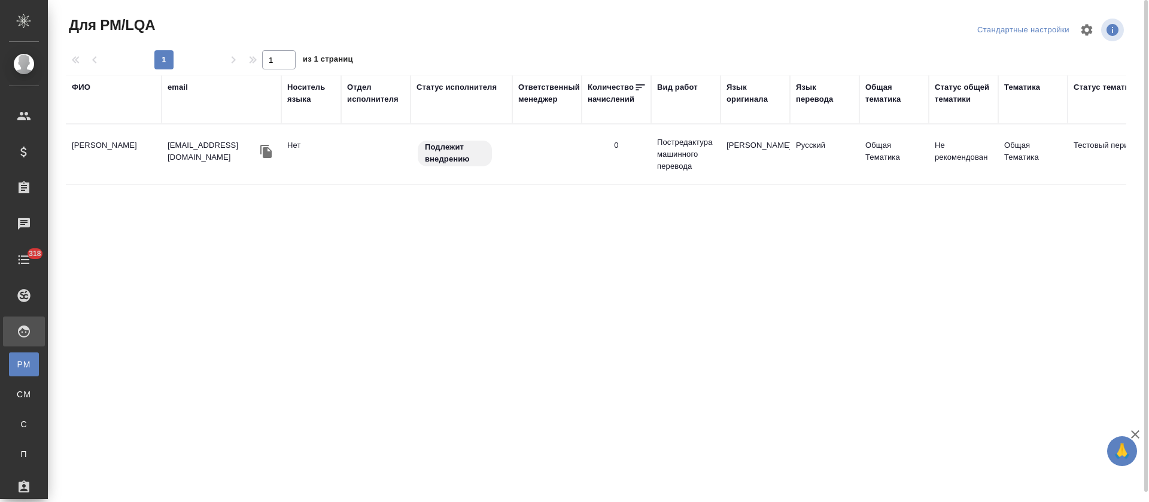
click at [103, 146] on td "[PERSON_NAME]" at bounding box center [114, 154] width 96 height 42
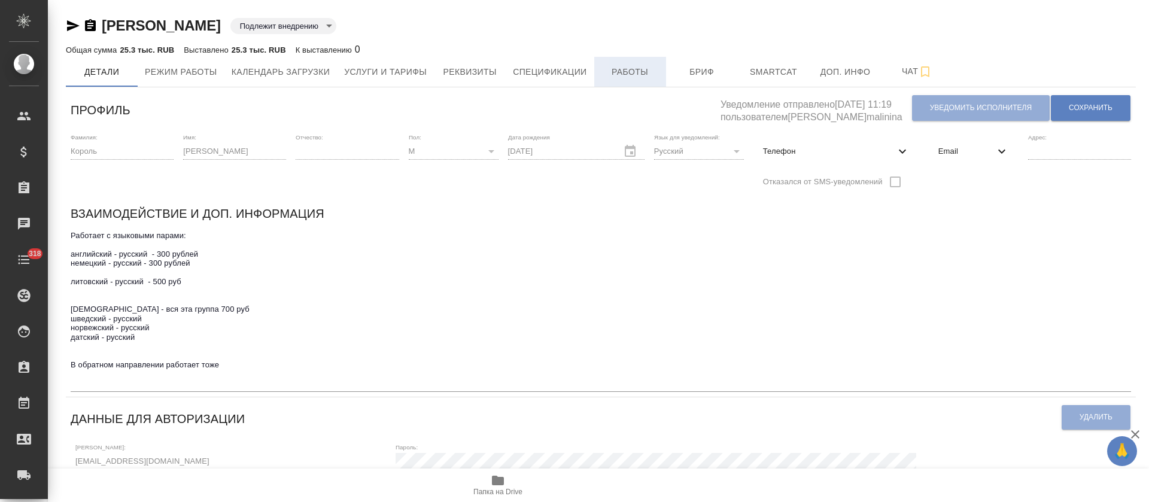
click at [645, 70] on span "Работы" at bounding box center [629, 72] width 57 height 15
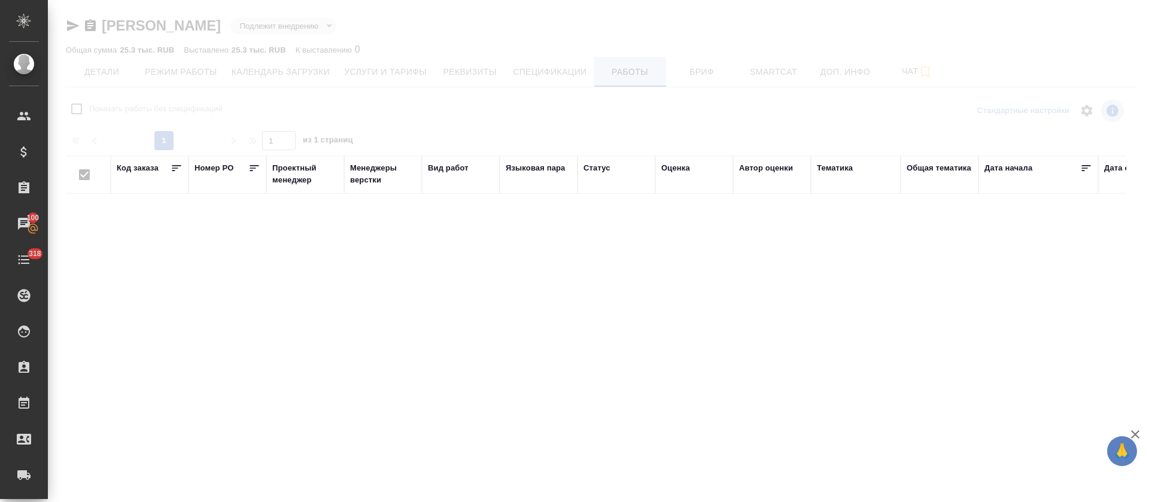
checkbox input "false"
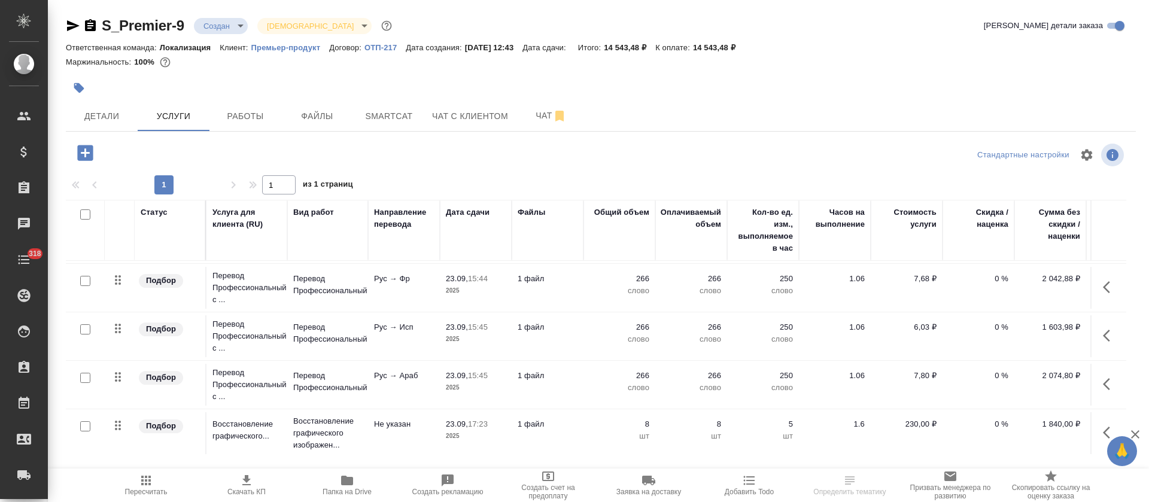
scroll to position [157, 0]
click at [545, 109] on span "Чат" at bounding box center [550, 115] width 57 height 15
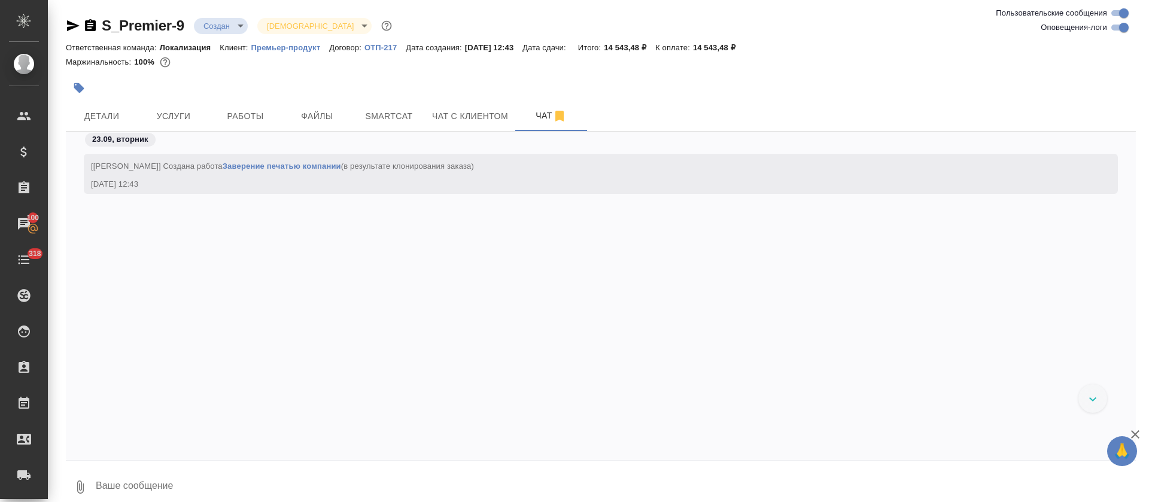
scroll to position [245, 0]
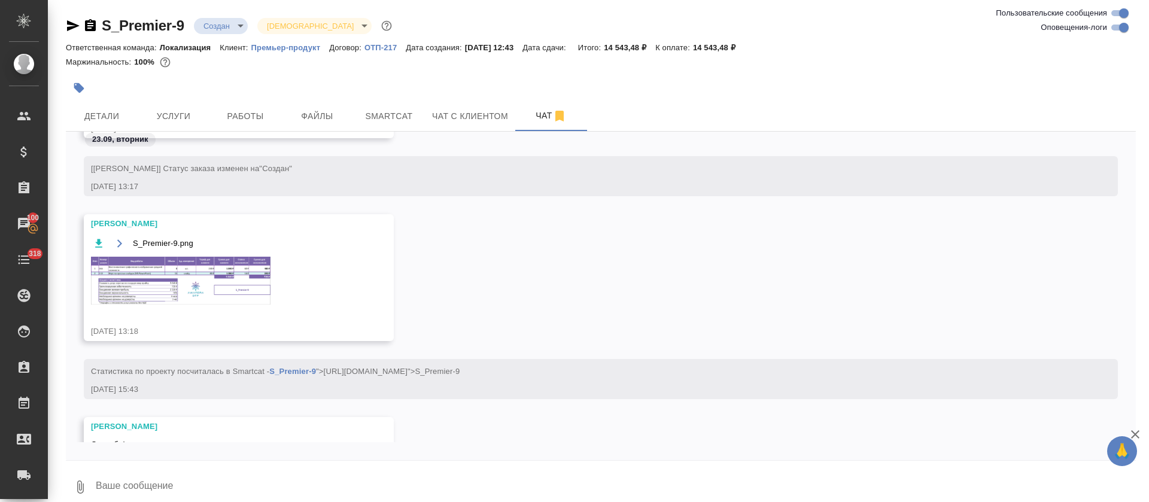
click at [199, 273] on img at bounding box center [180, 281] width 179 height 48
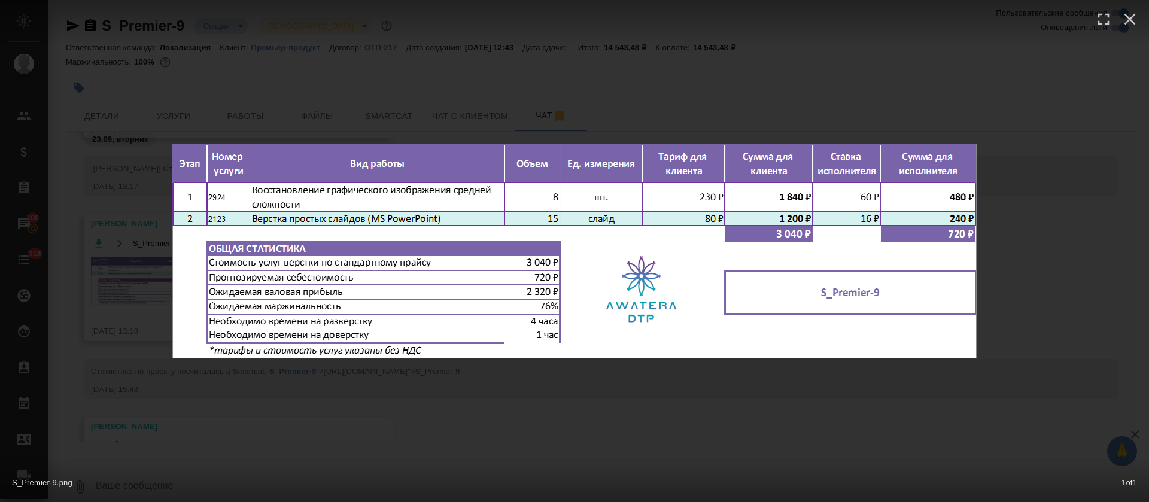
click at [650, 411] on div "S_Premier-9.png 1 of 1" at bounding box center [574, 251] width 1149 height 502
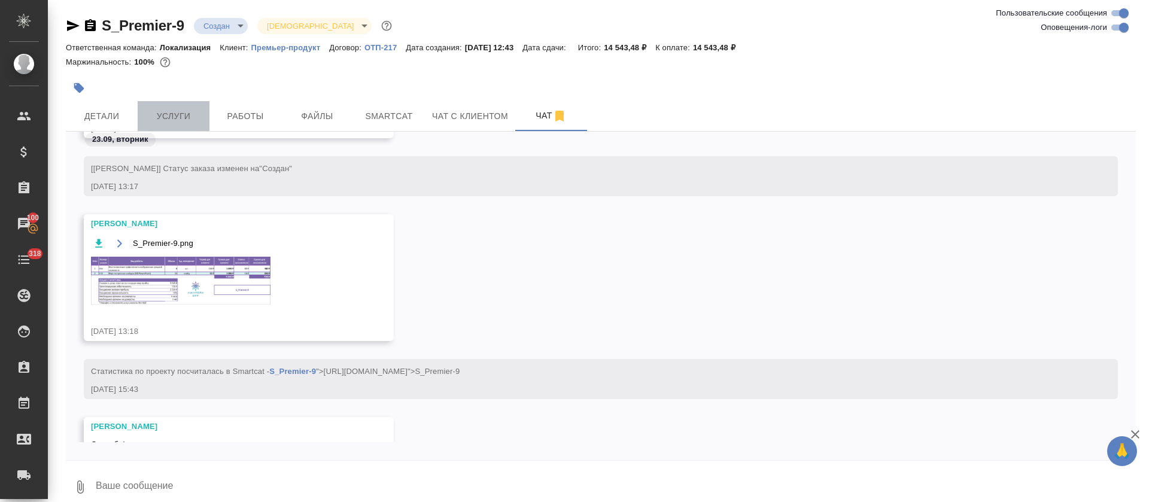
click at [144, 115] on button "Услуги" at bounding box center [174, 116] width 72 height 30
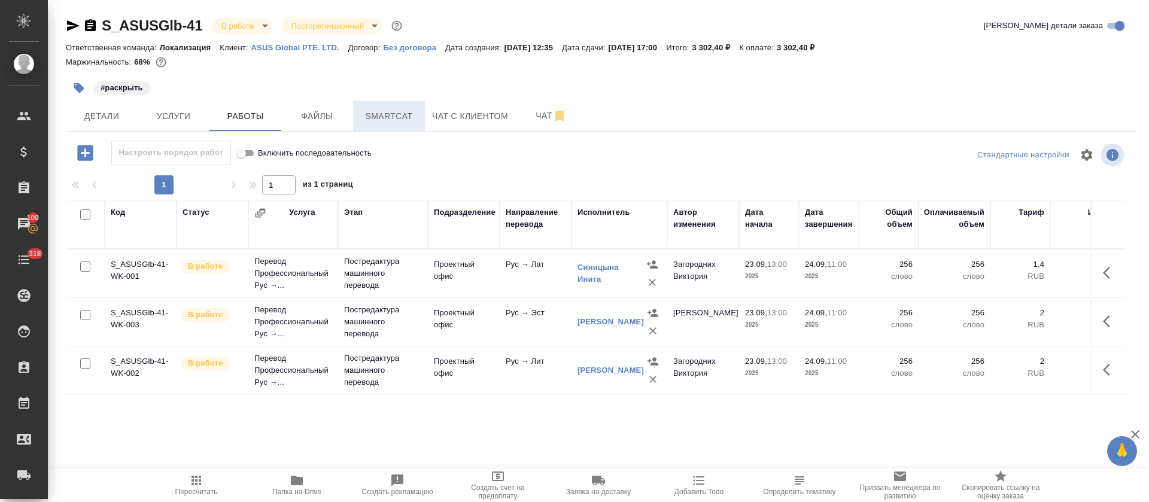
click at [377, 111] on span "Smartcat" at bounding box center [388, 116] width 57 height 15
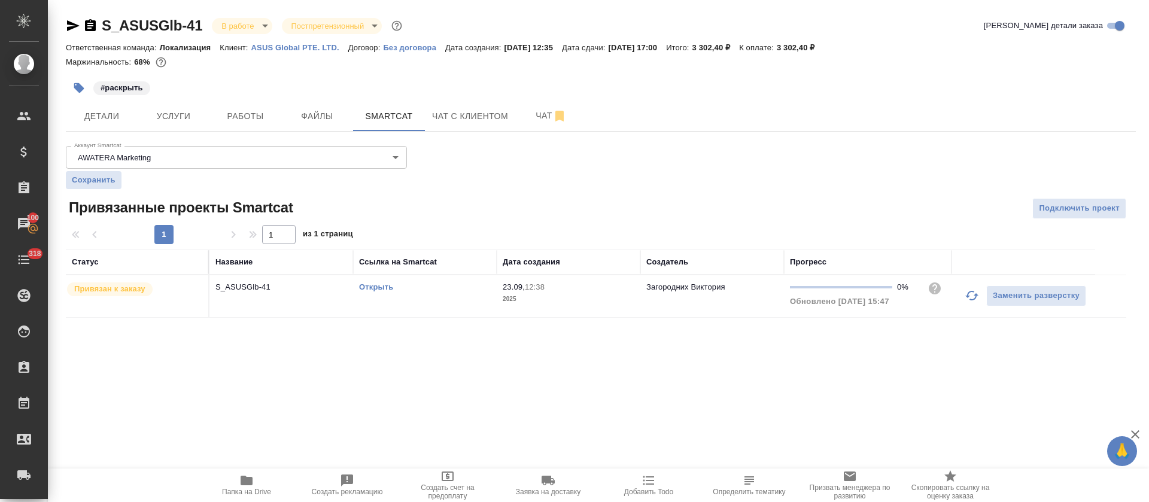
click at [380, 287] on link "Открыть" at bounding box center [376, 286] width 34 height 9
click at [244, 104] on button "Работы" at bounding box center [245, 116] width 72 height 30
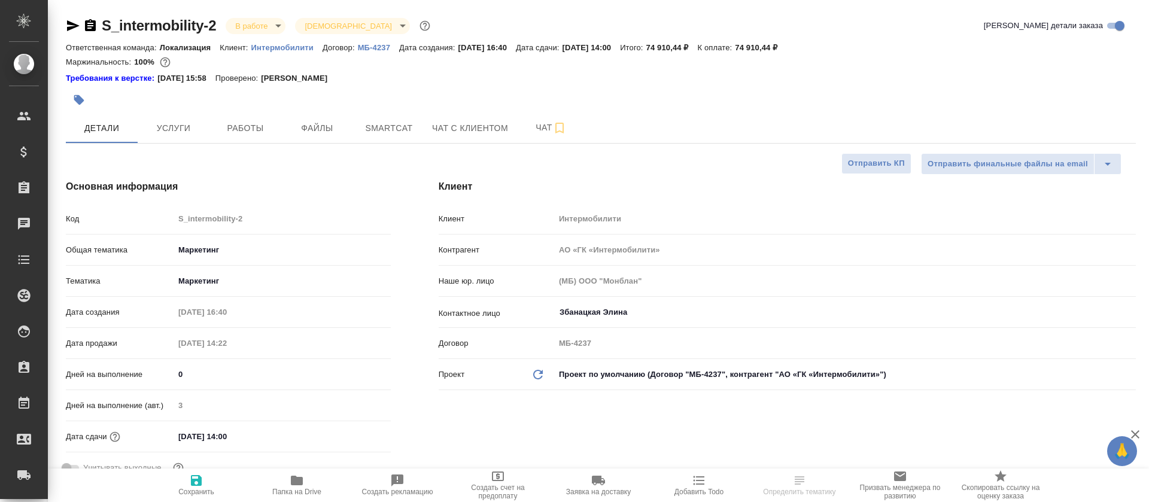
select select "RU"
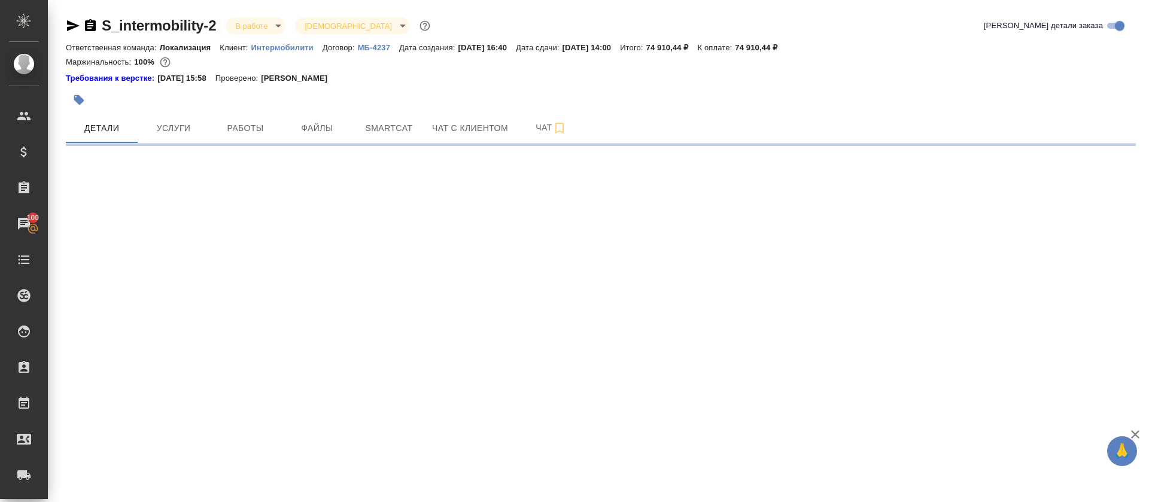
select select "RU"
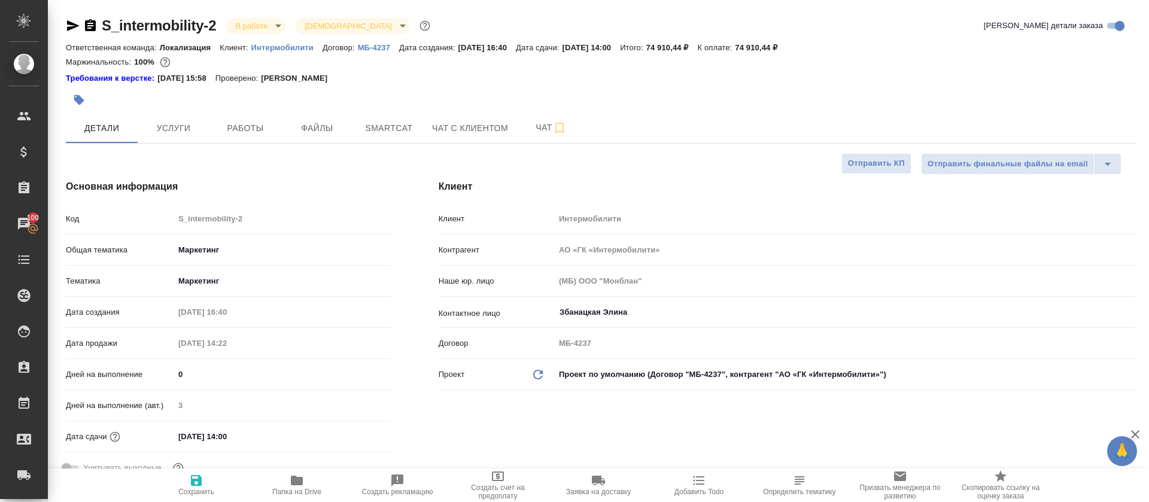
type textarea "x"
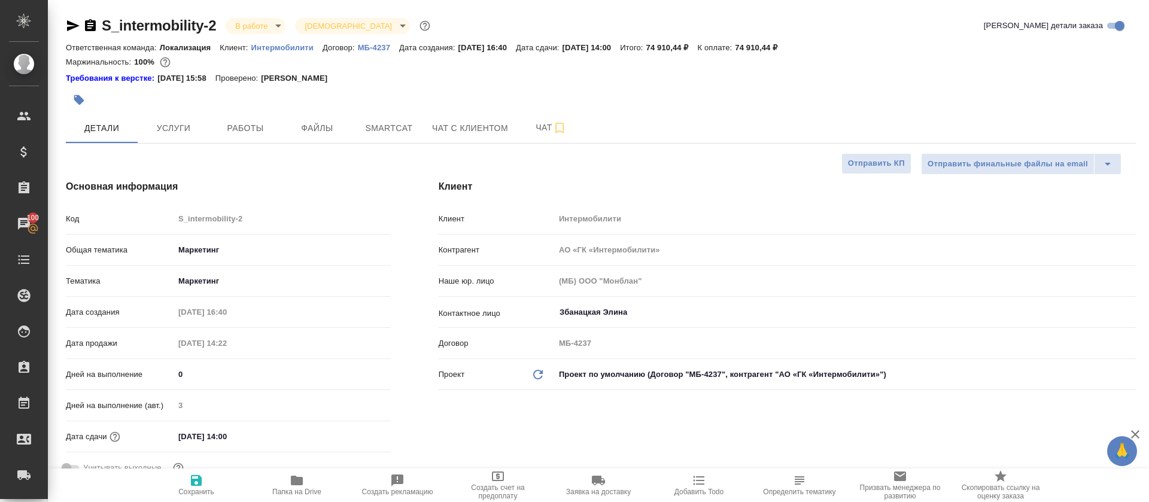
type textarea "x"
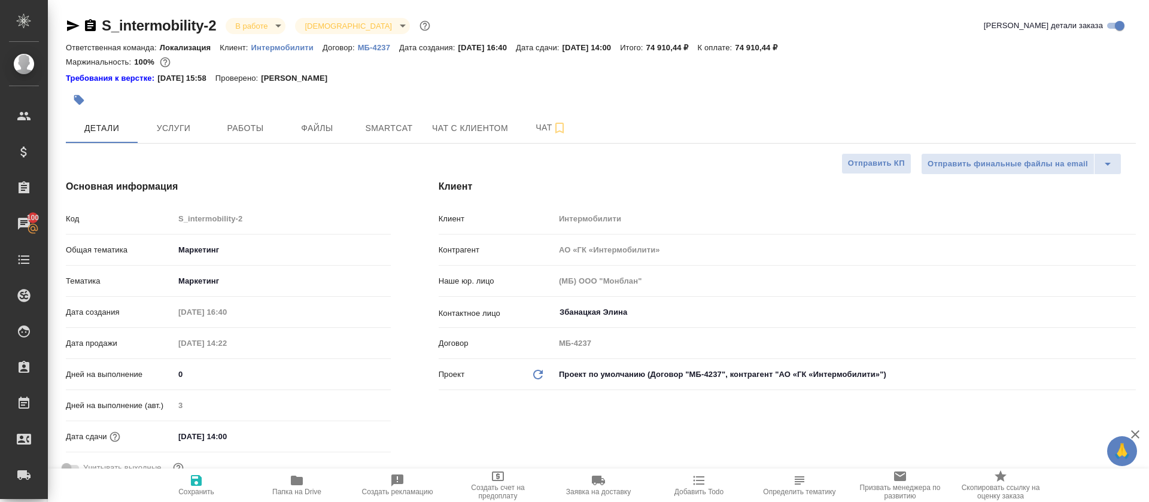
type textarea "x"
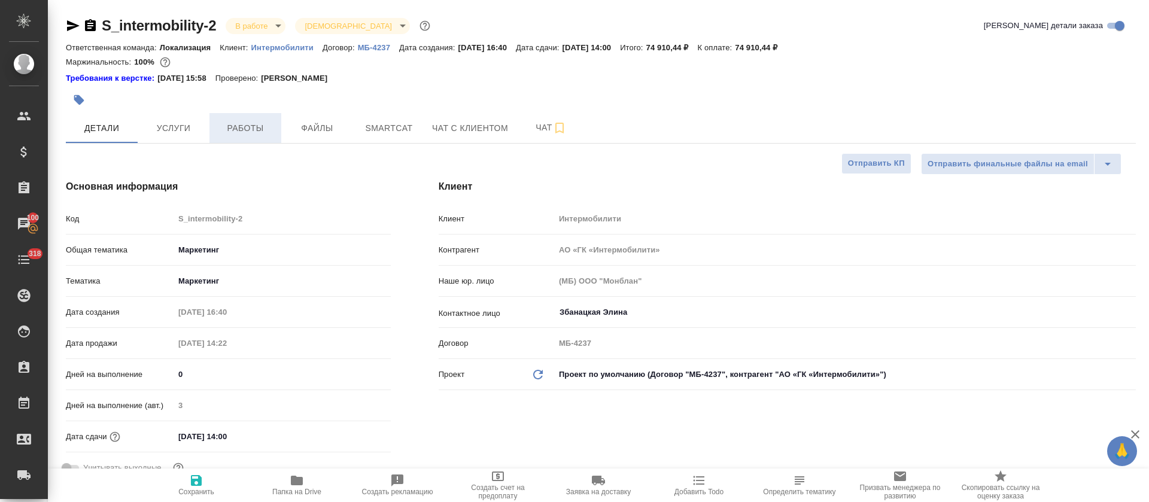
click at [222, 135] on span "Работы" at bounding box center [245, 128] width 57 height 15
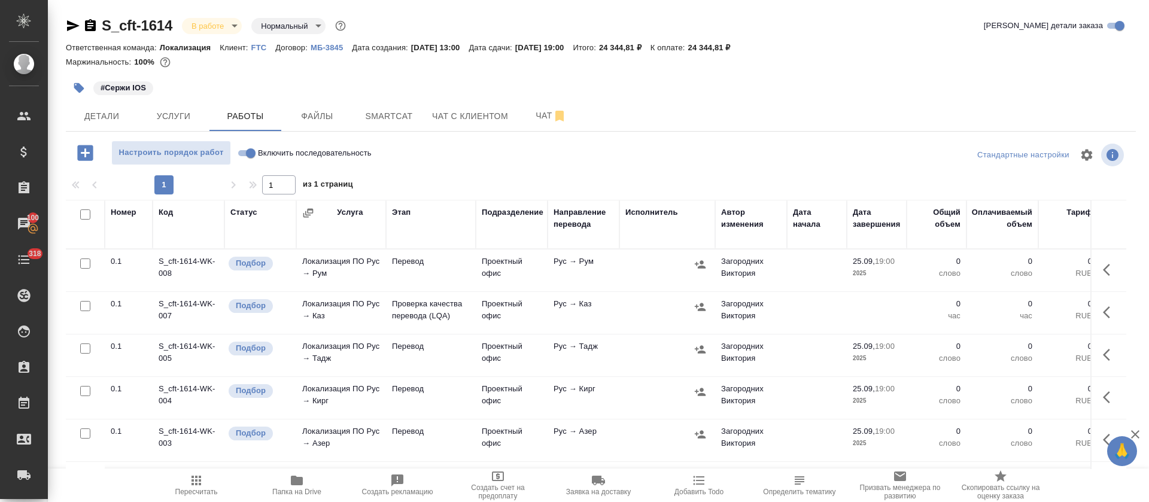
click at [245, 153] on input "Включить последовательность" at bounding box center [250, 153] width 43 height 14
checkbox input "true"
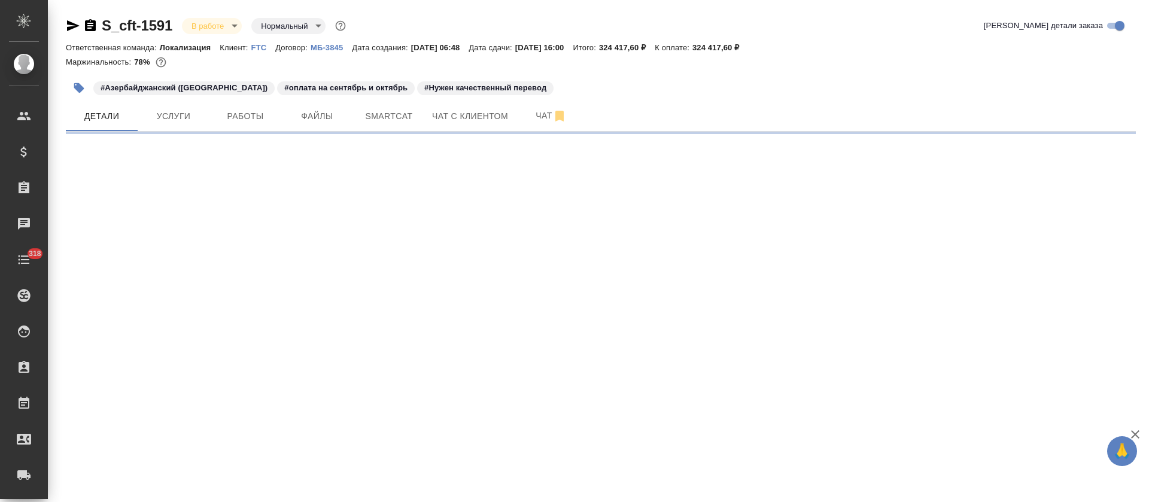
select select "RU"
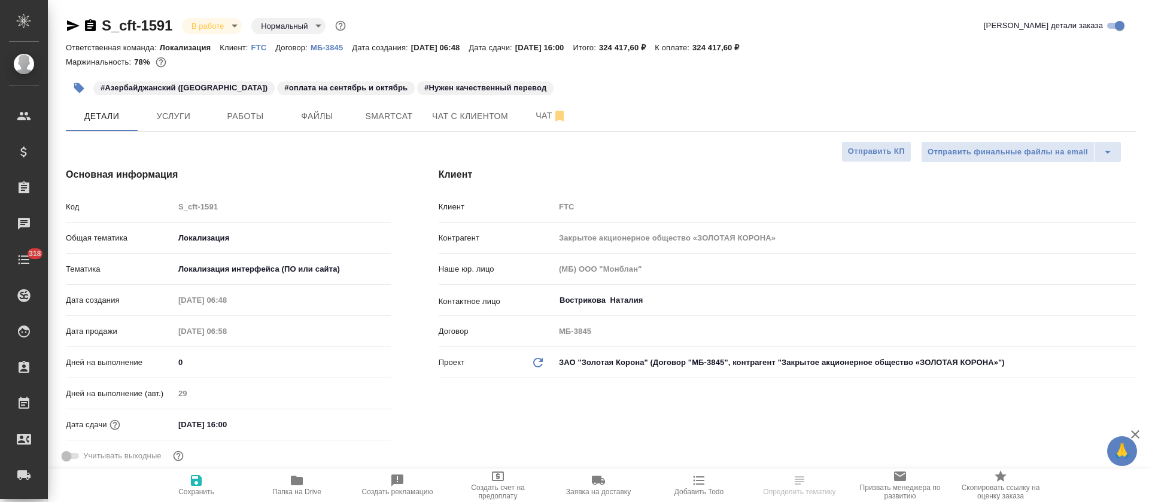
type textarea "x"
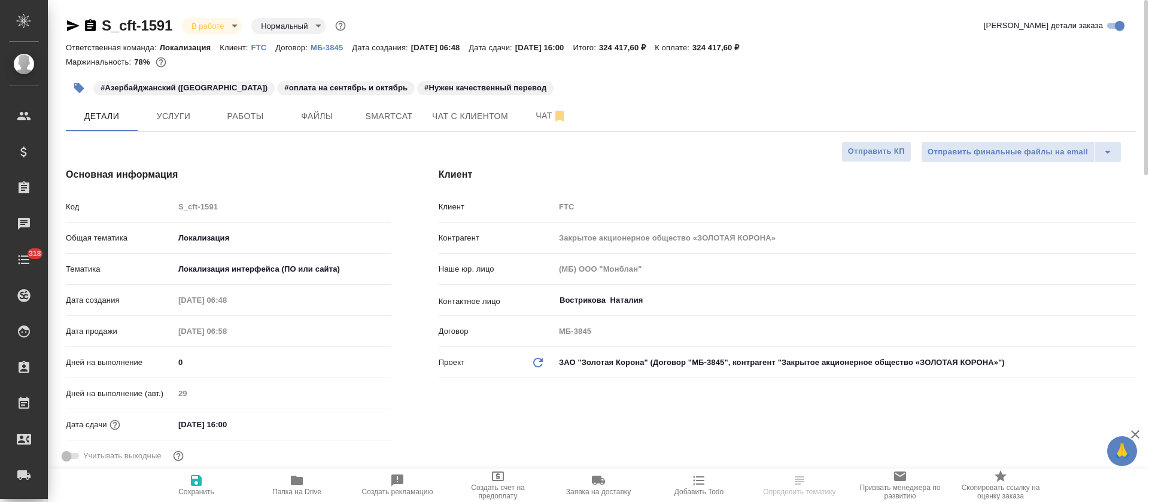
type textarea "x"
click at [386, 120] on span "Smartcat" at bounding box center [388, 116] width 57 height 15
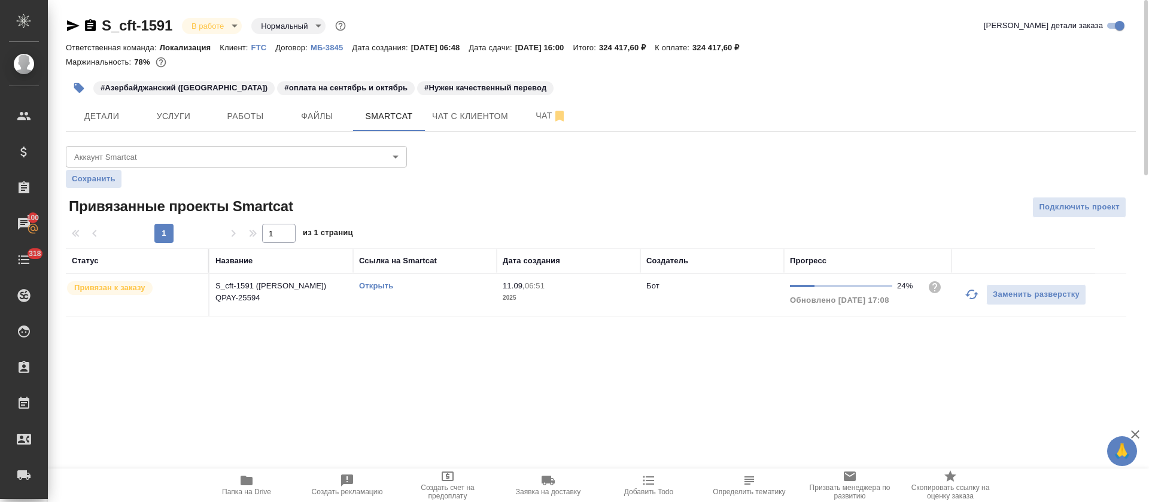
click at [383, 287] on link "Открыть" at bounding box center [376, 285] width 34 height 9
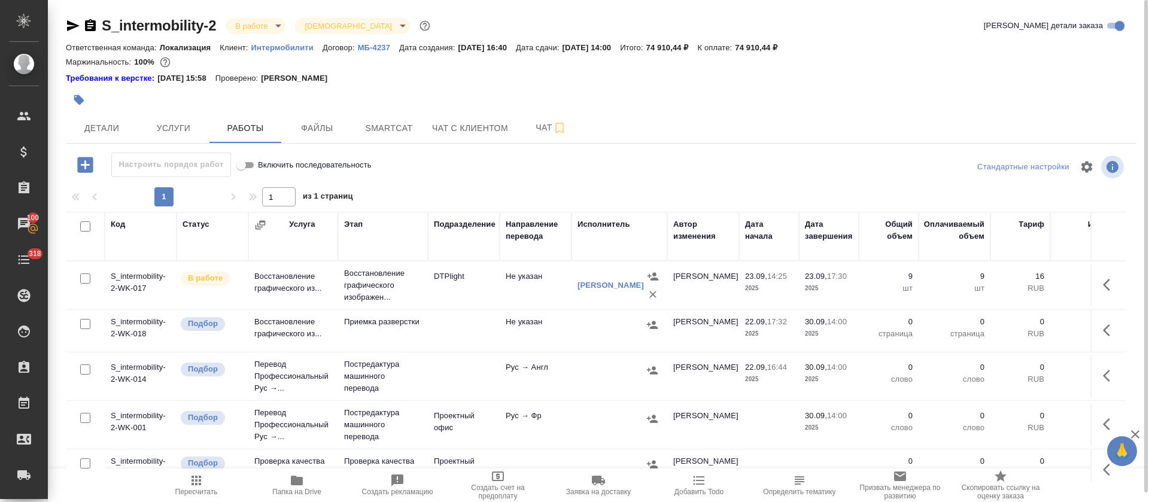
click at [884, 40] on div "Ответственная команда: Локализация Клиент: Интермобилити Договор: МБ-4237 Дата …" at bounding box center [601, 47] width 1070 height 14
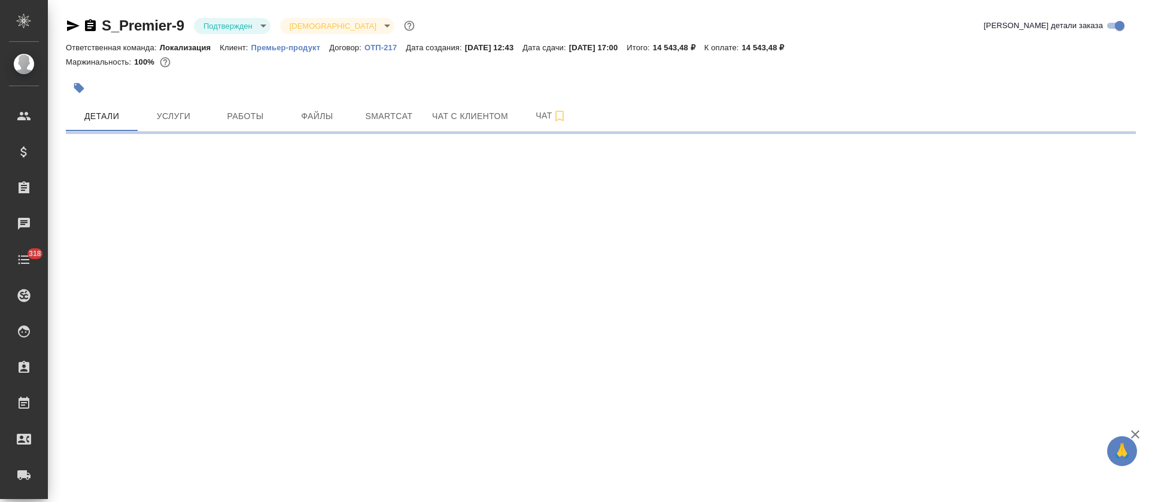
select select "RU"
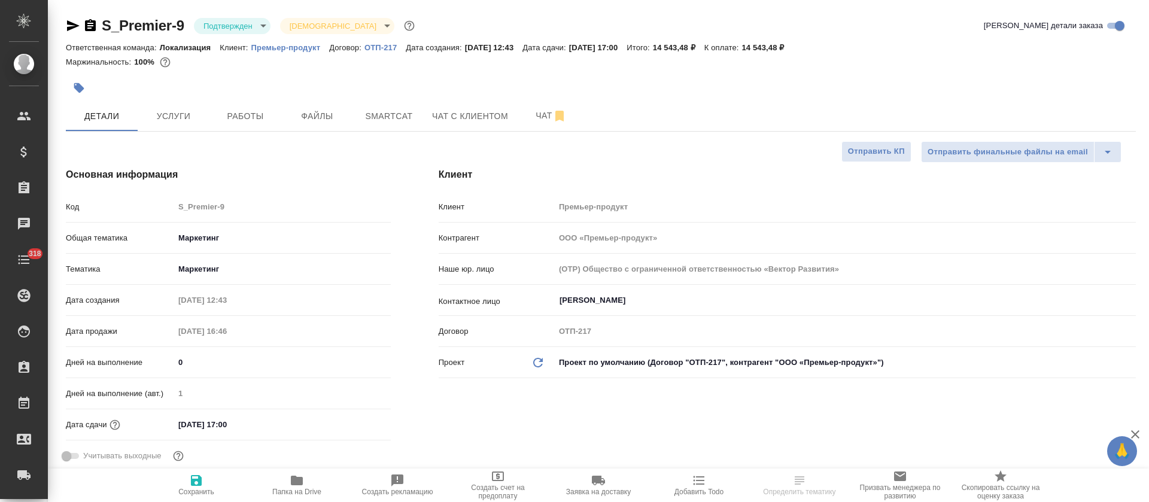
type textarea "x"
type input "[PERSON_NAME]"
click at [244, 28] on body "🙏 .cls-1 fill:#fff; AWATERA [PERSON_NAME] Спецификации Заказы Чаты 318 Todo Про…" at bounding box center [574, 251] width 1149 height 502
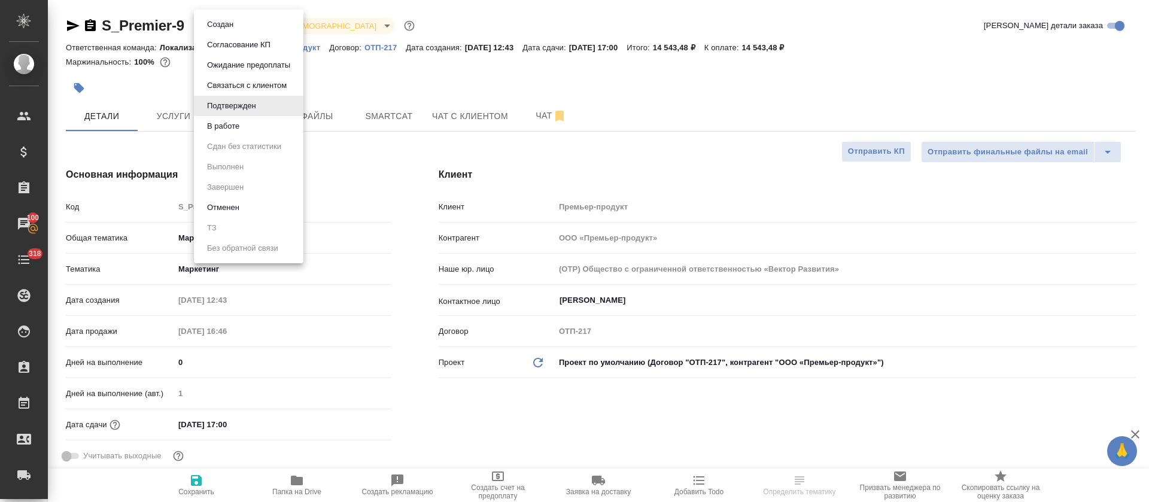
click at [248, 126] on li "В работе" at bounding box center [248, 126] width 109 height 20
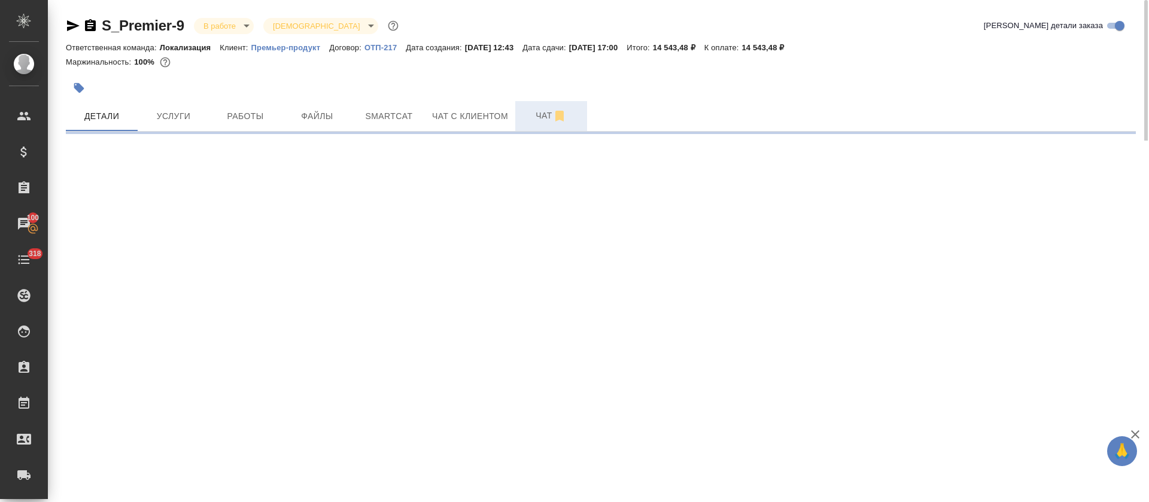
select select "RU"
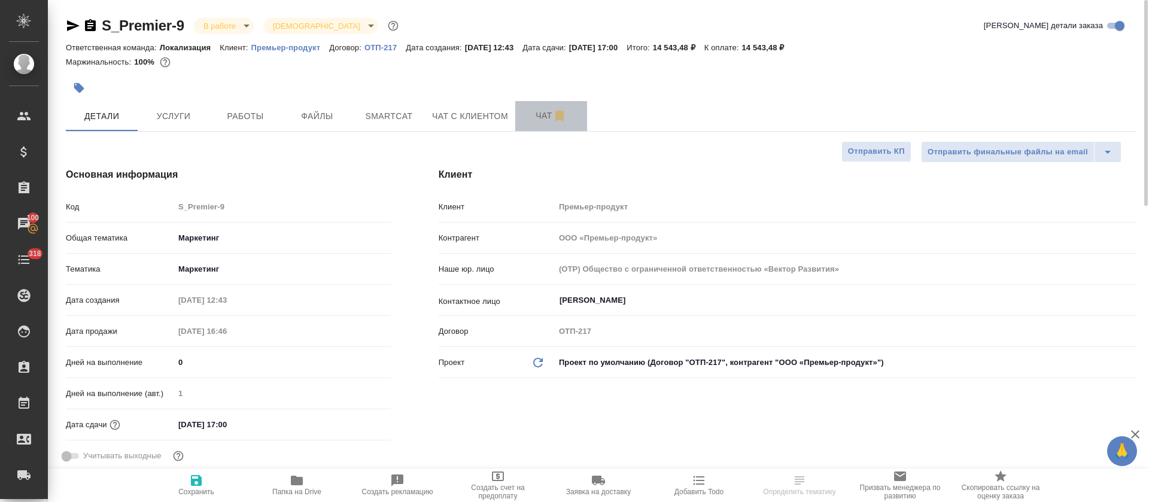
click at [529, 111] on span "Чат" at bounding box center [550, 115] width 57 height 15
type textarea "x"
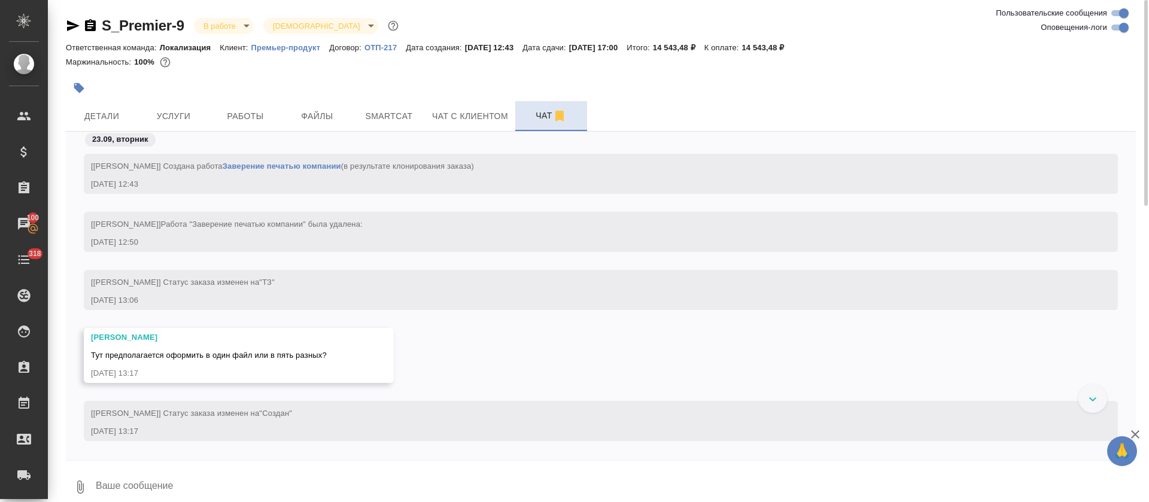
scroll to position [2091, 0]
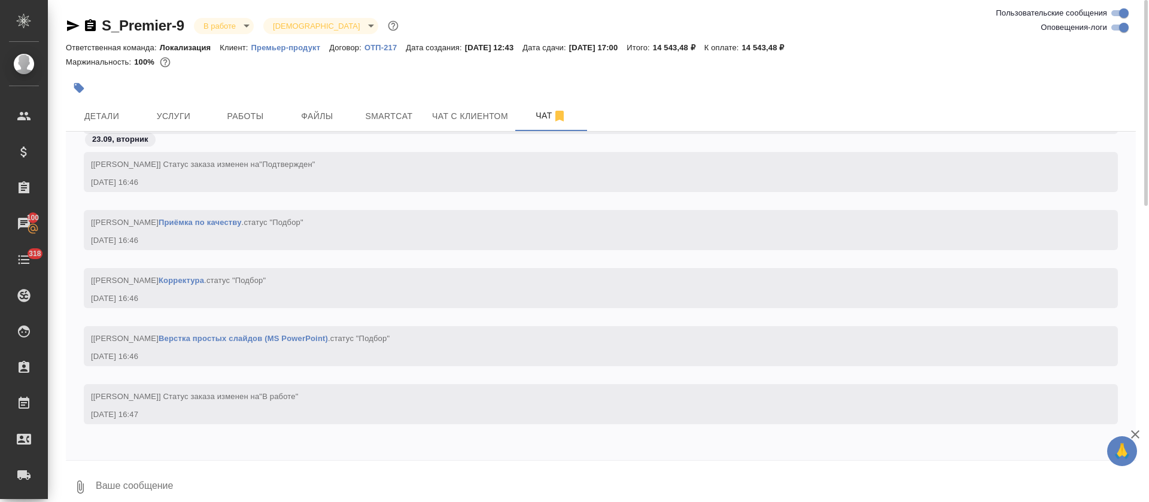
click at [1117, 32] on input "Оповещения-логи" at bounding box center [1123, 27] width 43 height 14
checkbox input "false"
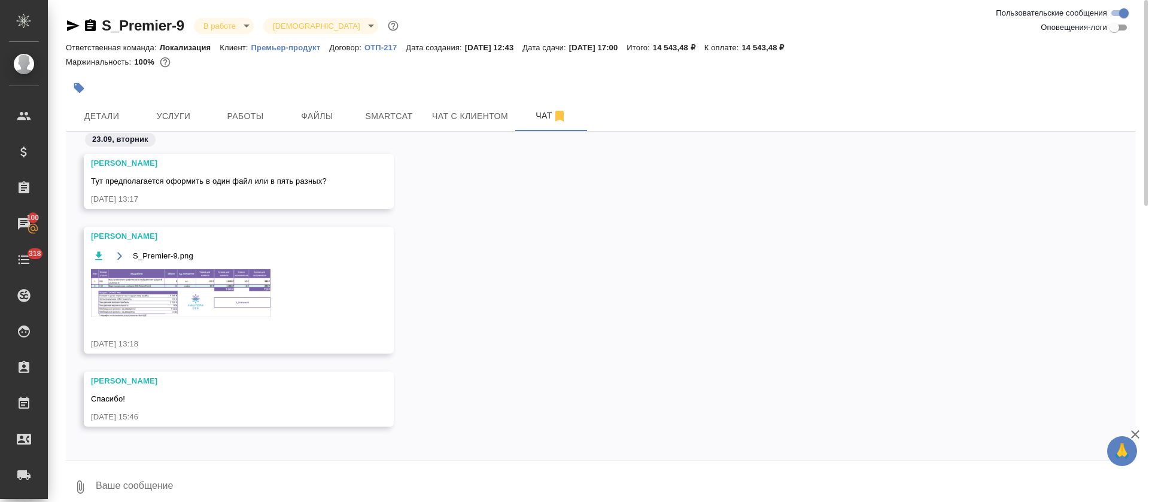
click at [185, 301] on img at bounding box center [180, 293] width 179 height 48
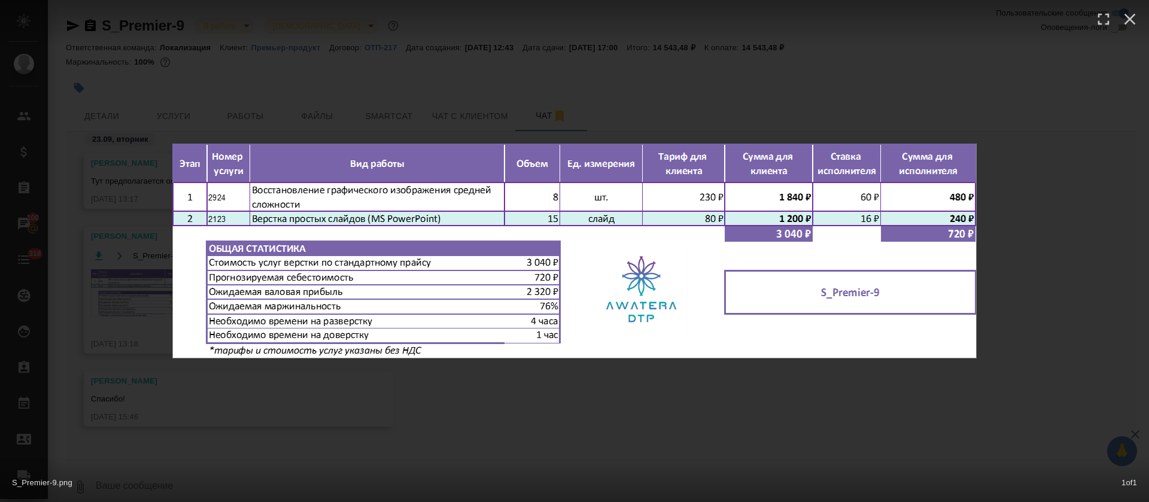
click at [759, 80] on div "S_Premier-9.png 1 of 1" at bounding box center [574, 251] width 1149 height 502
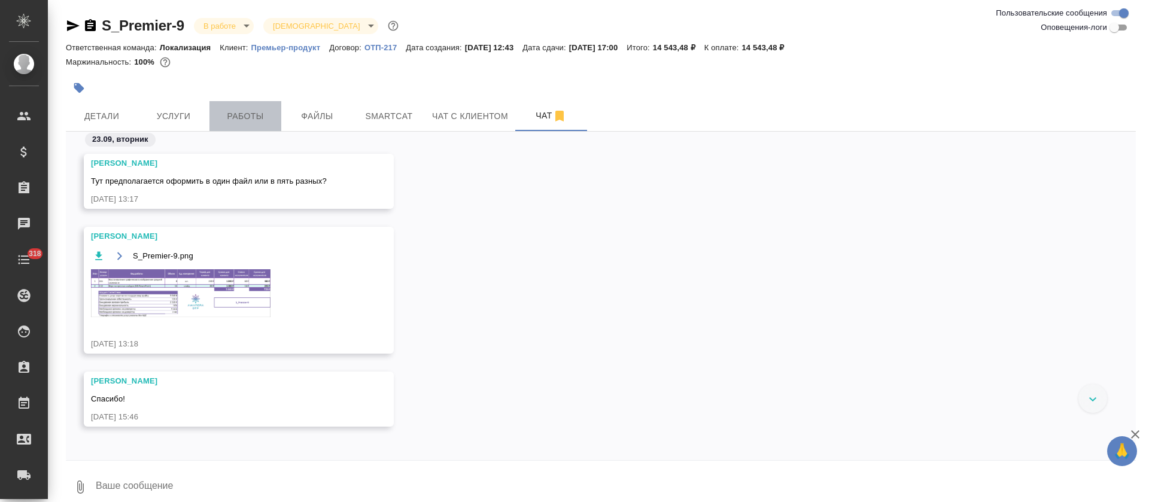
click at [251, 106] on button "Работы" at bounding box center [245, 116] width 72 height 30
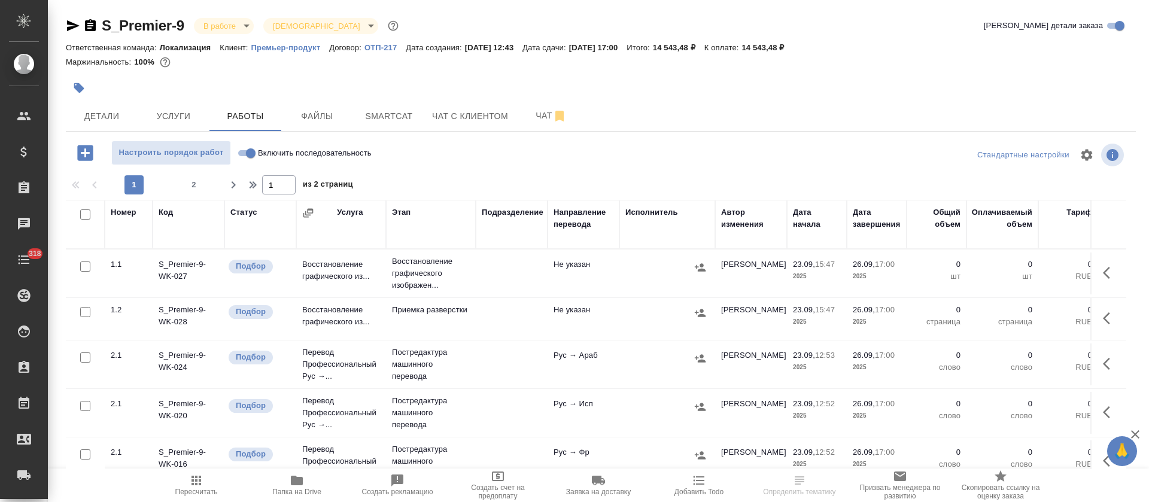
click at [249, 156] on input "Включить последовательность" at bounding box center [250, 153] width 43 height 14
checkbox input "true"
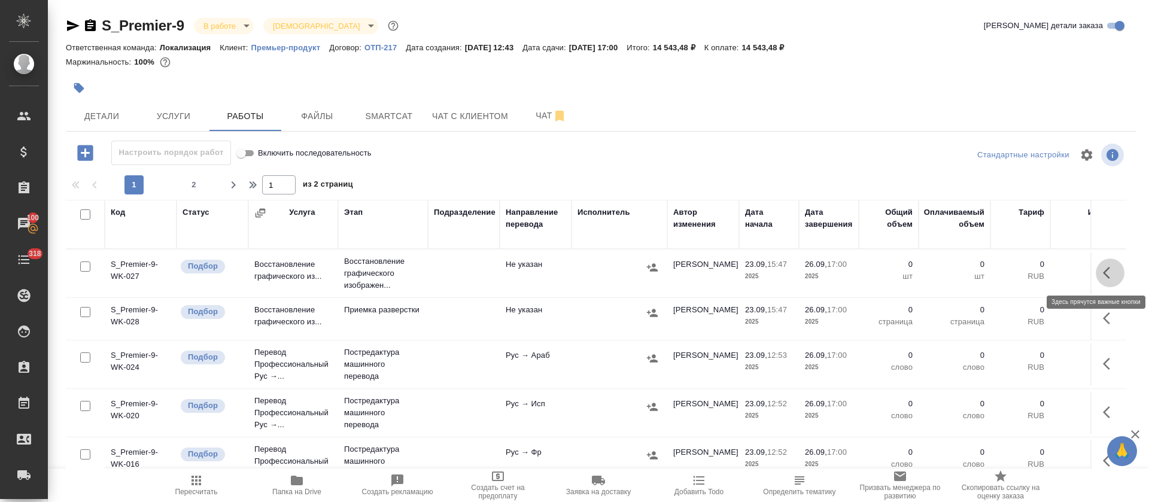
click at [1096, 262] on button "button" at bounding box center [1109, 272] width 29 height 29
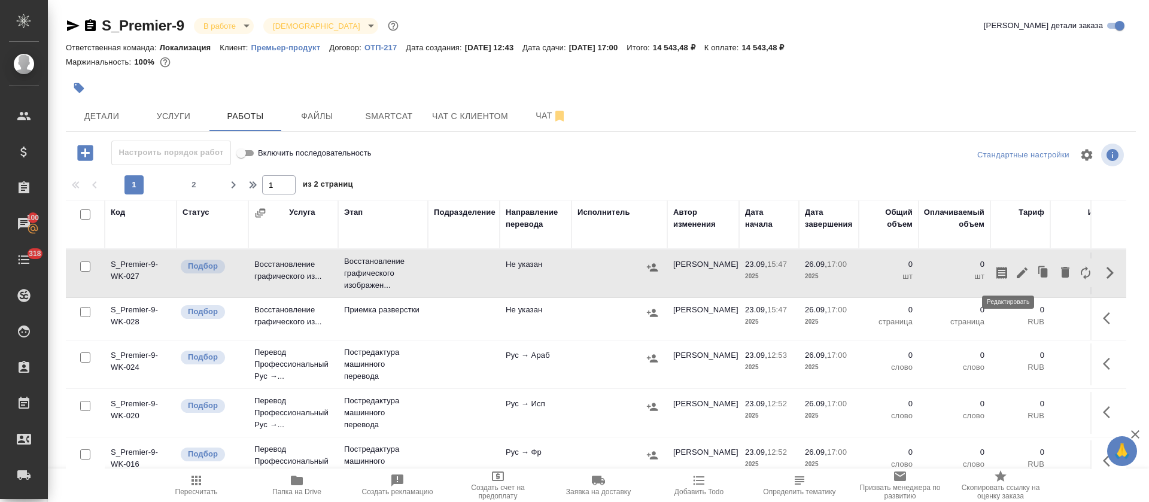
click at [1015, 278] on icon "button" at bounding box center [1022, 273] width 14 height 14
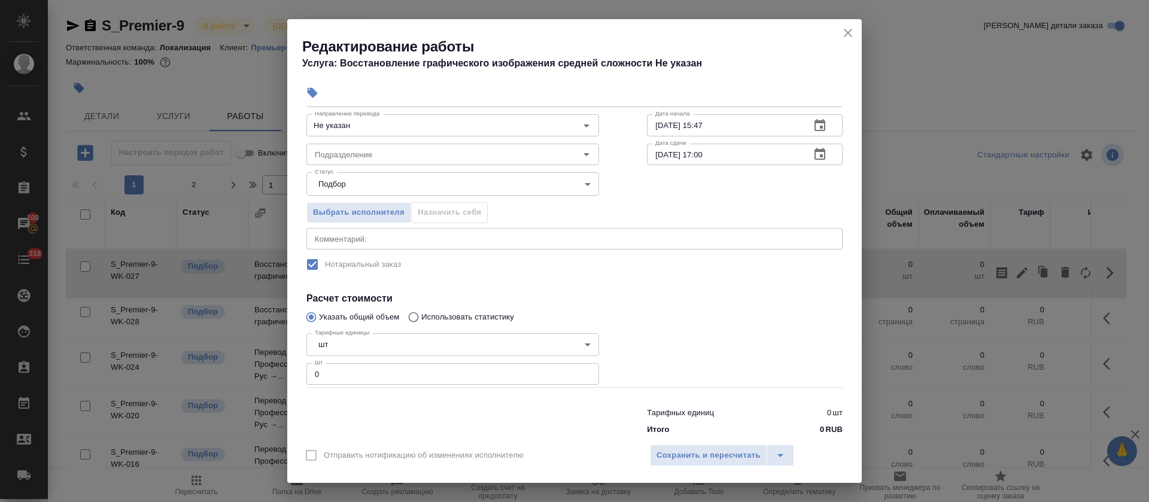
scroll to position [87, 0]
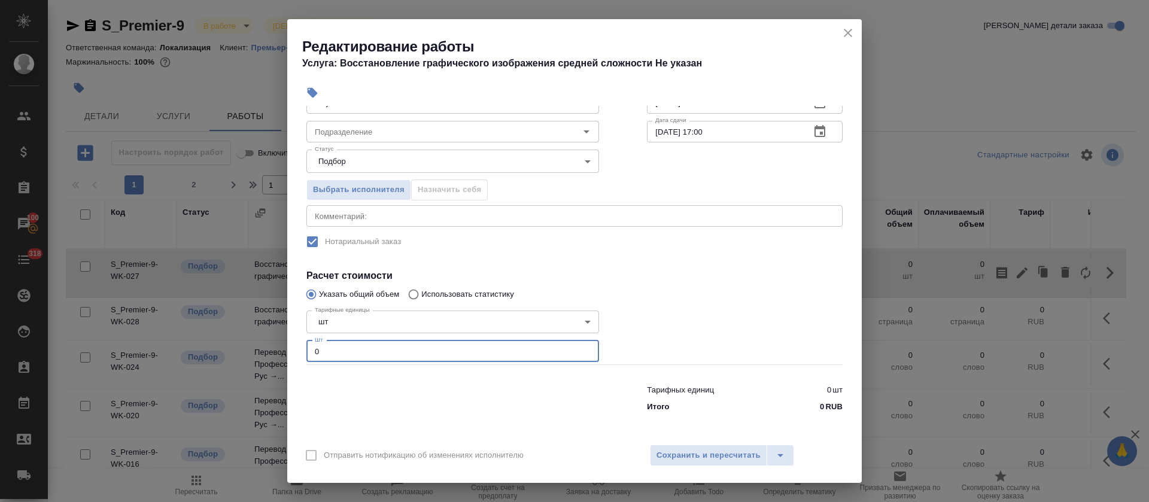
drag, startPoint x: 322, startPoint y: 349, endPoint x: 297, endPoint y: 349, distance: 25.7
click at [297, 349] on div "Параметры Файлы Вид работ Восстановление графического изображения средней сложн…" at bounding box center [574, 271] width 574 height 331
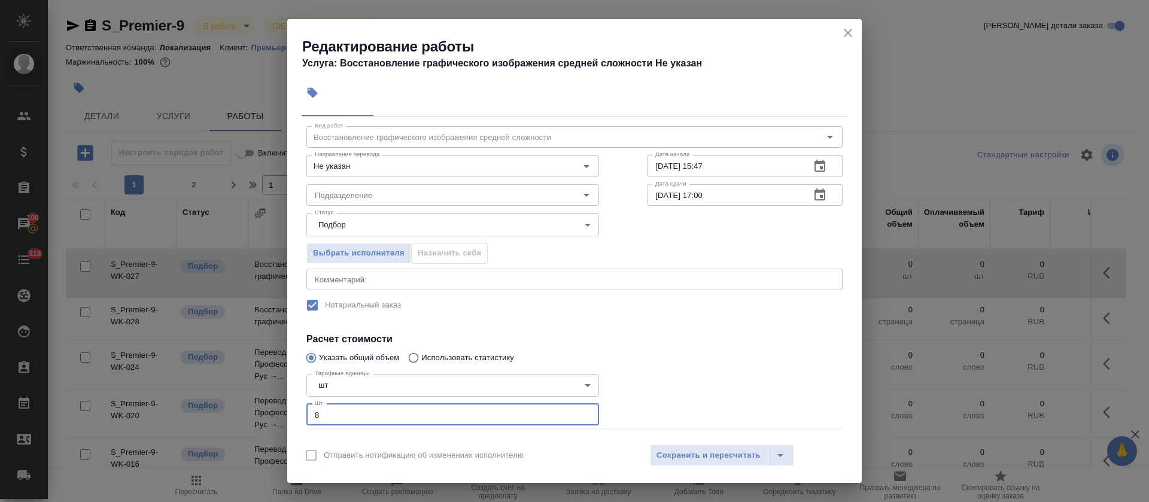
scroll to position [0, 0]
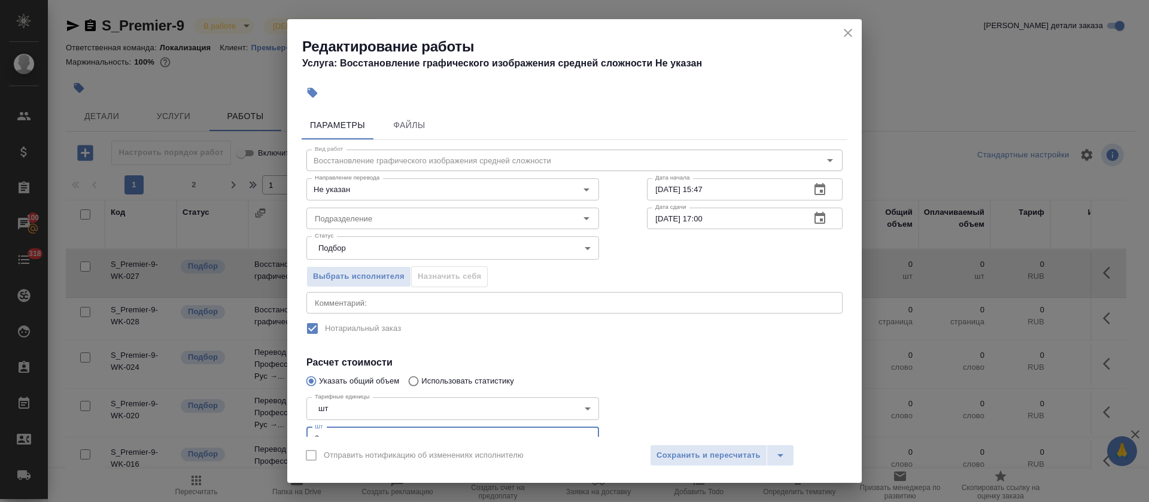
type input "8"
click at [812, 194] on icon "button" at bounding box center [819, 189] width 14 height 14
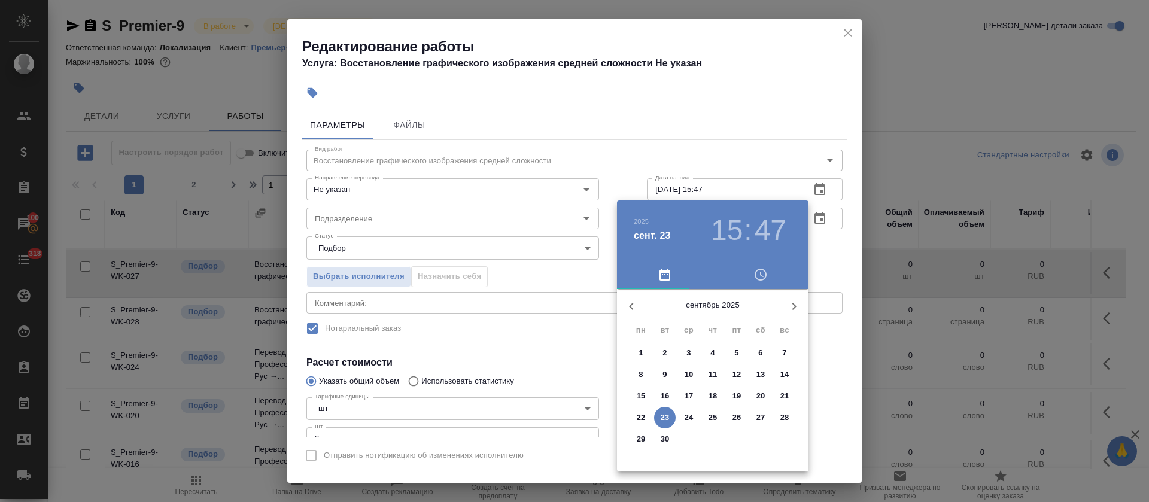
click at [668, 416] on p "23" at bounding box center [664, 418] width 9 height 12
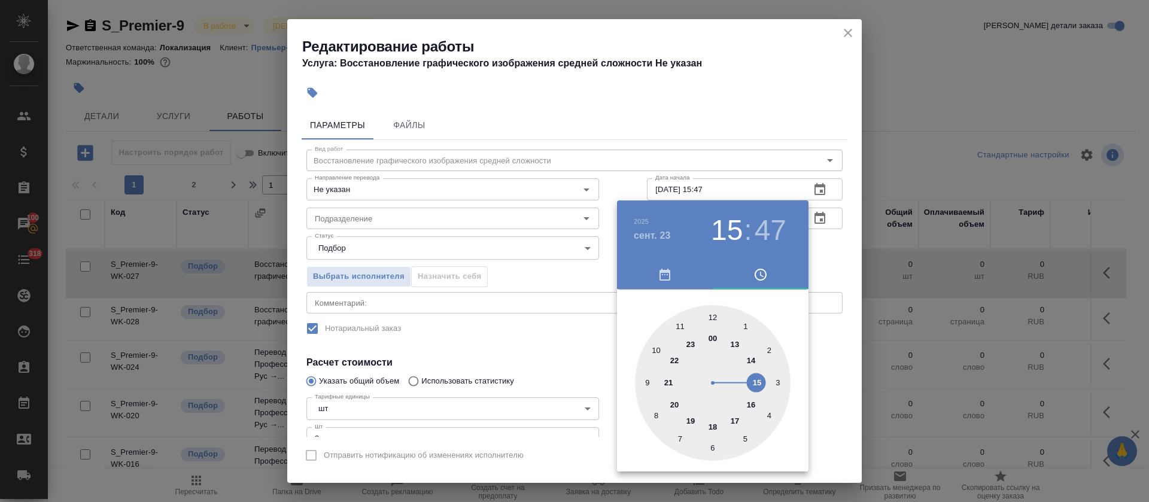
click at [752, 403] on div at bounding box center [713, 383] width 156 height 156
type input "23.09.2025 16:50"
click at [654, 346] on div at bounding box center [713, 383] width 156 height 156
drag, startPoint x: 532, startPoint y: 334, endPoint x: 557, endPoint y: 328, distance: 25.8
click at [531, 334] on div at bounding box center [574, 251] width 1149 height 502
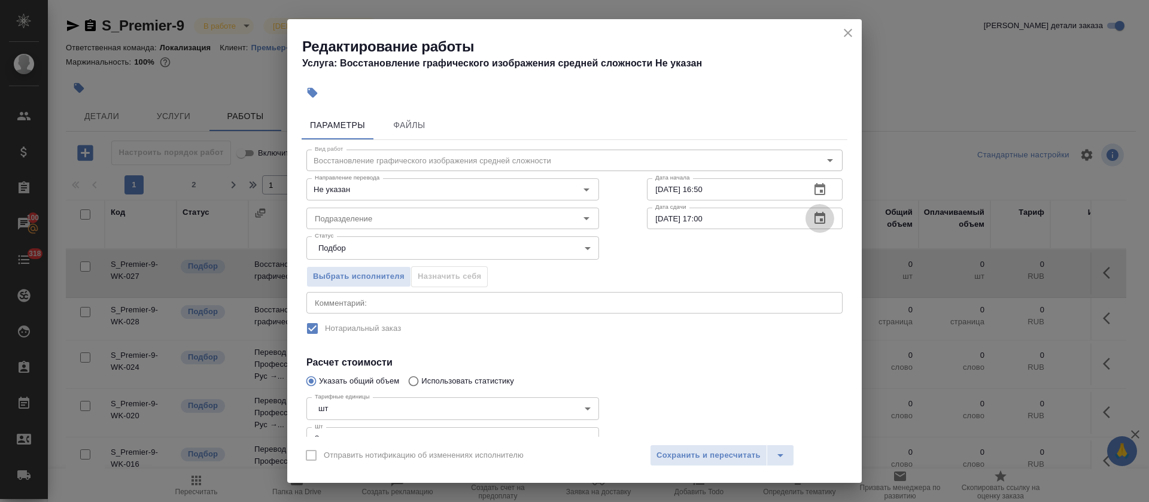
click at [814, 226] on button "button" at bounding box center [819, 218] width 29 height 29
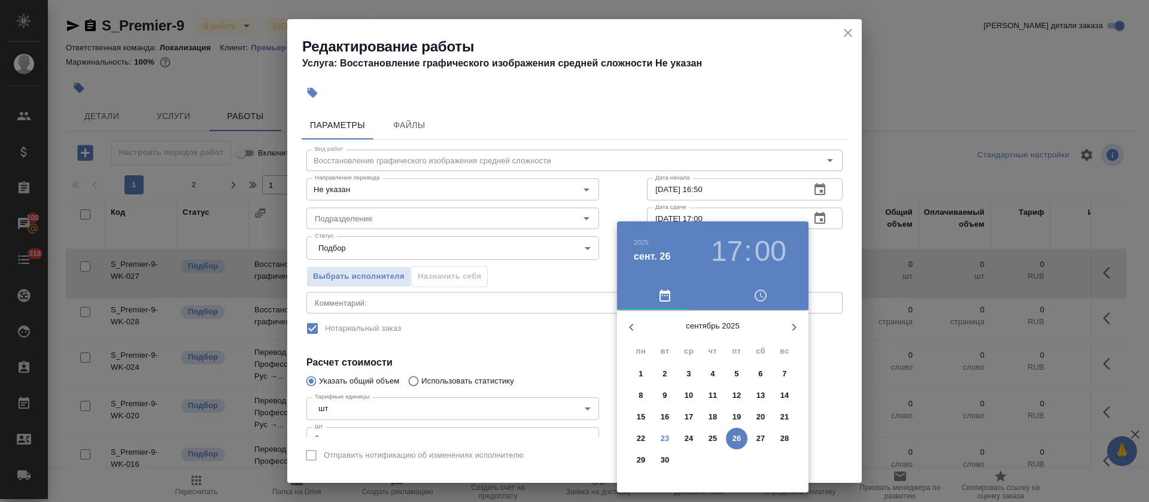
click at [662, 443] on p "23" at bounding box center [664, 439] width 9 height 12
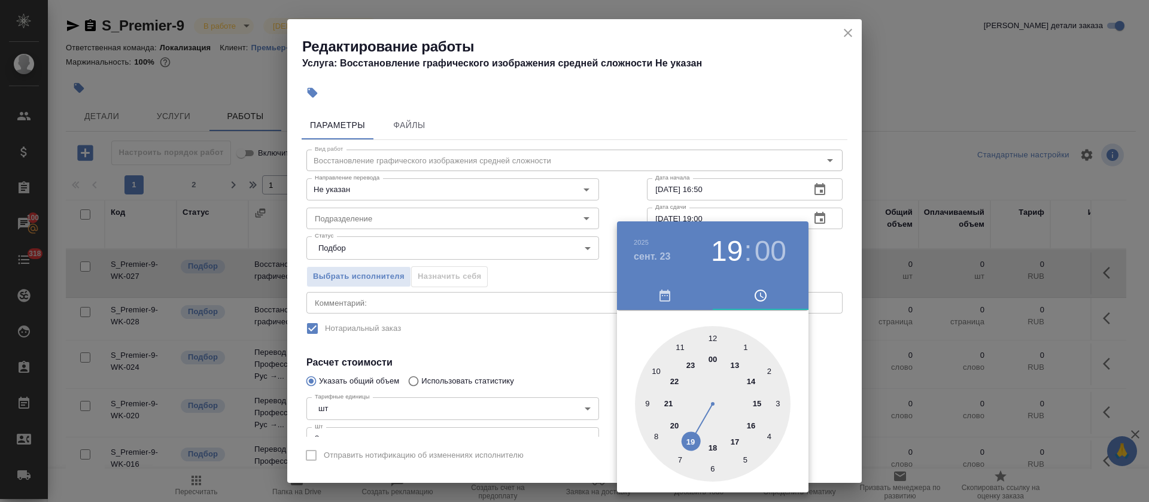
drag, startPoint x: 730, startPoint y: 438, endPoint x: 699, endPoint y: 442, distance: 31.3
click at [699, 442] on div at bounding box center [713, 404] width 156 height 156
click at [658, 259] on h4 "сент. 23" at bounding box center [652, 256] width 37 height 14
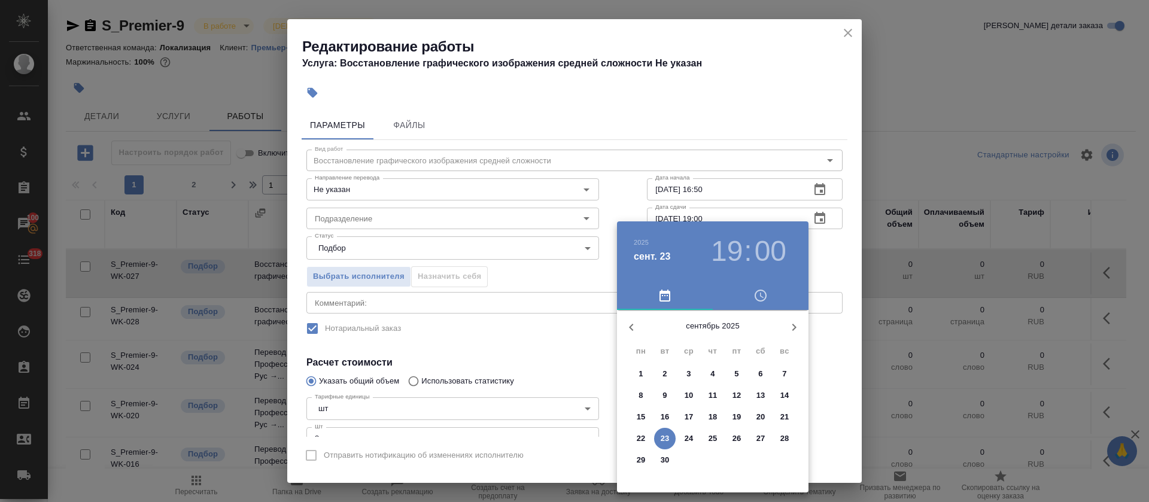
click at [686, 438] on p "24" at bounding box center [688, 439] width 9 height 12
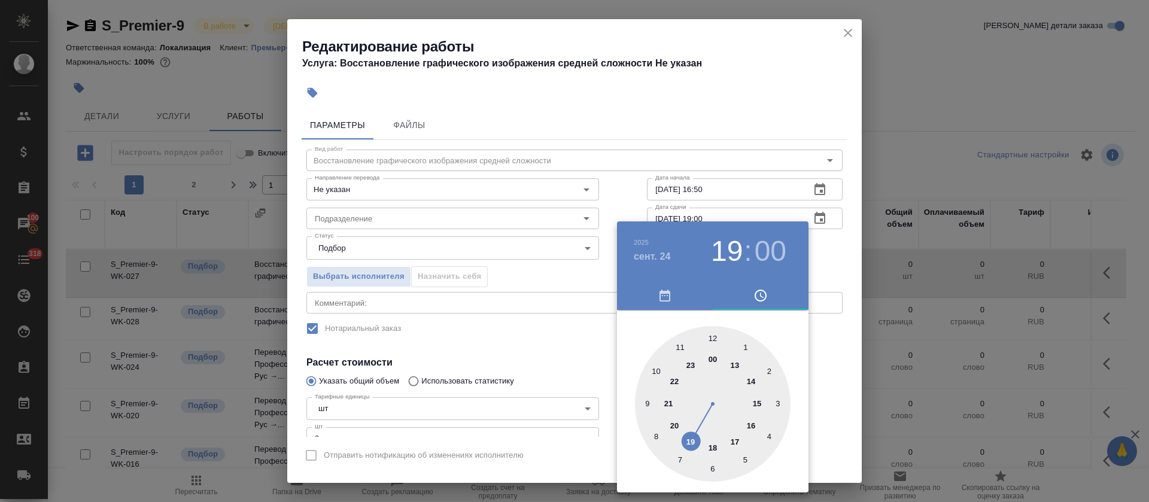
click at [678, 344] on div at bounding box center [713, 404] width 156 height 156
type input "24.09.2025 11:00"
click at [568, 348] on div at bounding box center [574, 251] width 1149 height 502
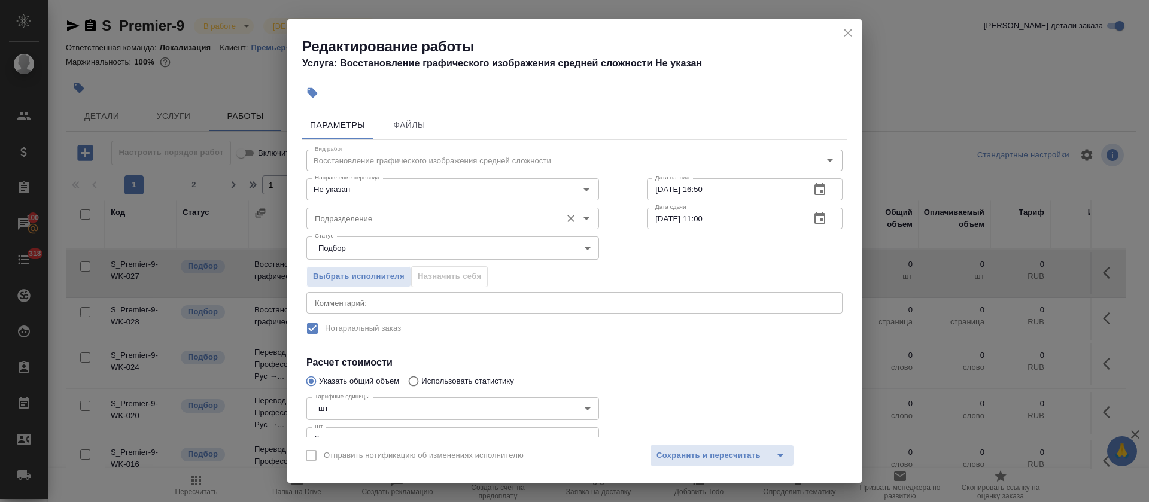
drag, startPoint x: 441, startPoint y: 205, endPoint x: 441, endPoint y: 216, distance: 11.4
click at [440, 208] on div "Подразделение Подразделение" at bounding box center [452, 217] width 293 height 29
click at [443, 224] on input "Подразделение" at bounding box center [432, 218] width 245 height 14
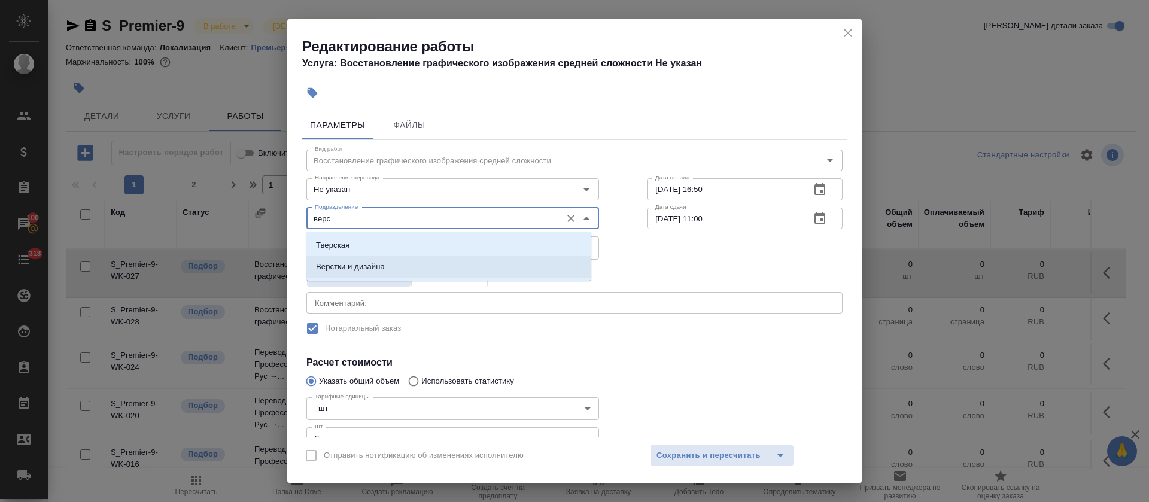
click at [444, 266] on li "Верстки и дизайна" at bounding box center [448, 267] width 285 height 22
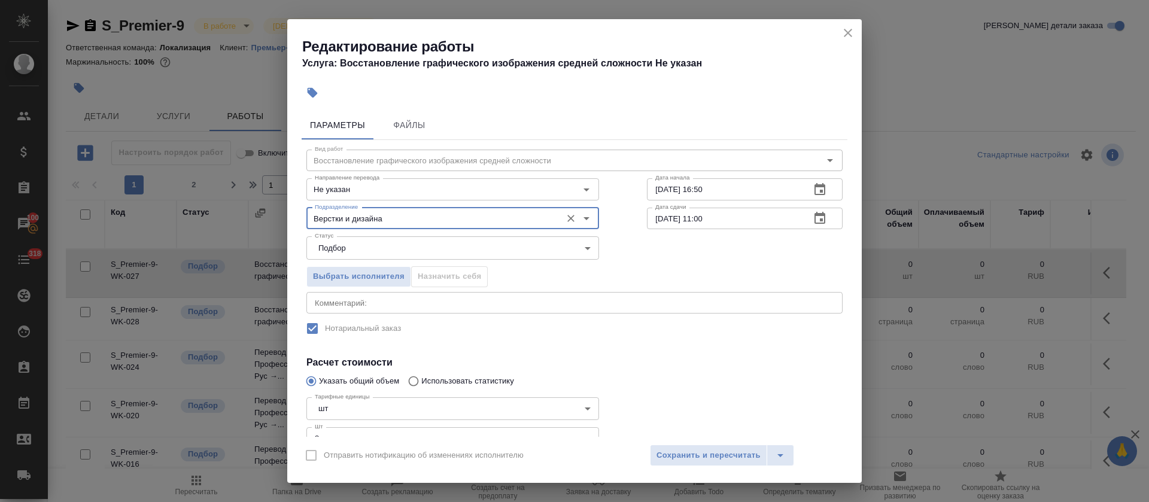
scroll to position [87, 0]
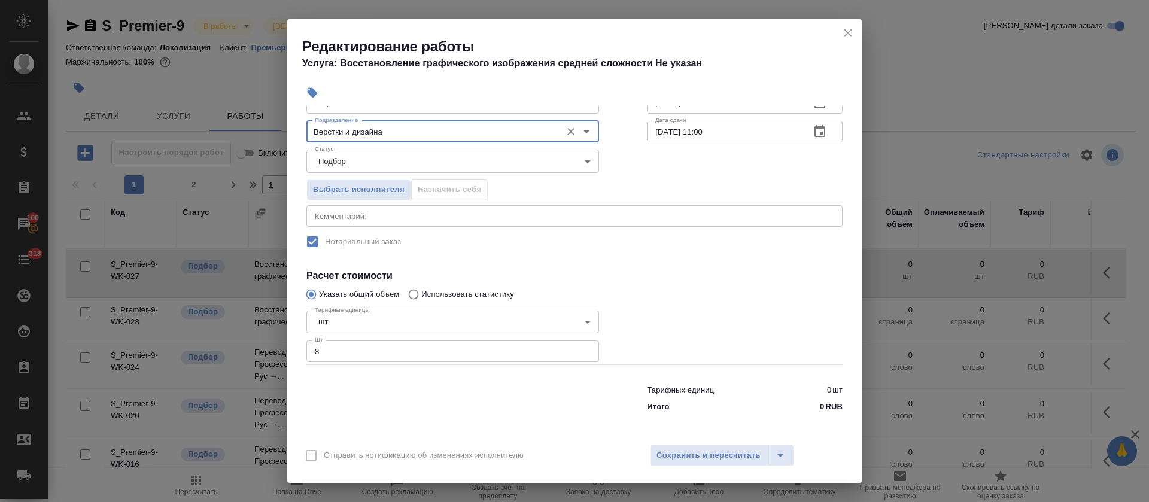
type input "Верстки и дизайна"
click at [666, 467] on div "Отправить нотификацию об изменениях исполнителю Сохранить и пересчитать" at bounding box center [574, 460] width 574 height 46
click at [669, 454] on span "Сохранить и пересчитать" at bounding box center [708, 456] width 104 height 14
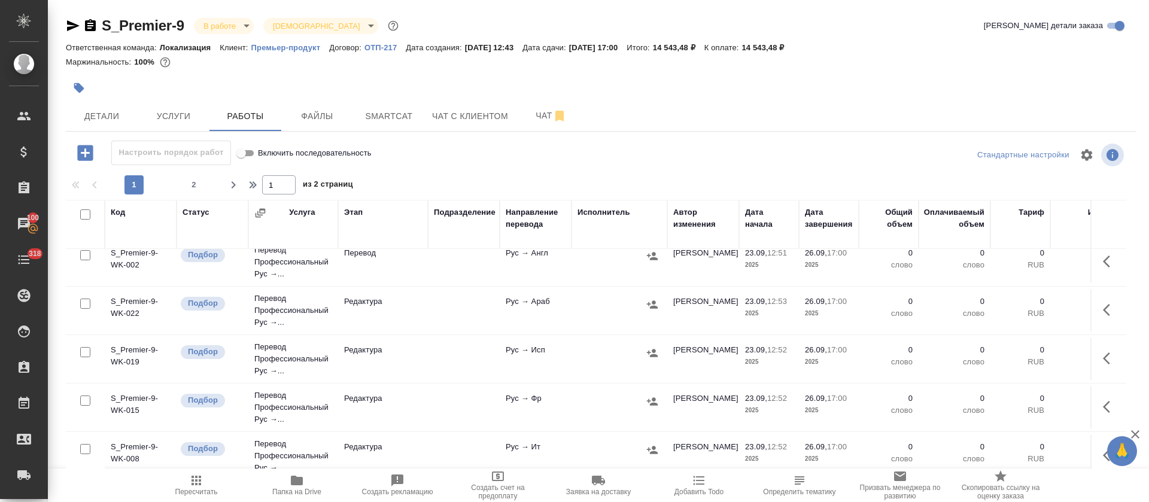
scroll to position [0, 0]
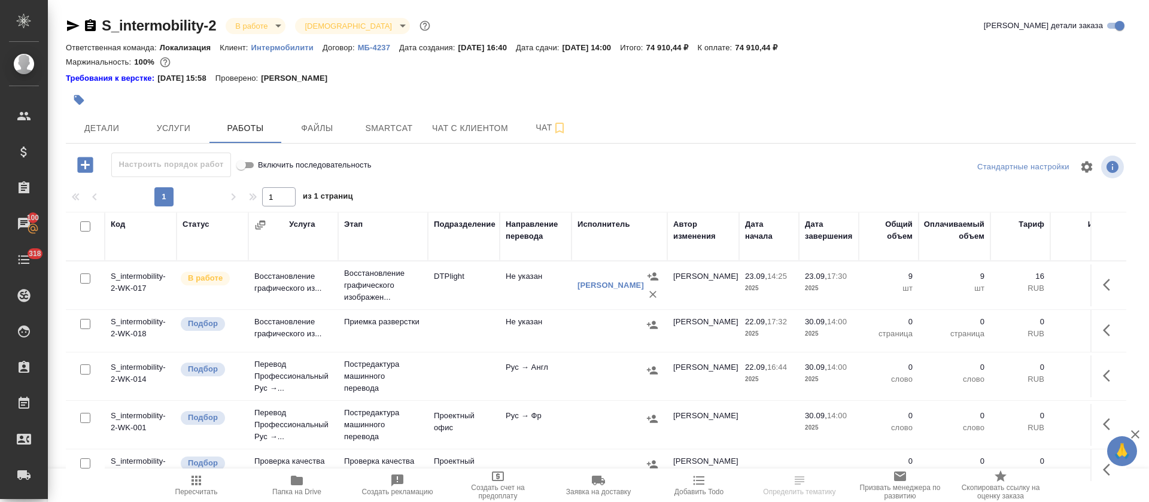
click at [873, 75] on div "Требования к верстке: 20.08.2025 15:58 Проверено: Петрова Валерия" at bounding box center [601, 78] width 1070 height 12
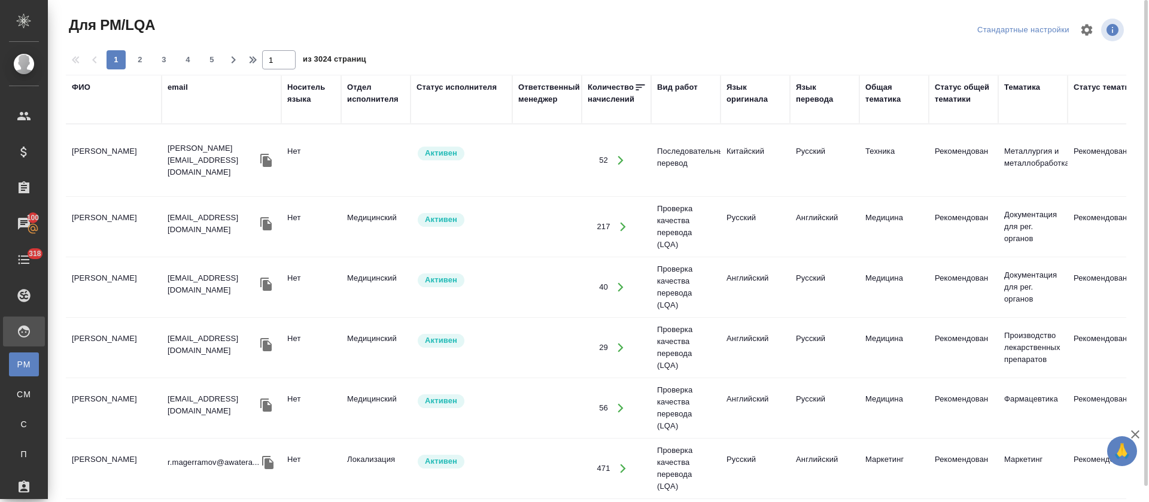
click at [757, 96] on div "Язык оригинала" at bounding box center [754, 93] width 57 height 24
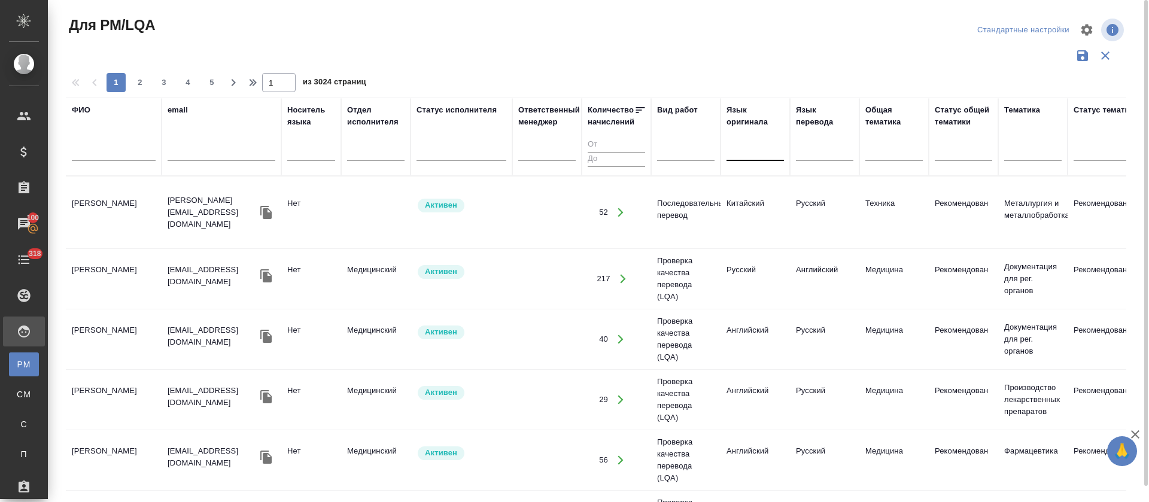
click at [757, 151] on div at bounding box center [754, 149] width 57 height 17
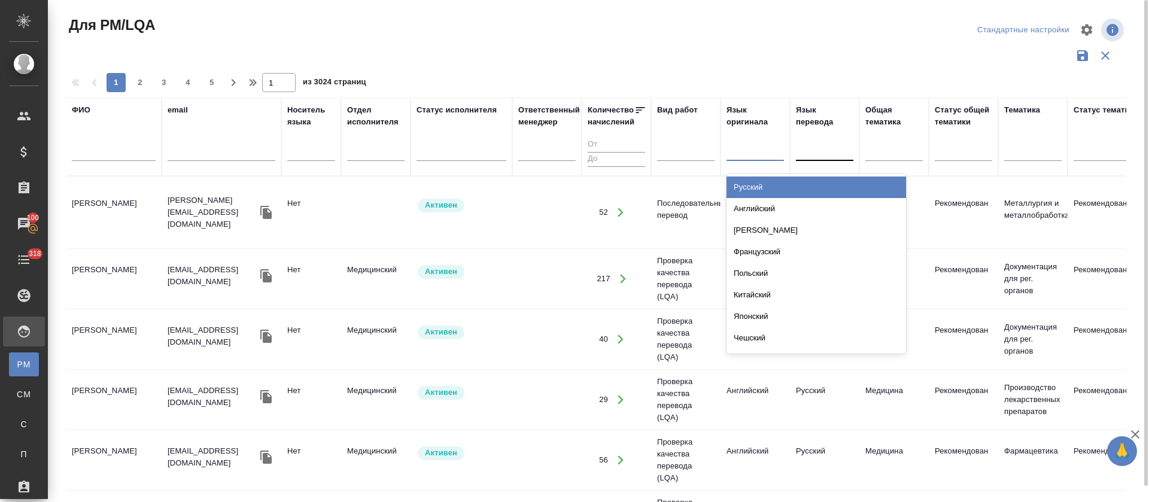
click at [848, 143] on div at bounding box center [824, 149] width 57 height 17
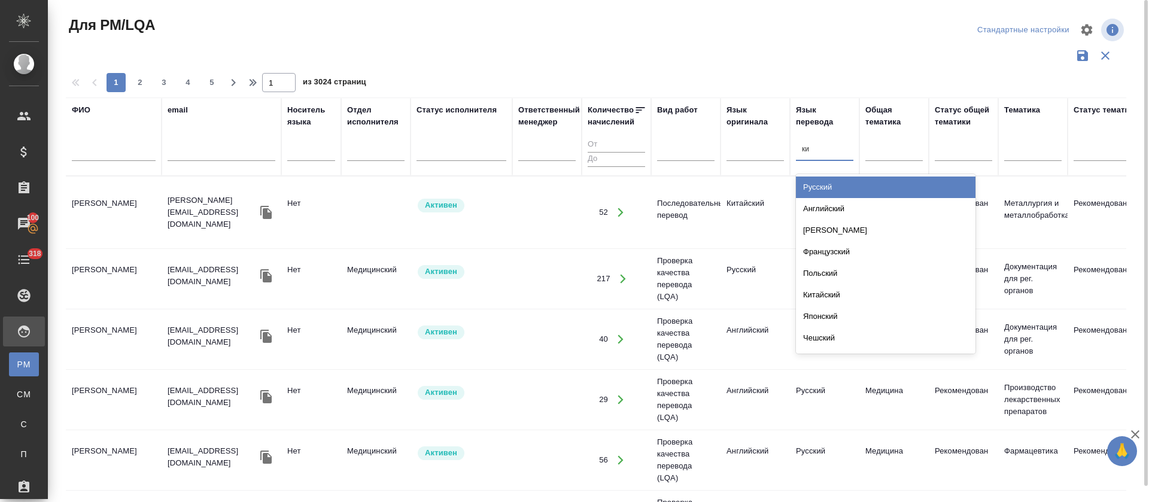
type input "кит"
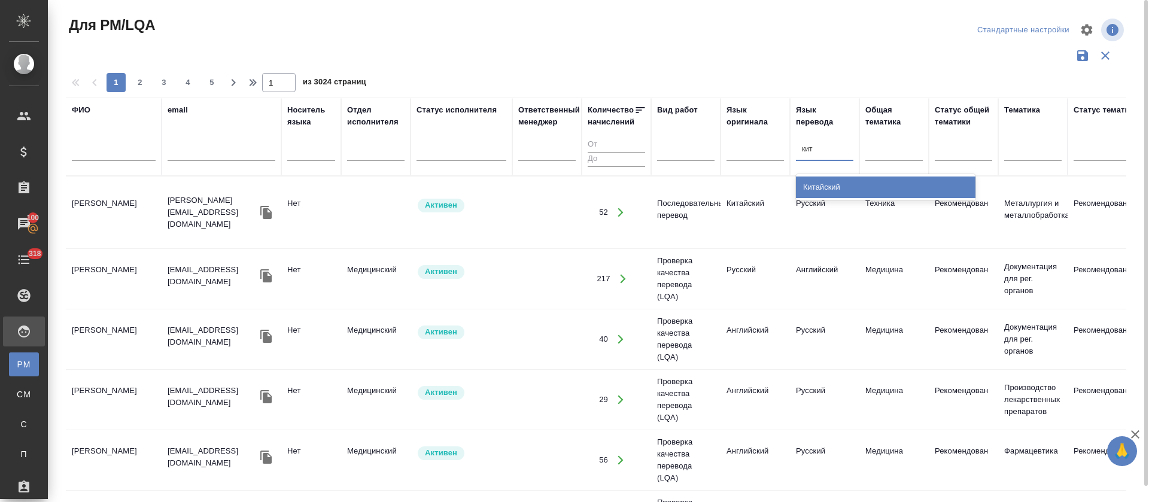
click at [824, 179] on div "Китайский" at bounding box center [885, 187] width 179 height 22
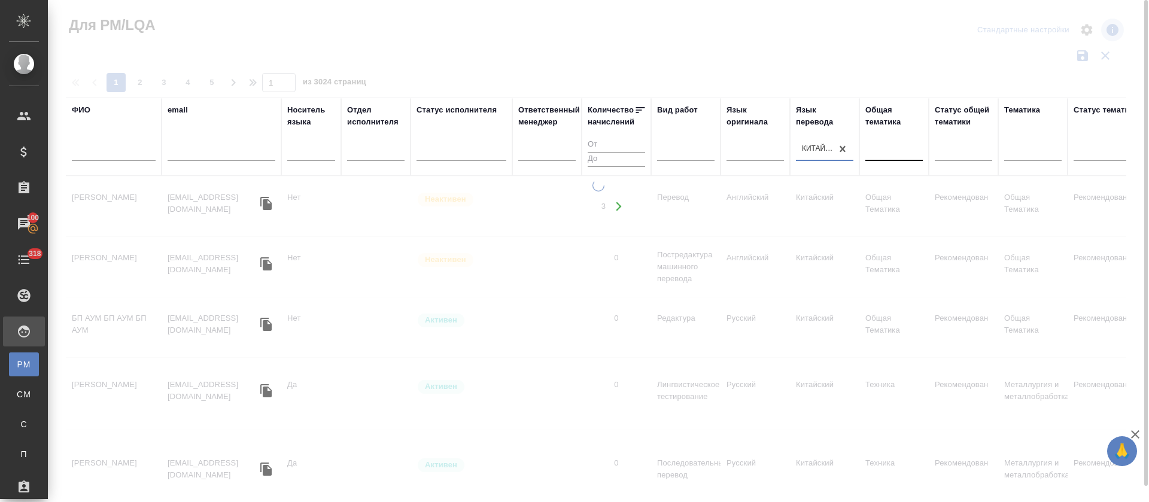
click at [916, 149] on div at bounding box center [893, 149] width 57 height 17
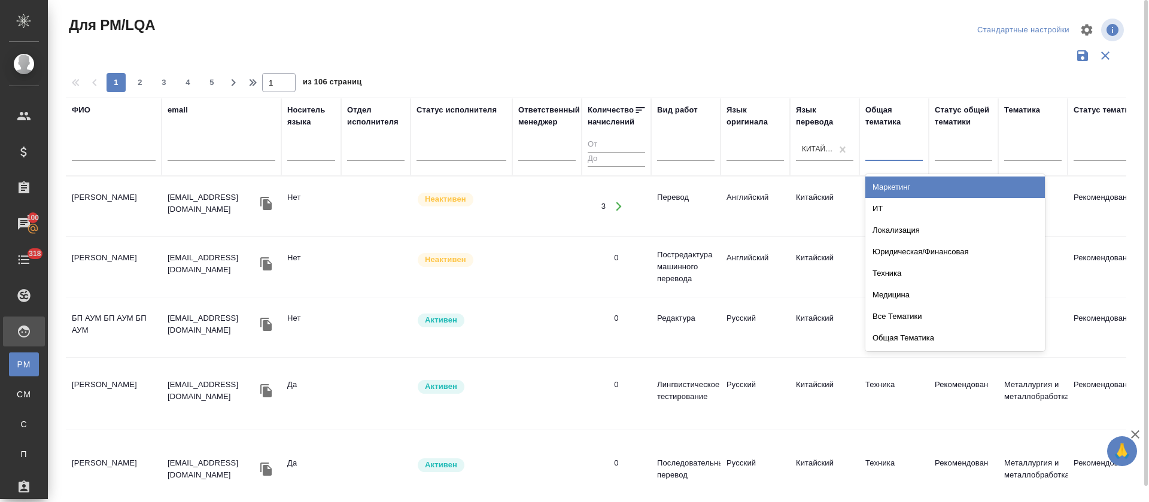
click at [910, 190] on div "Маркетинг" at bounding box center [954, 187] width 179 height 22
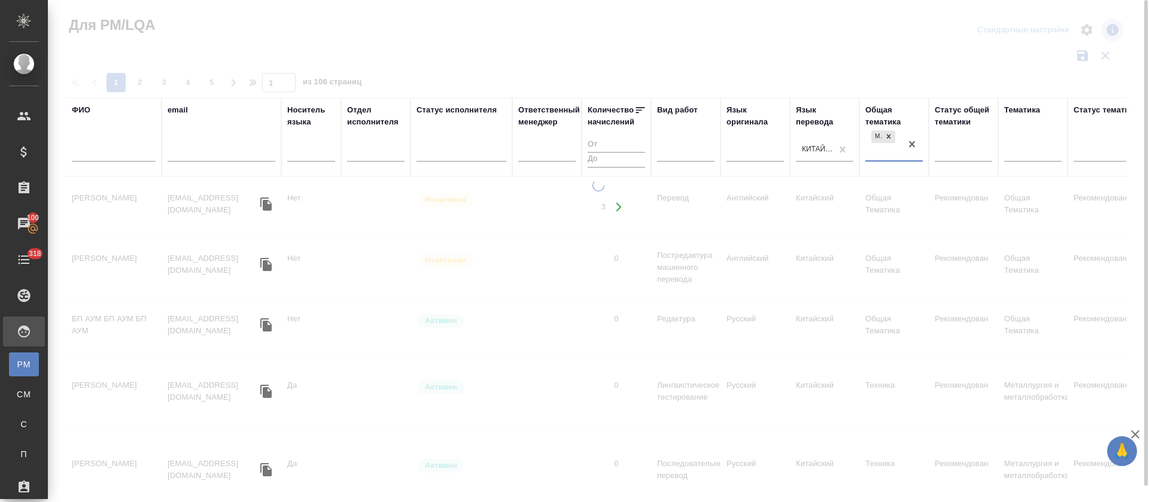
click at [894, 156] on div "Маркетинг" at bounding box center [883, 144] width 36 height 32
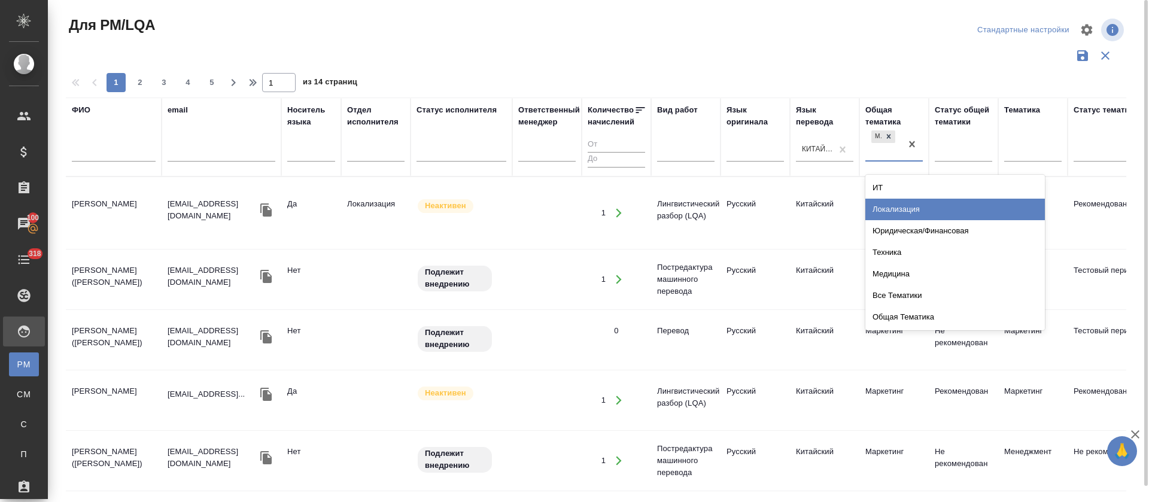
click at [909, 211] on div "Локализация" at bounding box center [954, 210] width 179 height 22
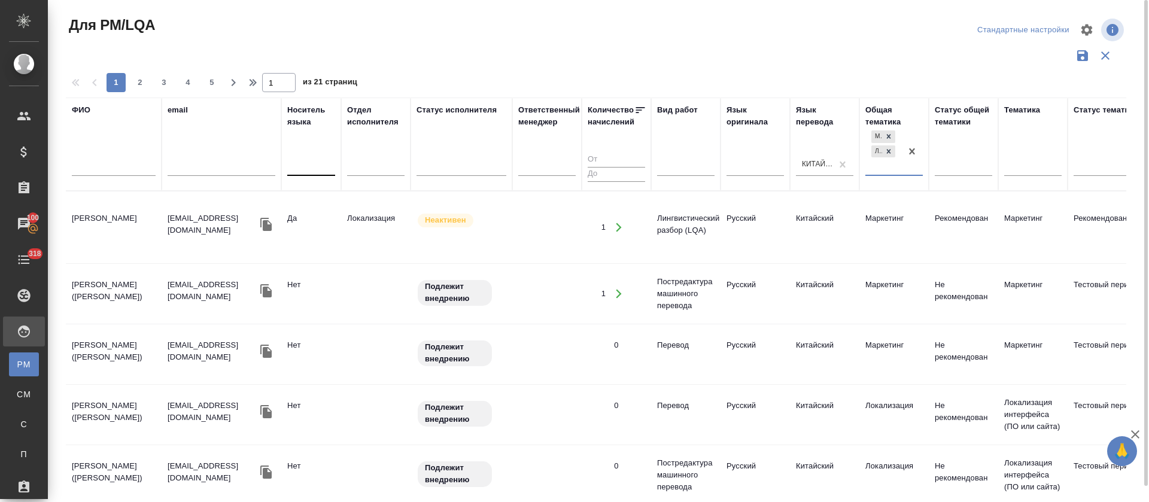
click at [311, 169] on div at bounding box center [311, 164] width 48 height 17
click at [310, 224] on div "Да" at bounding box center [376, 223] width 179 height 22
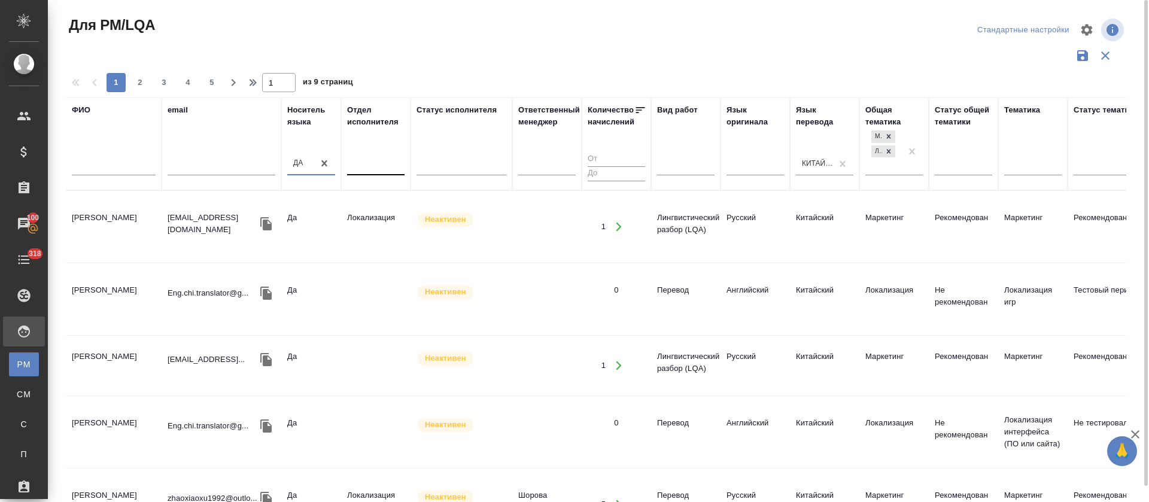
click at [384, 169] on div at bounding box center [375, 163] width 57 height 17
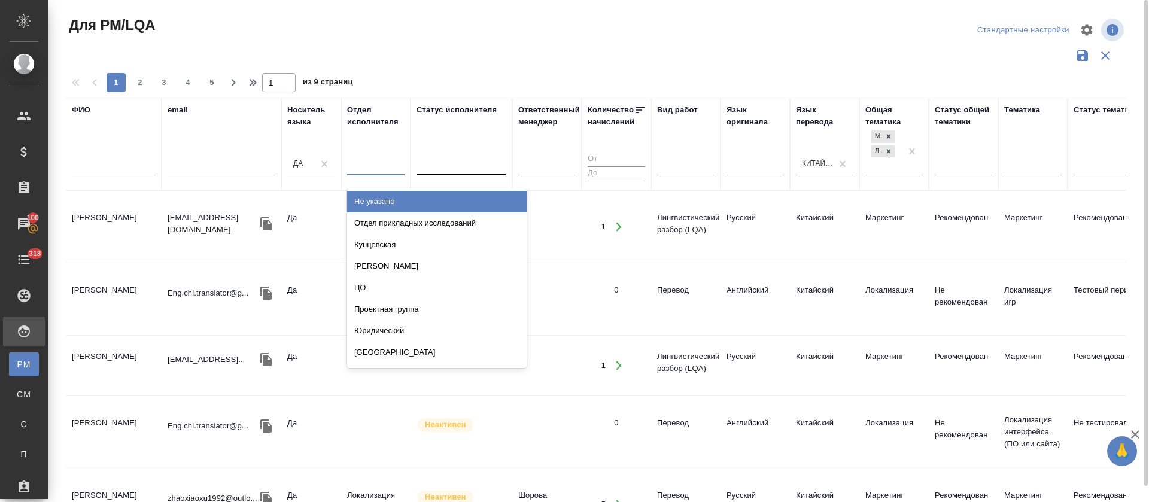
click at [450, 170] on div at bounding box center [461, 163] width 90 height 17
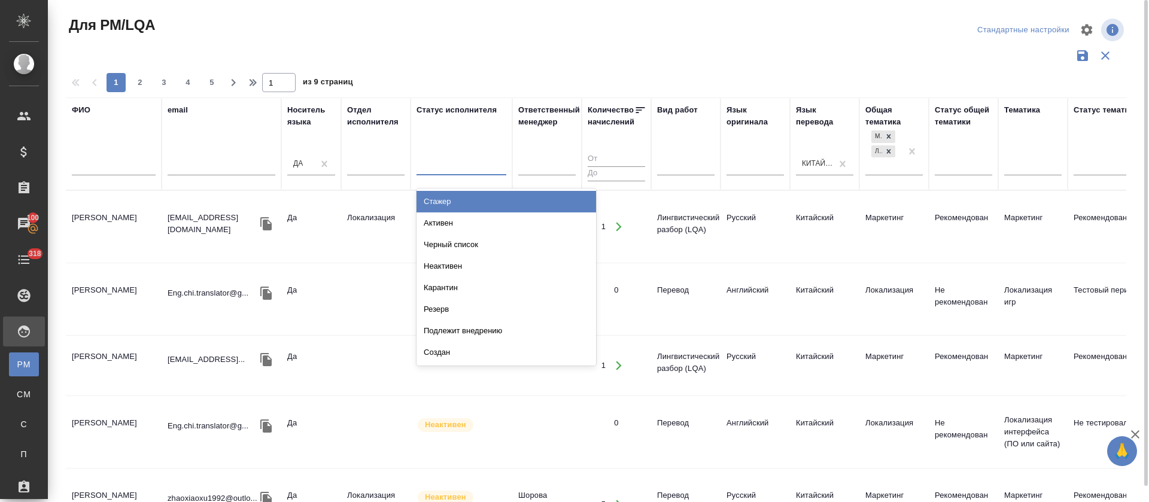
click at [444, 199] on div "Стажер" at bounding box center [505, 202] width 179 height 22
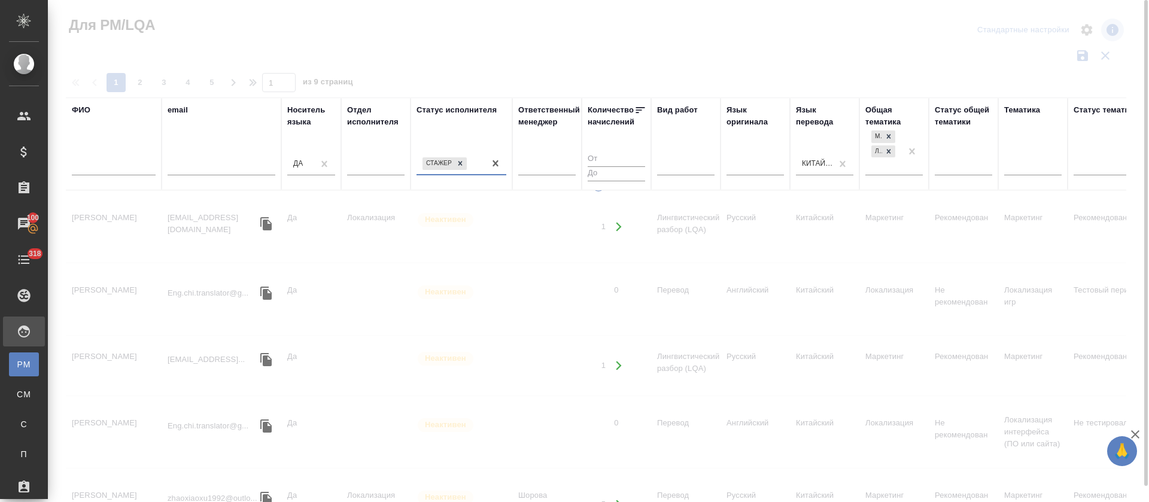
click at [481, 172] on div "Стажер" at bounding box center [461, 164] width 90 height 23
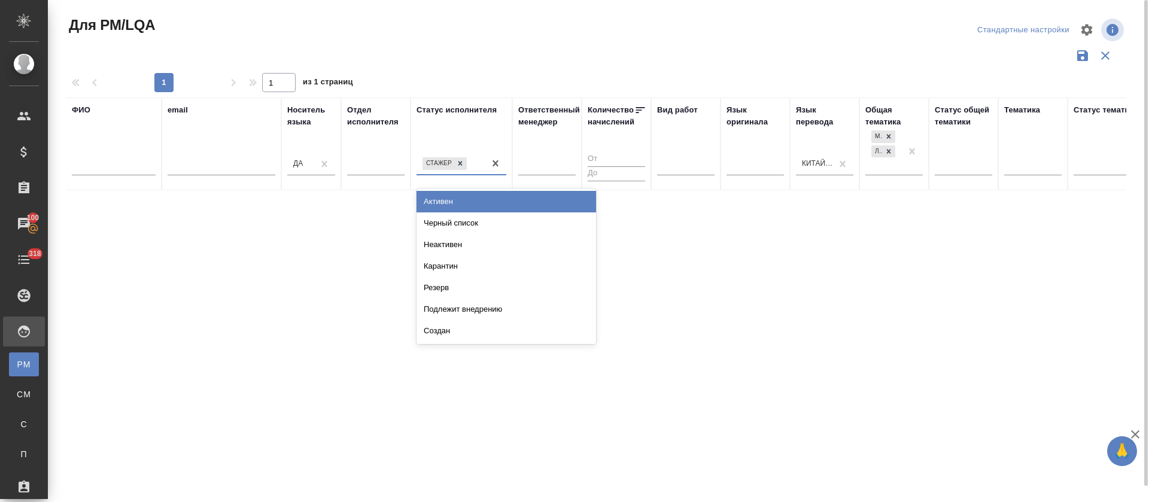
click at [457, 205] on div "Активен" at bounding box center [505, 202] width 179 height 22
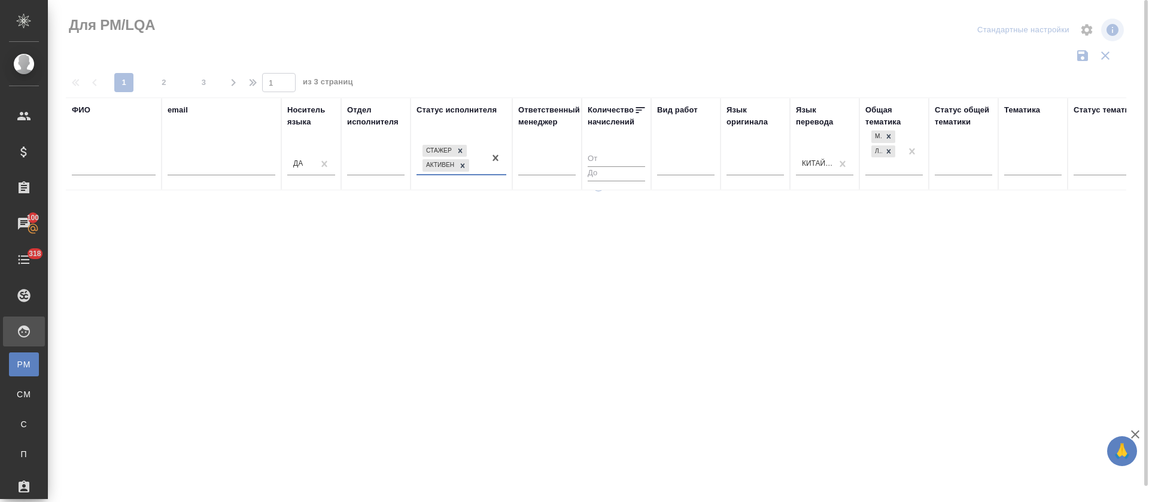
click at [482, 169] on div "Стажер Активен" at bounding box center [450, 158] width 68 height 32
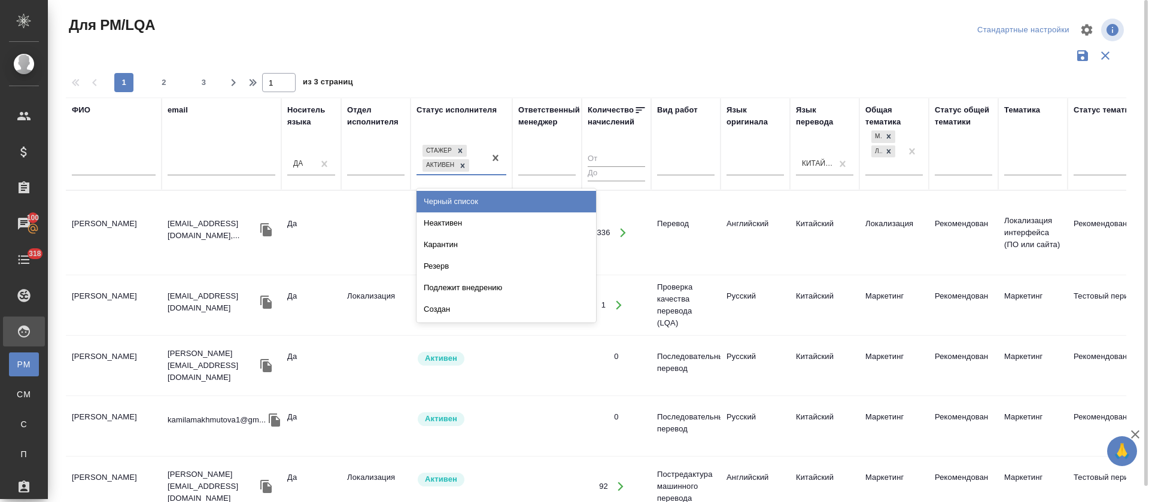
click at [468, 43] on div at bounding box center [600, 30] width 357 height 29
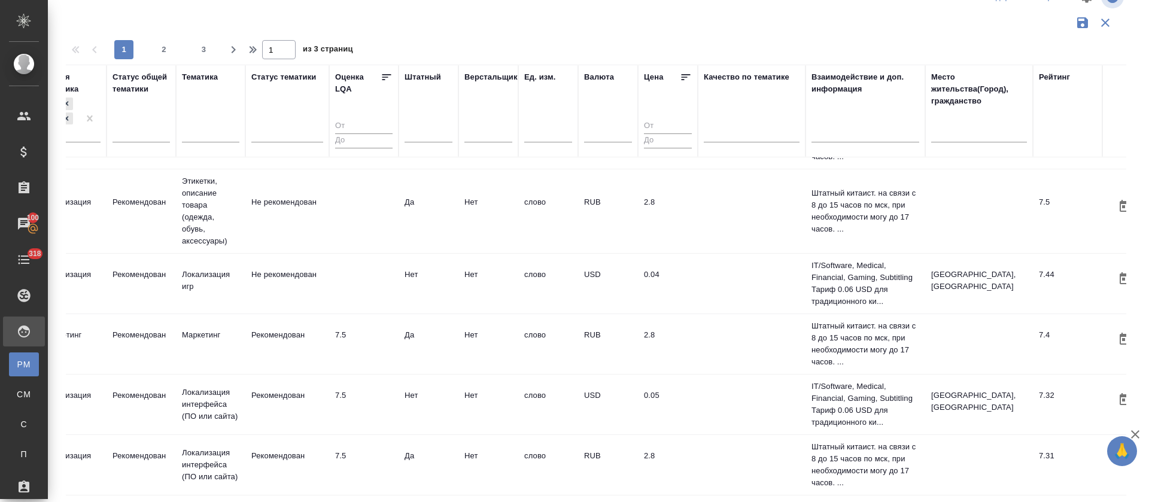
scroll to position [1295, 871]
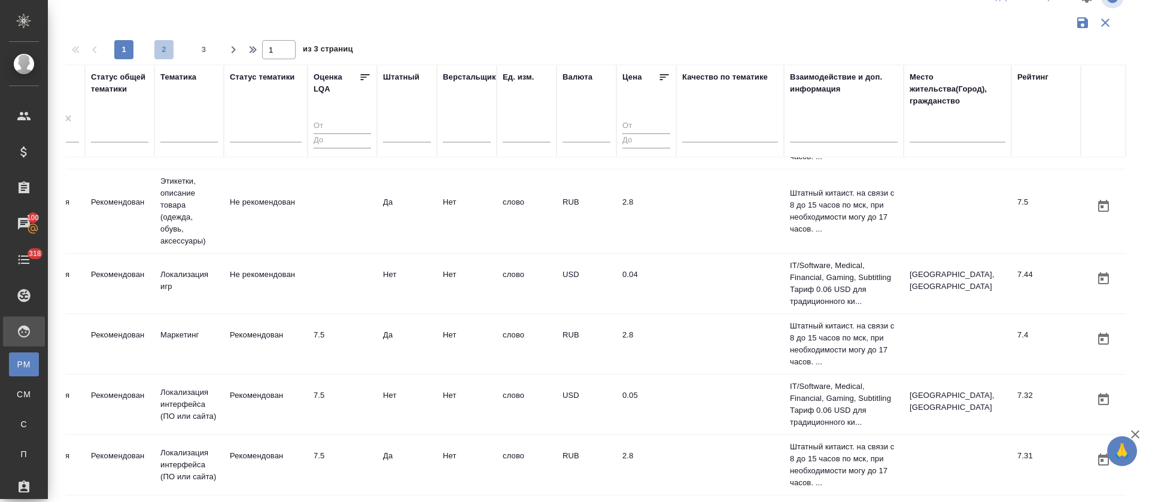
click at [162, 50] on span "2" at bounding box center [163, 50] width 19 height 12
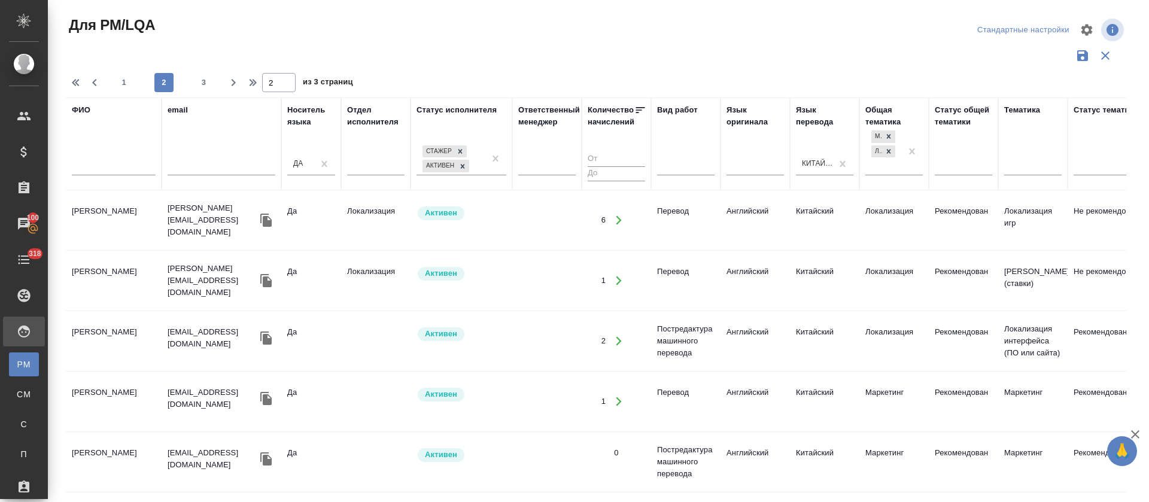
scroll to position [0, 0]
click at [209, 82] on span "3" at bounding box center [203, 83] width 19 height 12
type input "3"
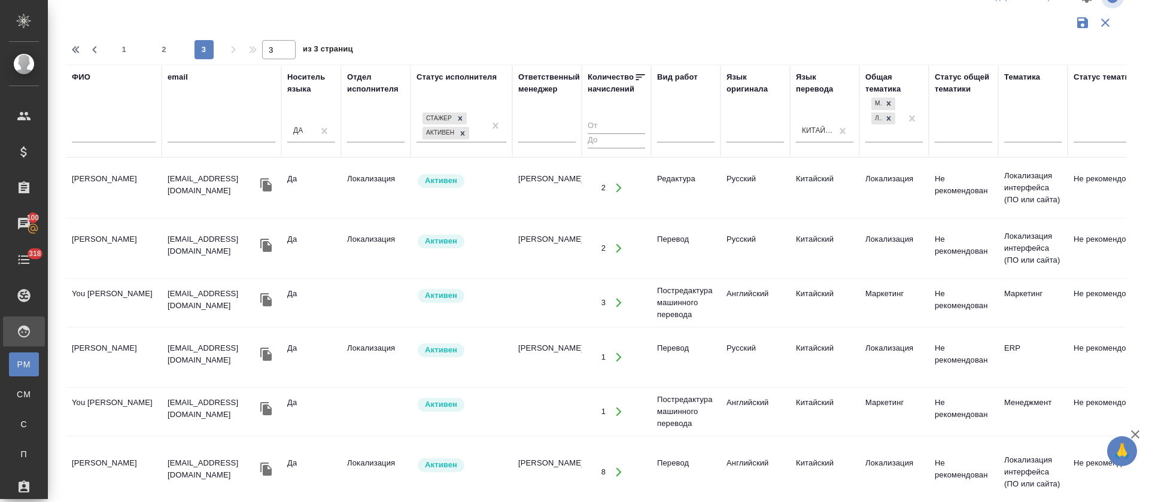
click at [81, 288] on td "You Yi" at bounding box center [114, 303] width 96 height 42
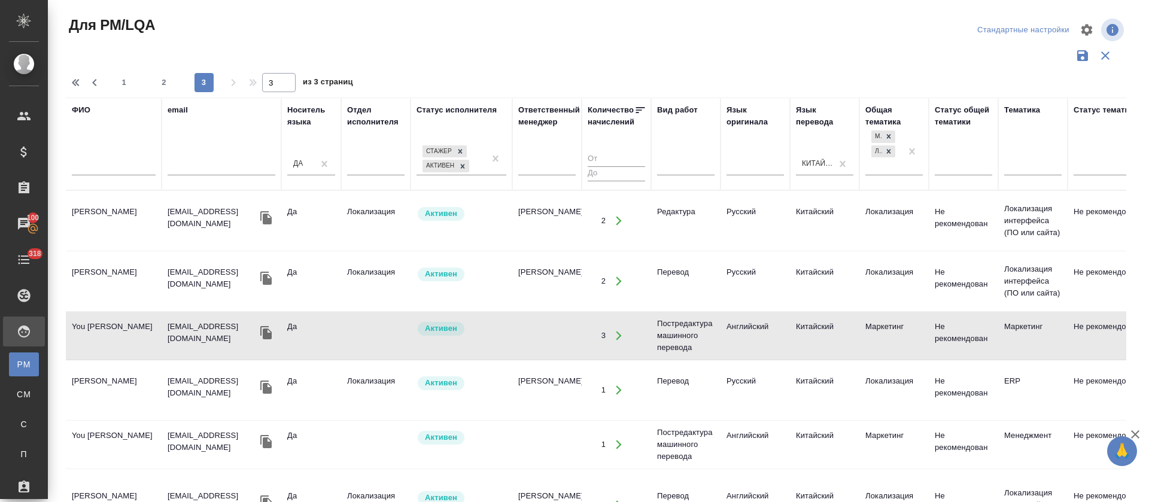
drag, startPoint x: 69, startPoint y: 330, endPoint x: 117, endPoint y: 335, distance: 47.5
click at [117, 335] on td "You Yi" at bounding box center [114, 336] width 96 height 42
drag, startPoint x: 107, startPoint y: 321, endPoint x: 74, endPoint y: 327, distance: 33.9
click at [74, 327] on td "You Yi" at bounding box center [114, 336] width 96 height 42
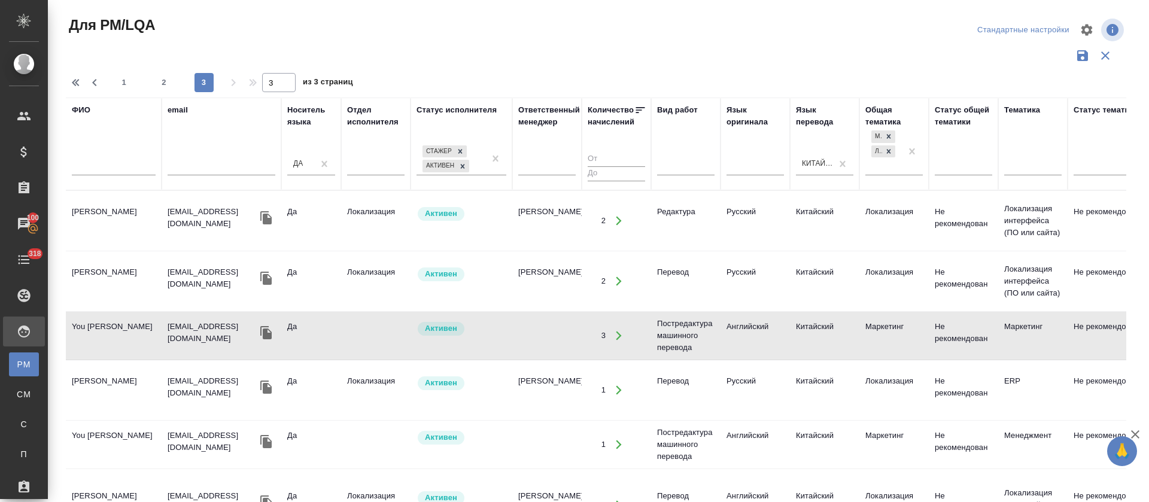
click at [74, 327] on td "You Yi" at bounding box center [114, 336] width 96 height 42
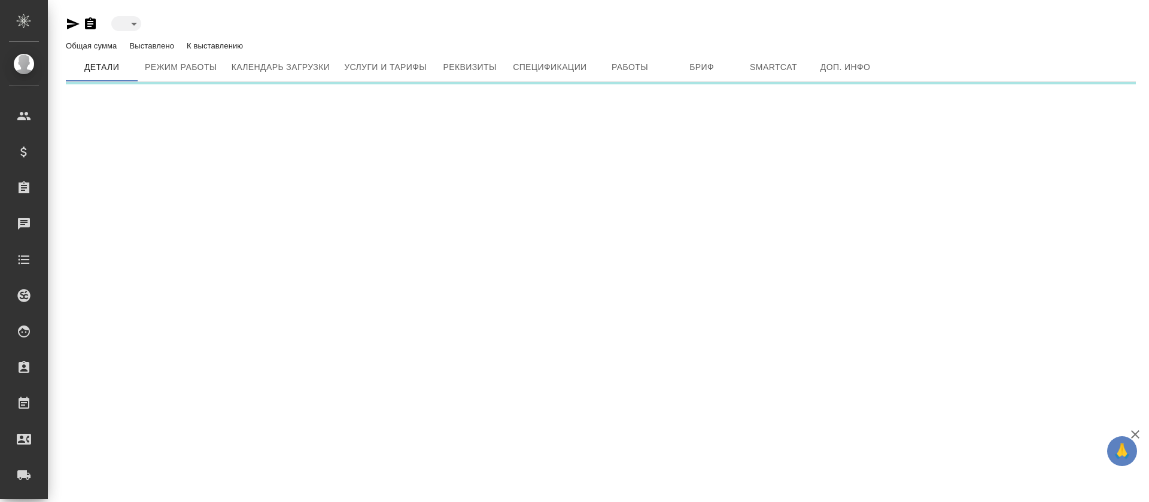
type input "active"
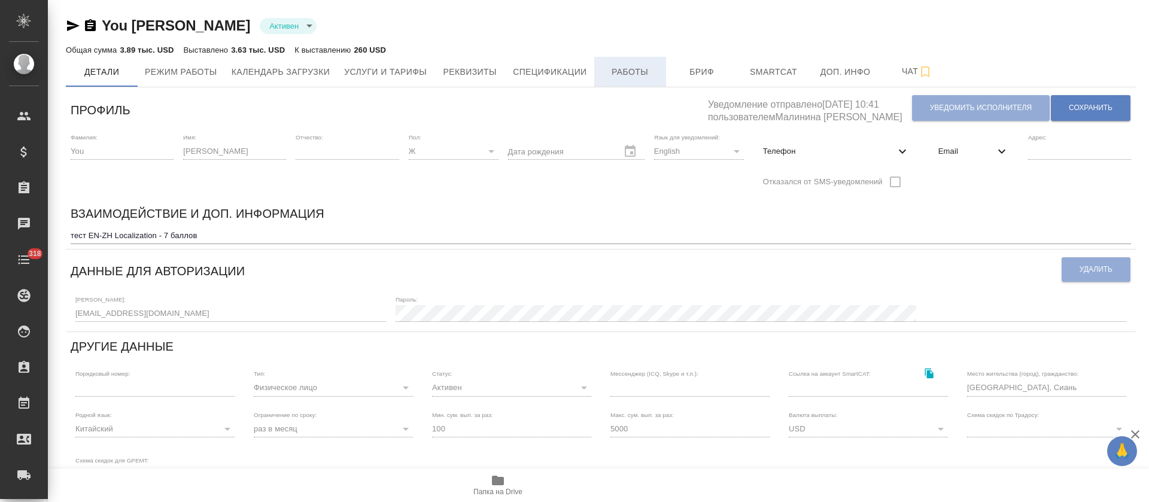
click at [656, 75] on span "Работы" at bounding box center [629, 72] width 57 height 15
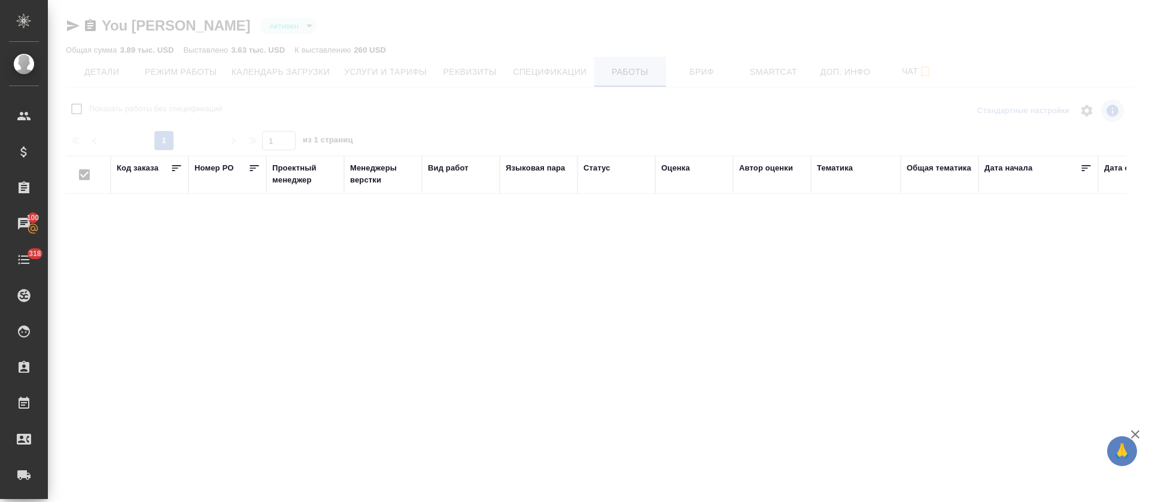
checkbox input "false"
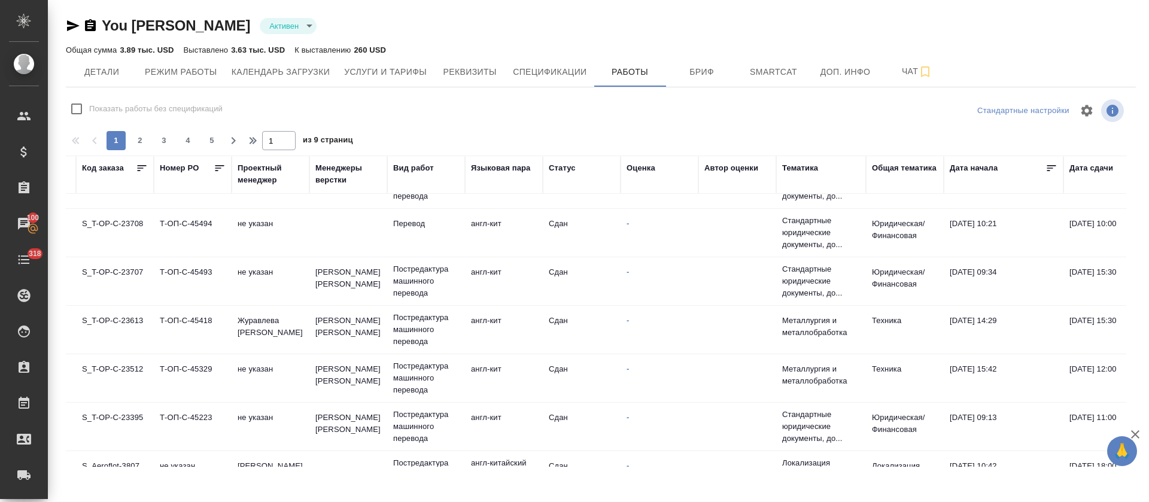
scroll to position [0, 35]
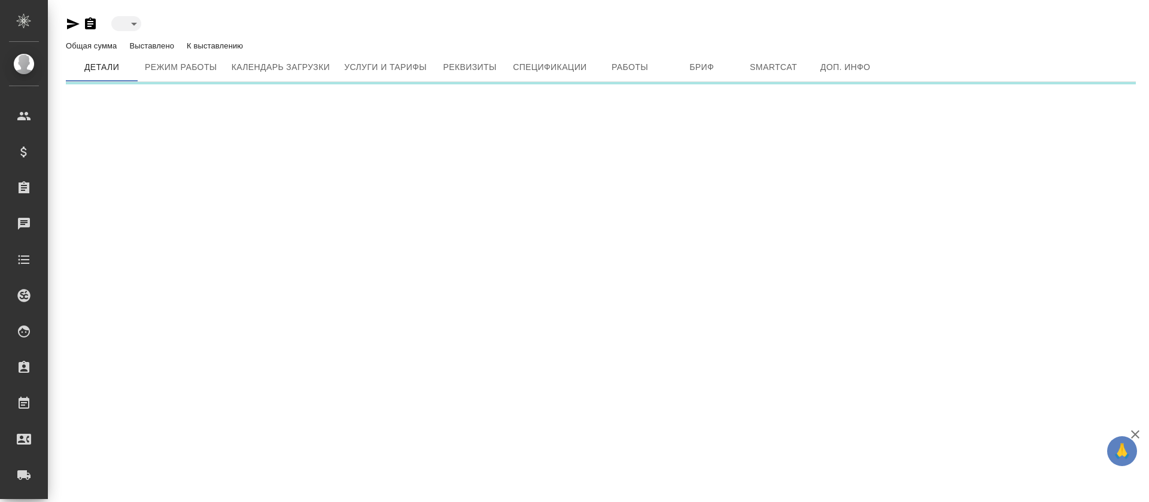
type input "active"
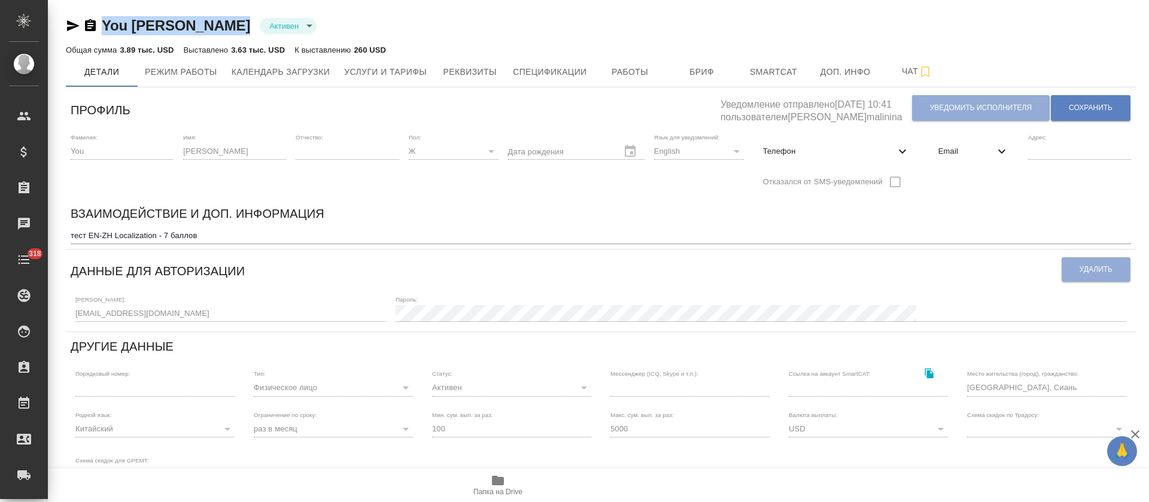
drag, startPoint x: 151, startPoint y: 13, endPoint x: 99, endPoint y: 28, distance: 54.0
click at [99, 28] on div "You [PERSON_NAME] active Общая сумма 3.89 тыс. USD Выставлено 3.63 тыс. USD К в…" at bounding box center [600, 362] width 1083 height 725
copy link "You [PERSON_NAME]"
